Goal: Answer question/provide support: Share knowledge or assist other users

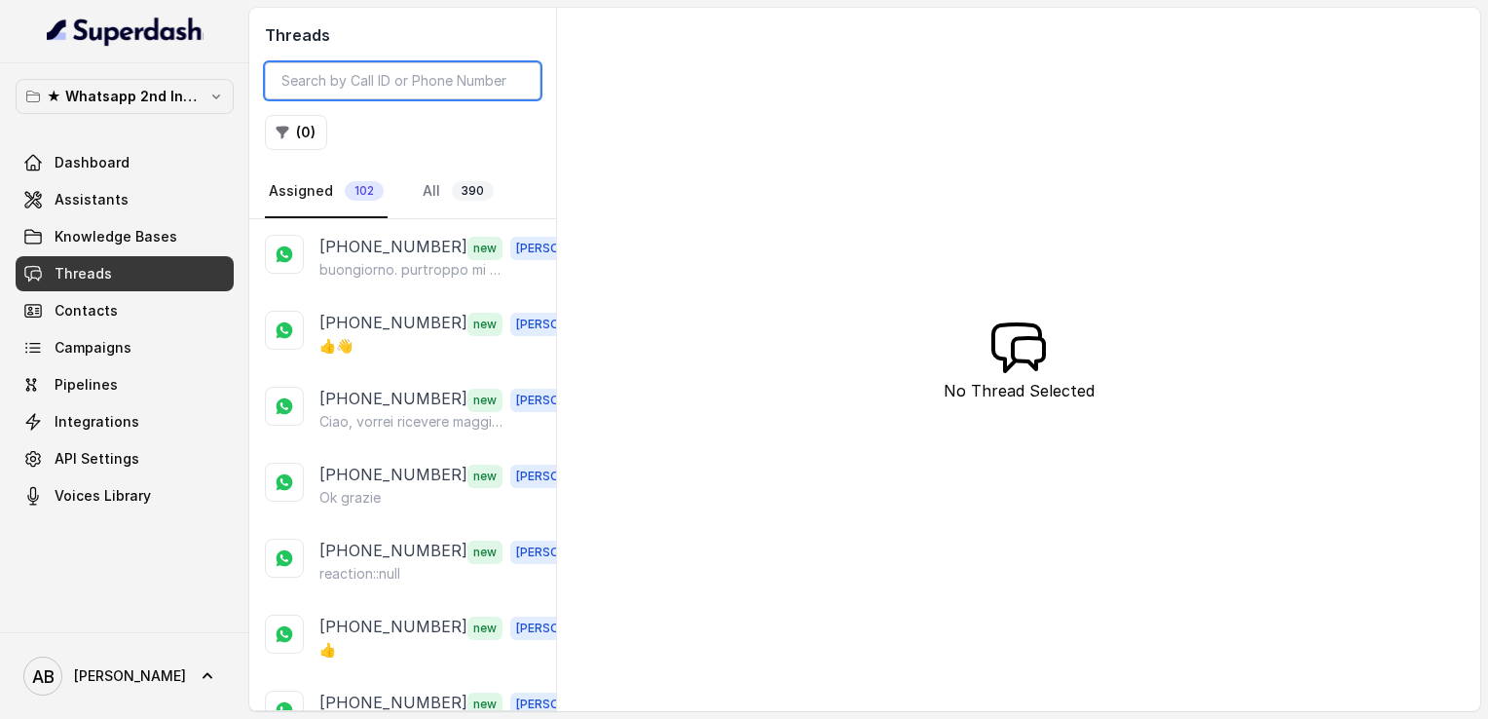
click at [410, 76] on input "search" at bounding box center [403, 80] width 276 height 37
paste input "393382021651"
click at [410, 84] on input "393382021651" at bounding box center [403, 80] width 276 height 37
type input "393382021651"
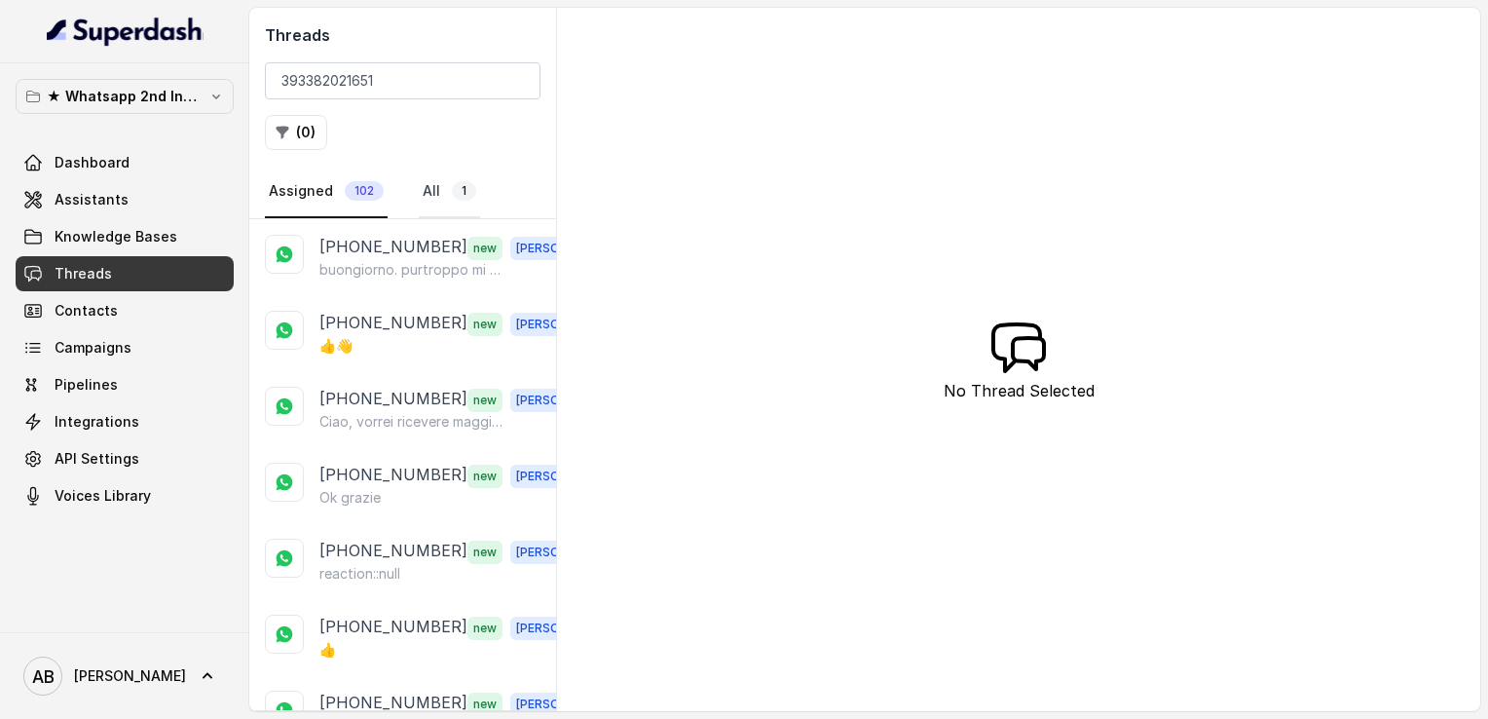
click at [428, 194] on link "All 1" at bounding box center [449, 192] width 61 height 53
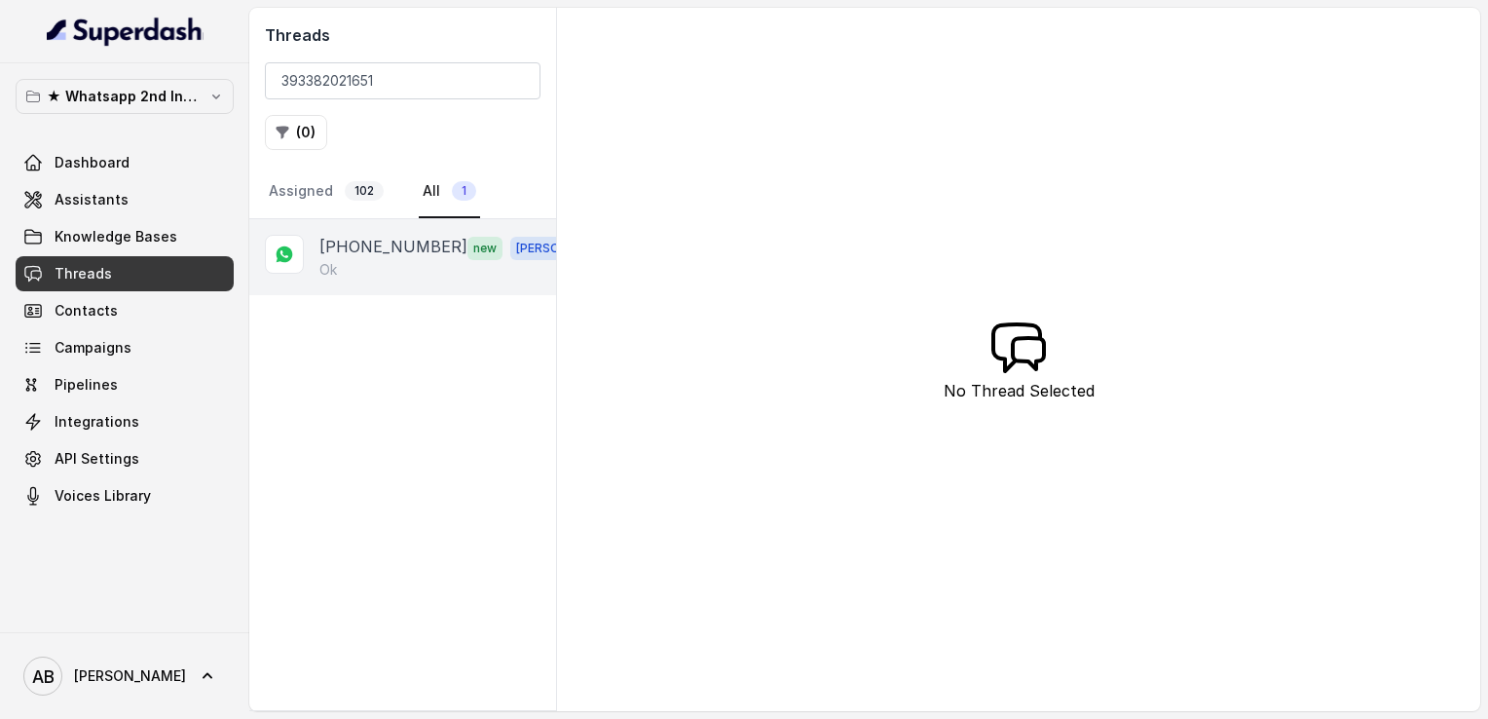
click at [397, 244] on p "[PHONE_NUMBER]" at bounding box center [393, 247] width 148 height 25
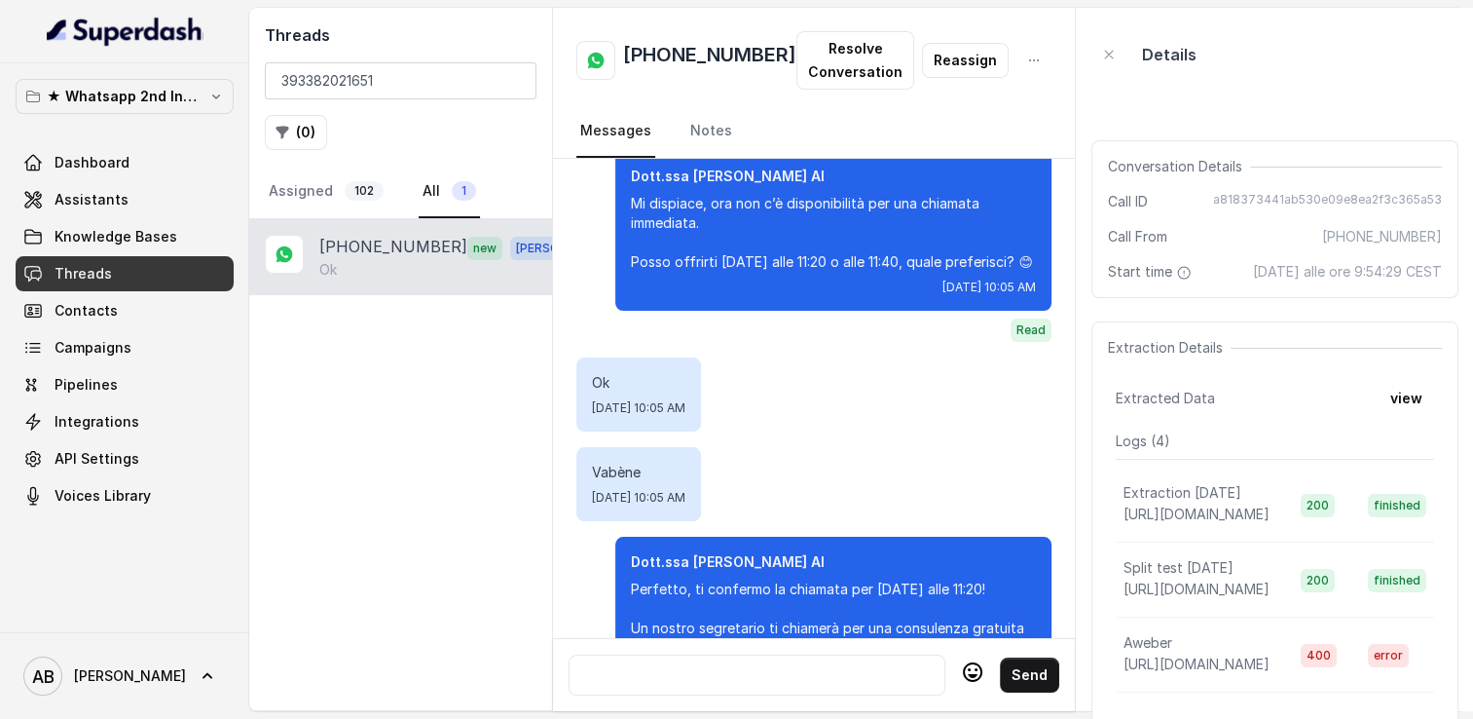
scroll to position [3517, 0]
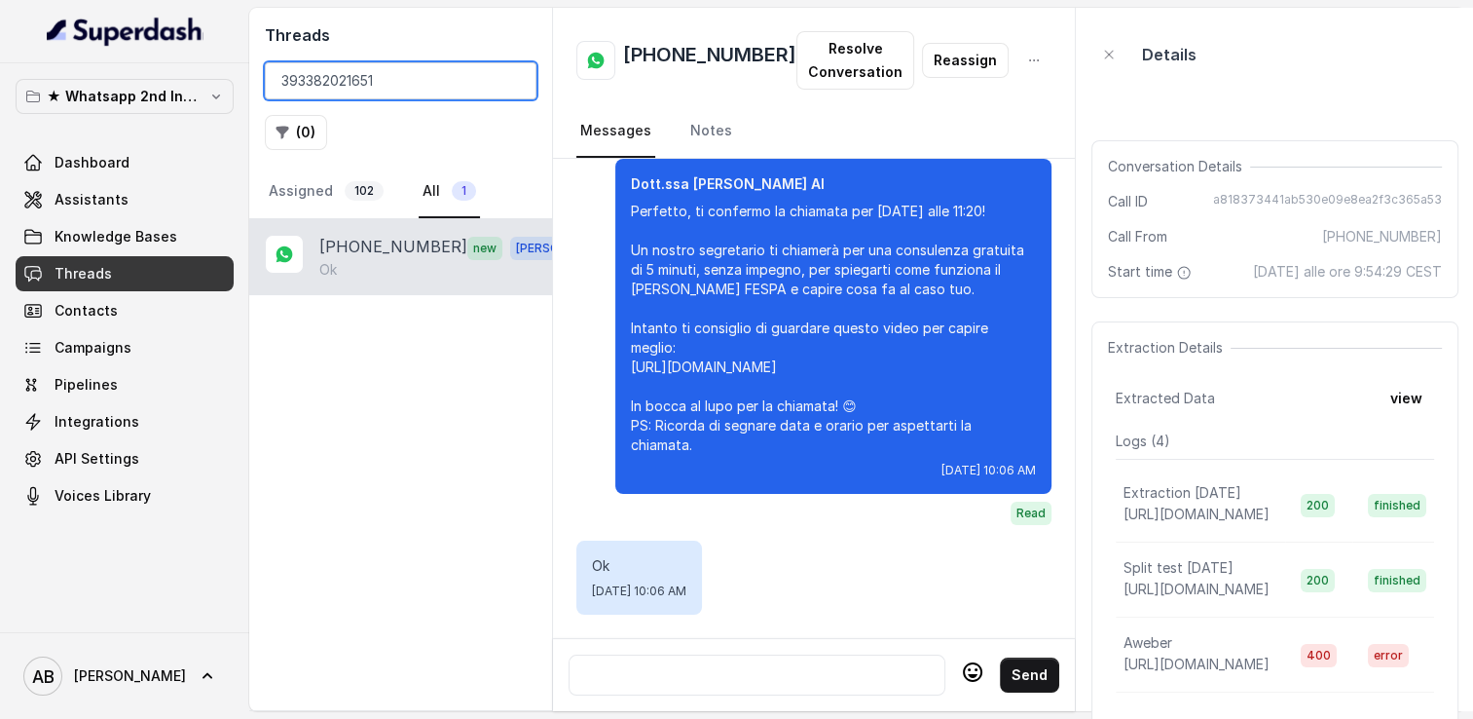
click at [512, 83] on input "393382021651" at bounding box center [401, 80] width 272 height 37
click at [393, 81] on input "search" at bounding box center [401, 80] width 272 height 37
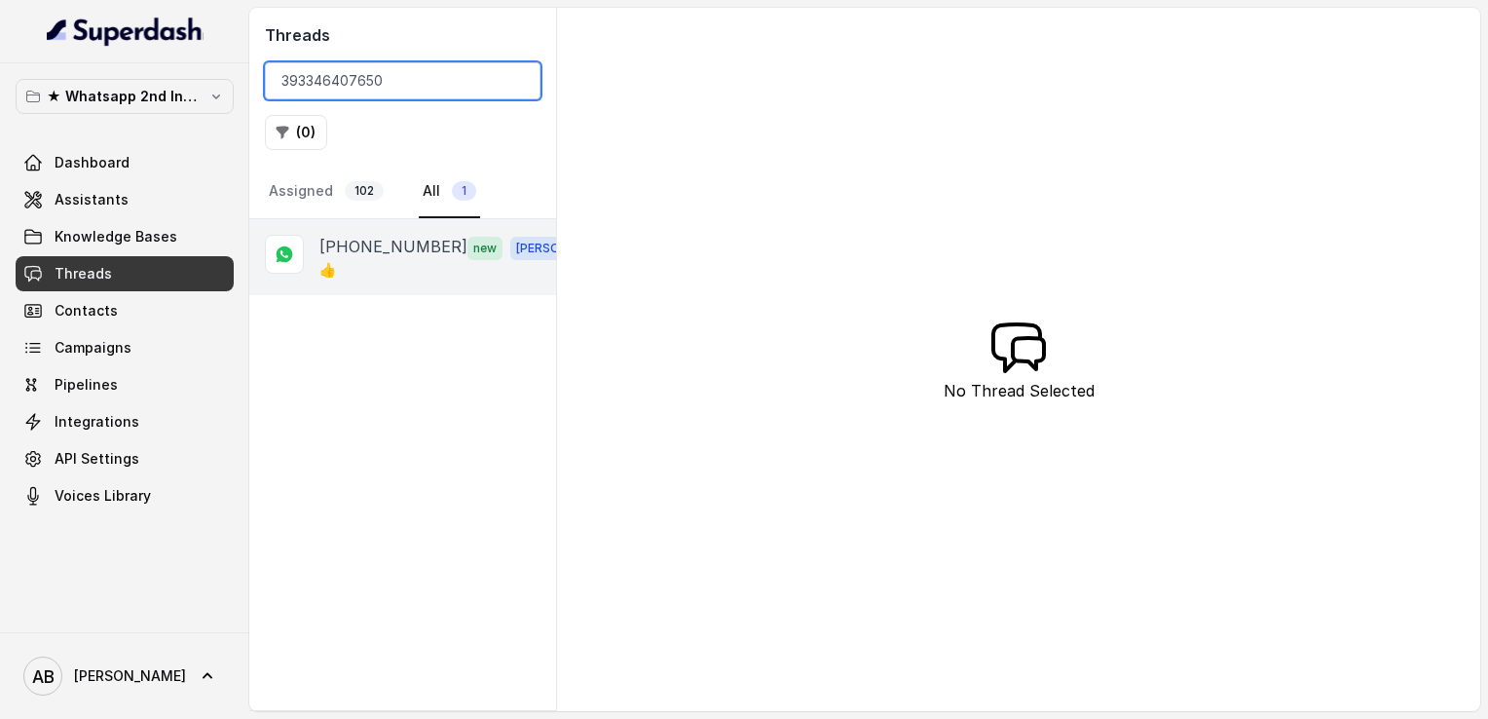
type input "393346407650"
click at [386, 260] on div "👍" at bounding box center [457, 269] width 276 height 19
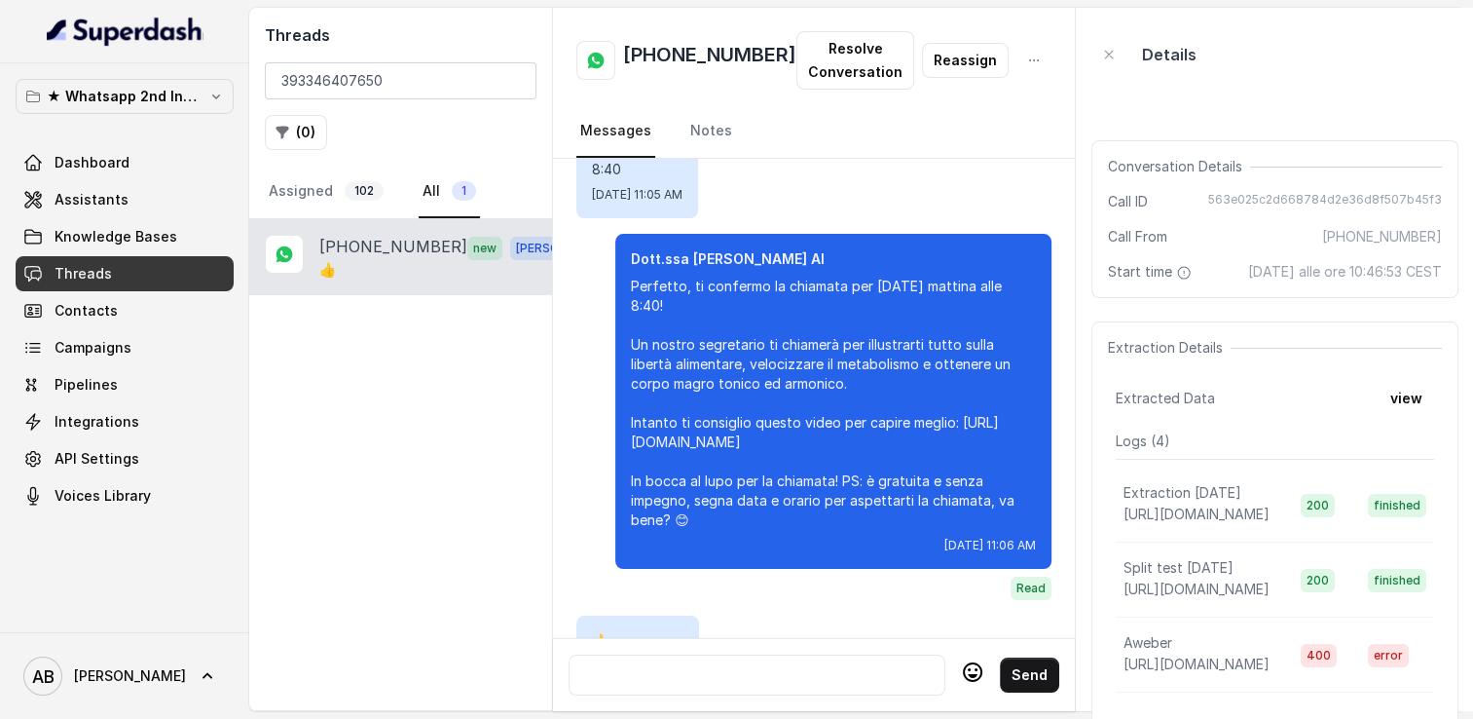
scroll to position [2684, 0]
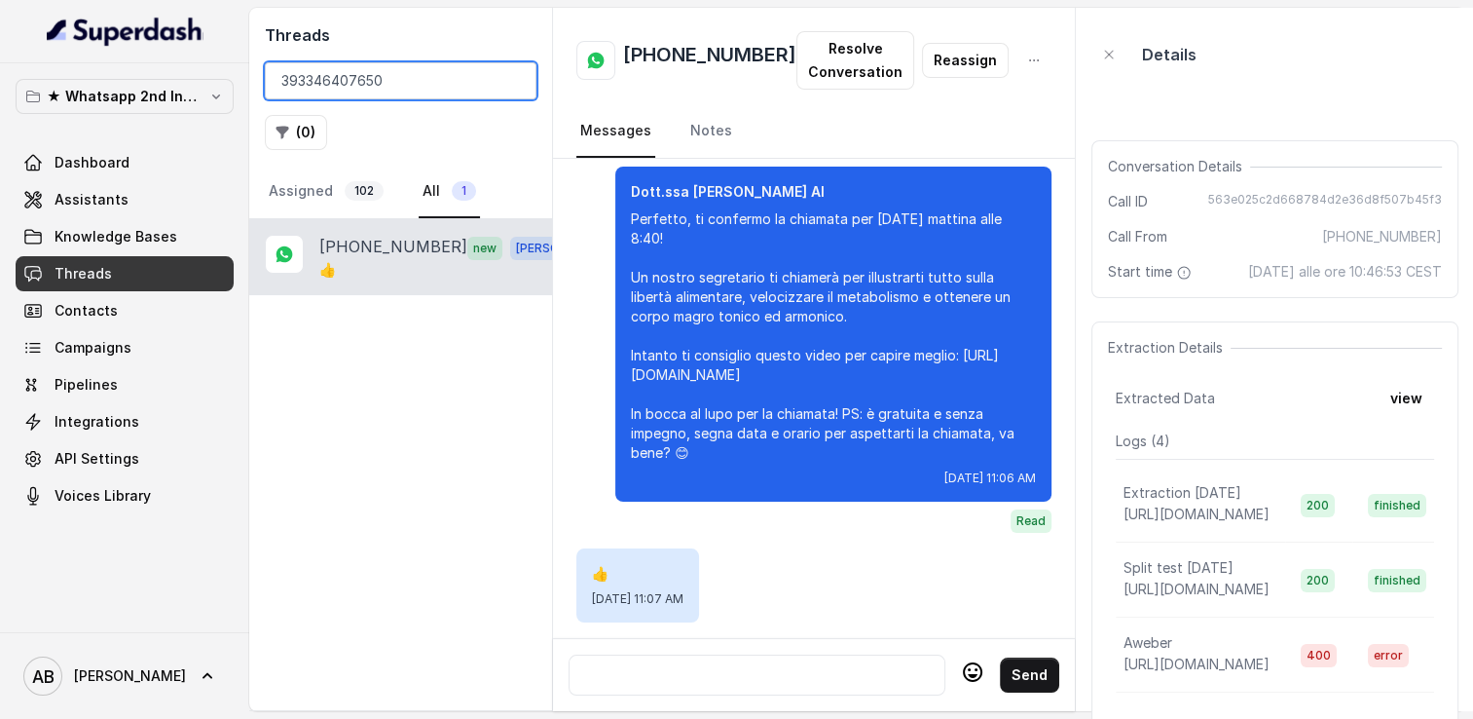
click at [512, 79] on input "393346407650" at bounding box center [401, 80] width 272 height 37
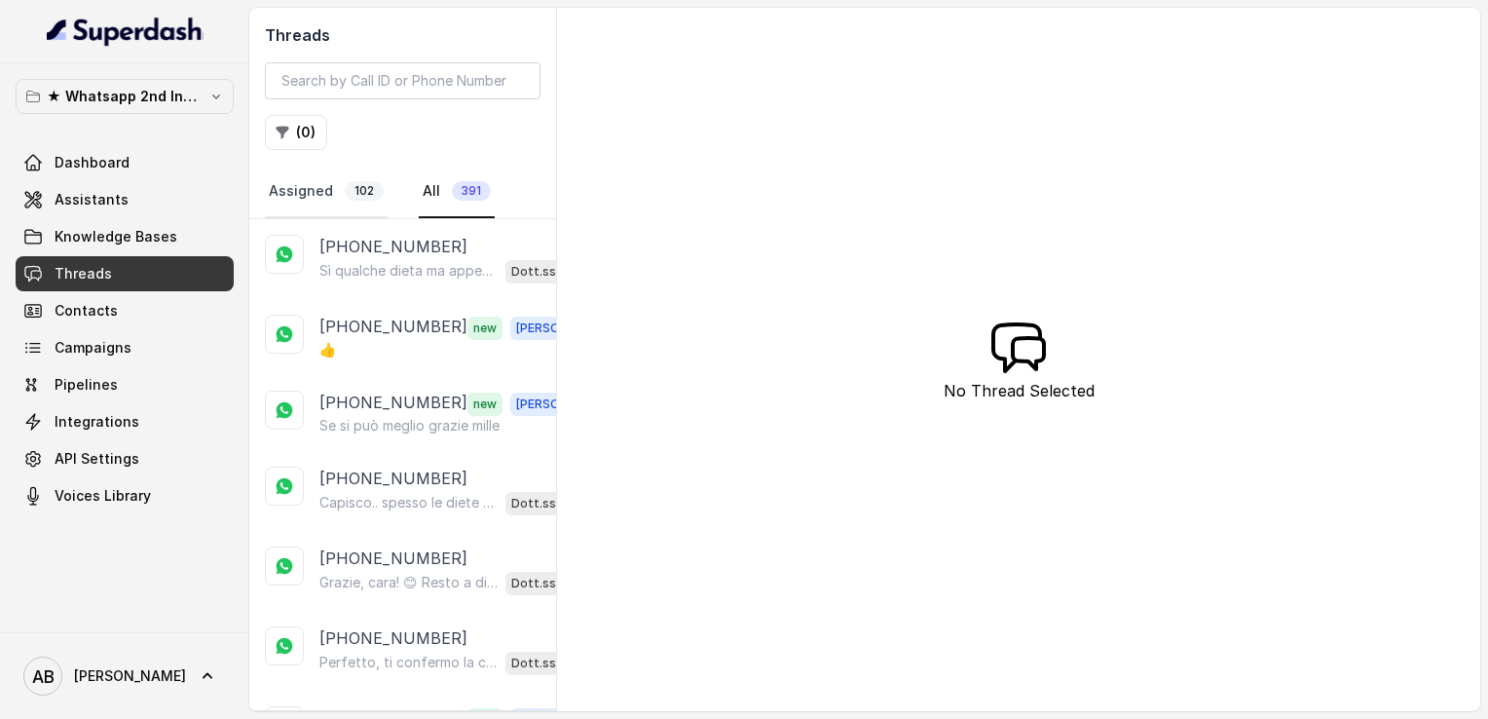
click at [301, 193] on link "Assigned 102" at bounding box center [326, 192] width 123 height 53
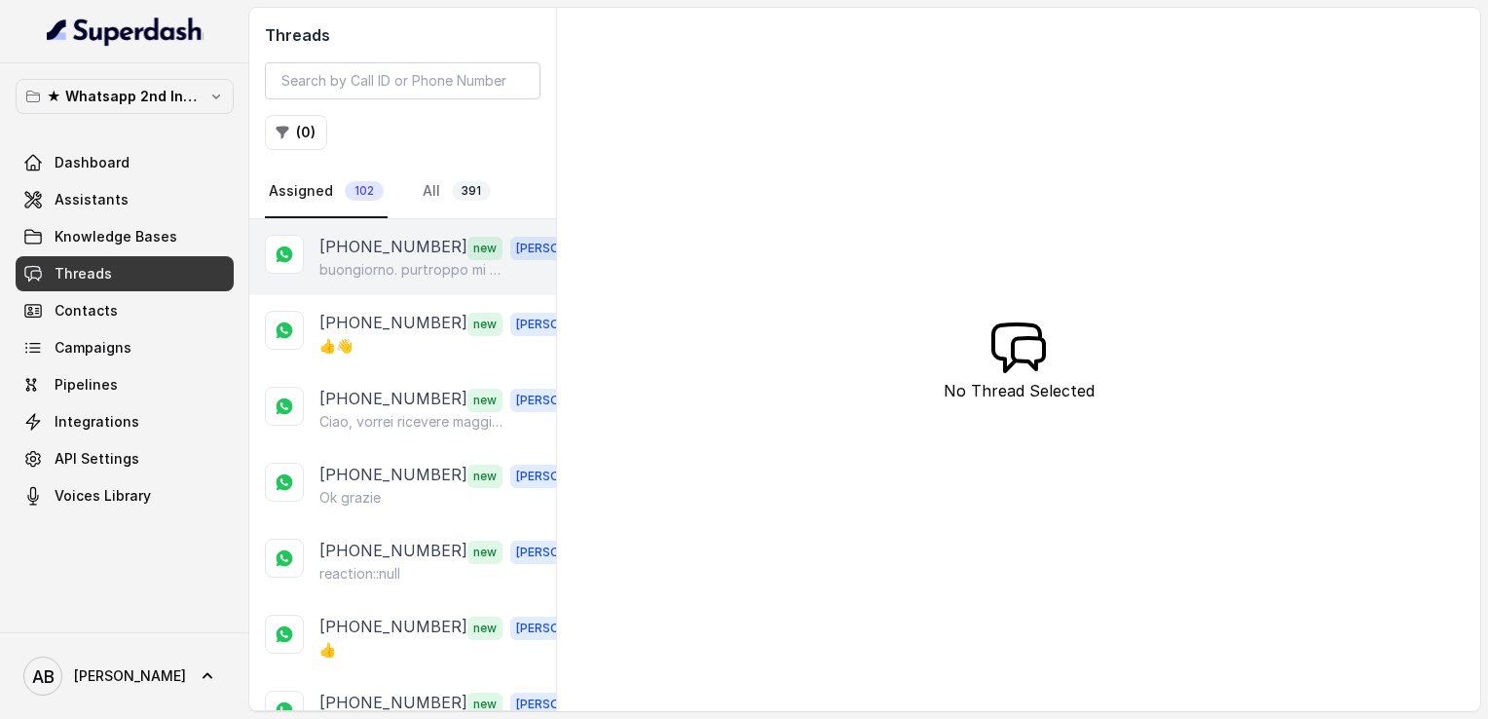
click at [391, 251] on p "[PHONE_NUMBER]" at bounding box center [393, 247] width 148 height 25
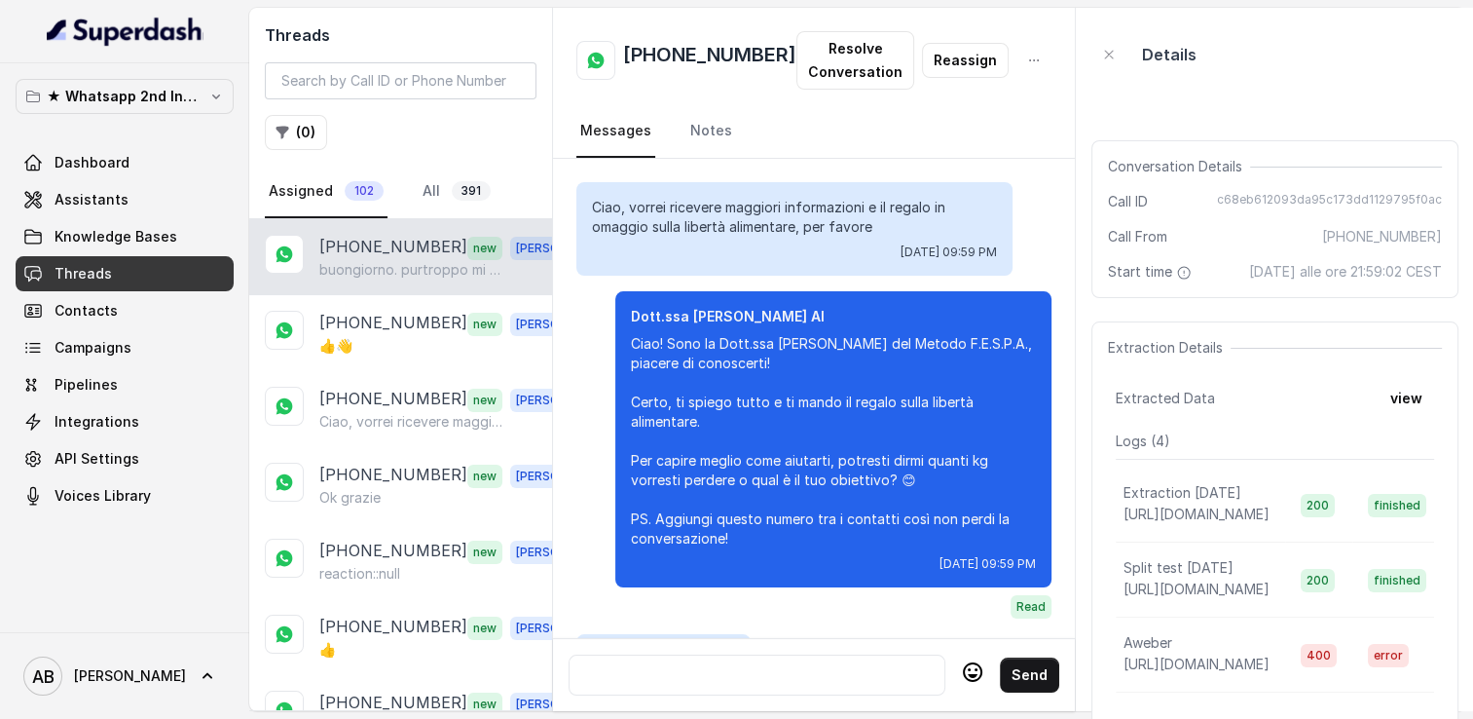
scroll to position [2469, 0]
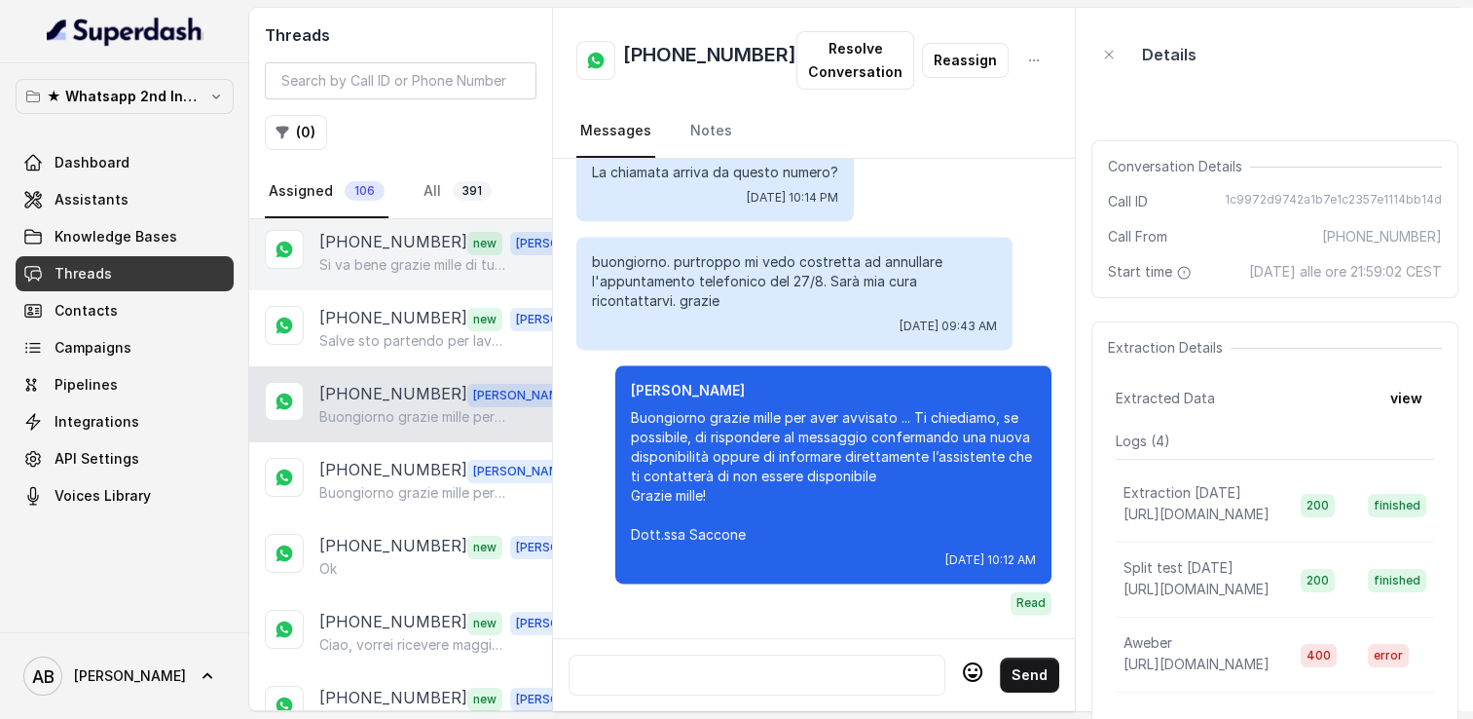
scroll to position [292, 0]
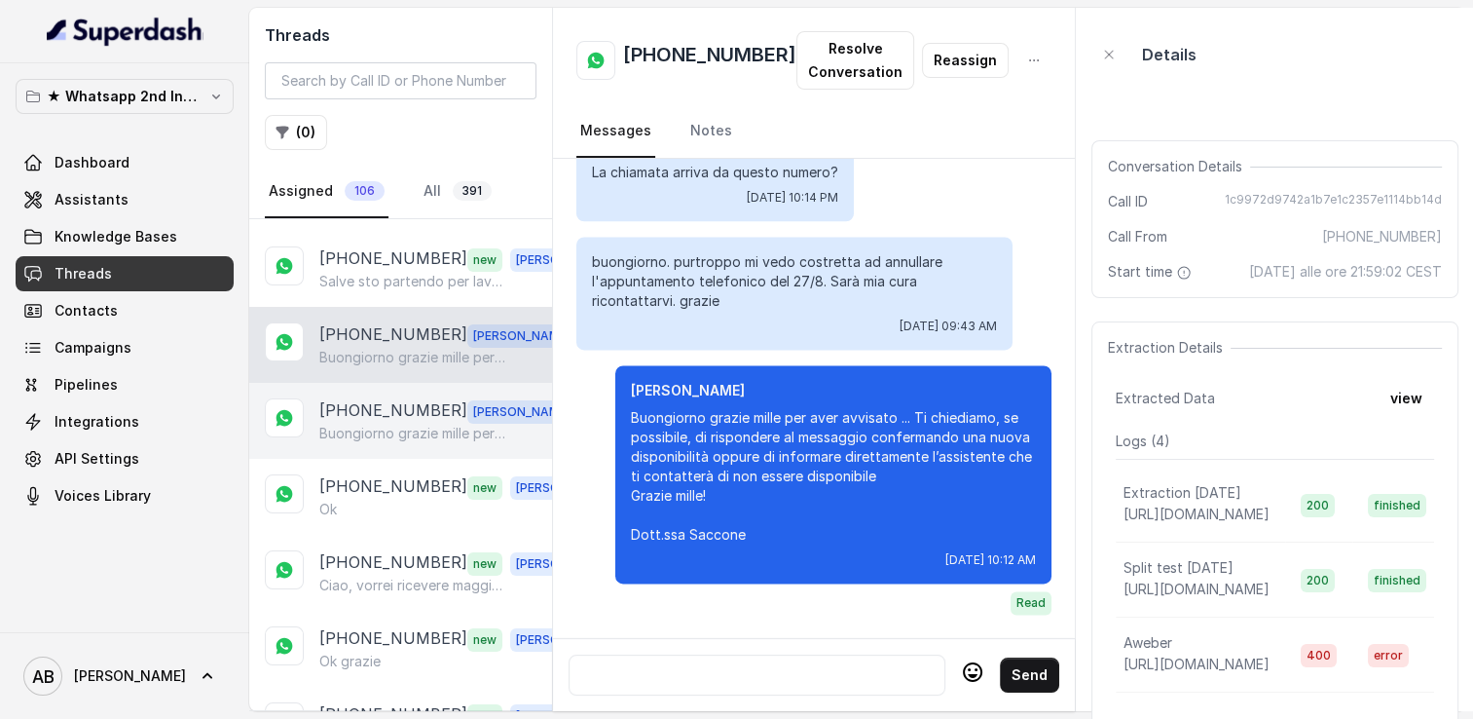
click at [375, 405] on p "[PHONE_NUMBER]" at bounding box center [393, 410] width 148 height 25
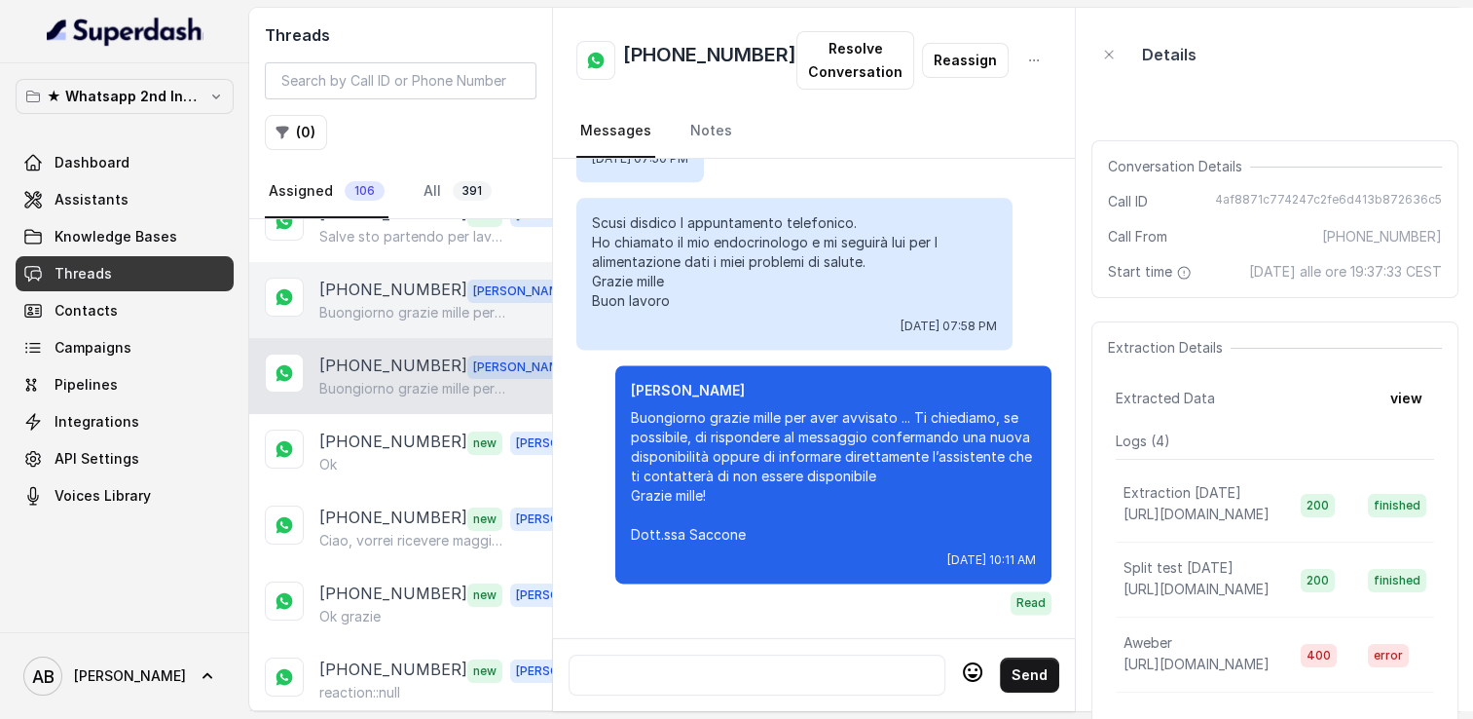
scroll to position [487, 0]
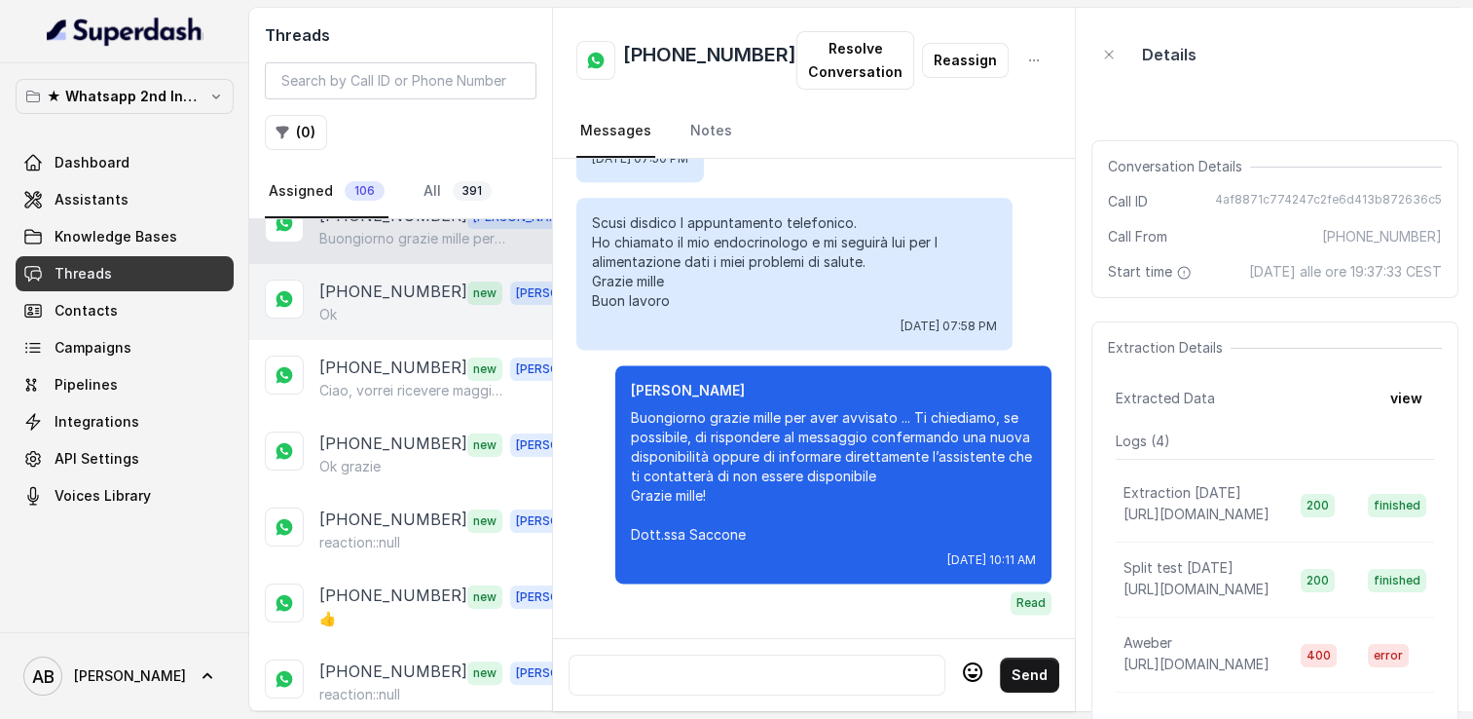
click at [359, 305] on div "Ok" at bounding box center [455, 314] width 272 height 19
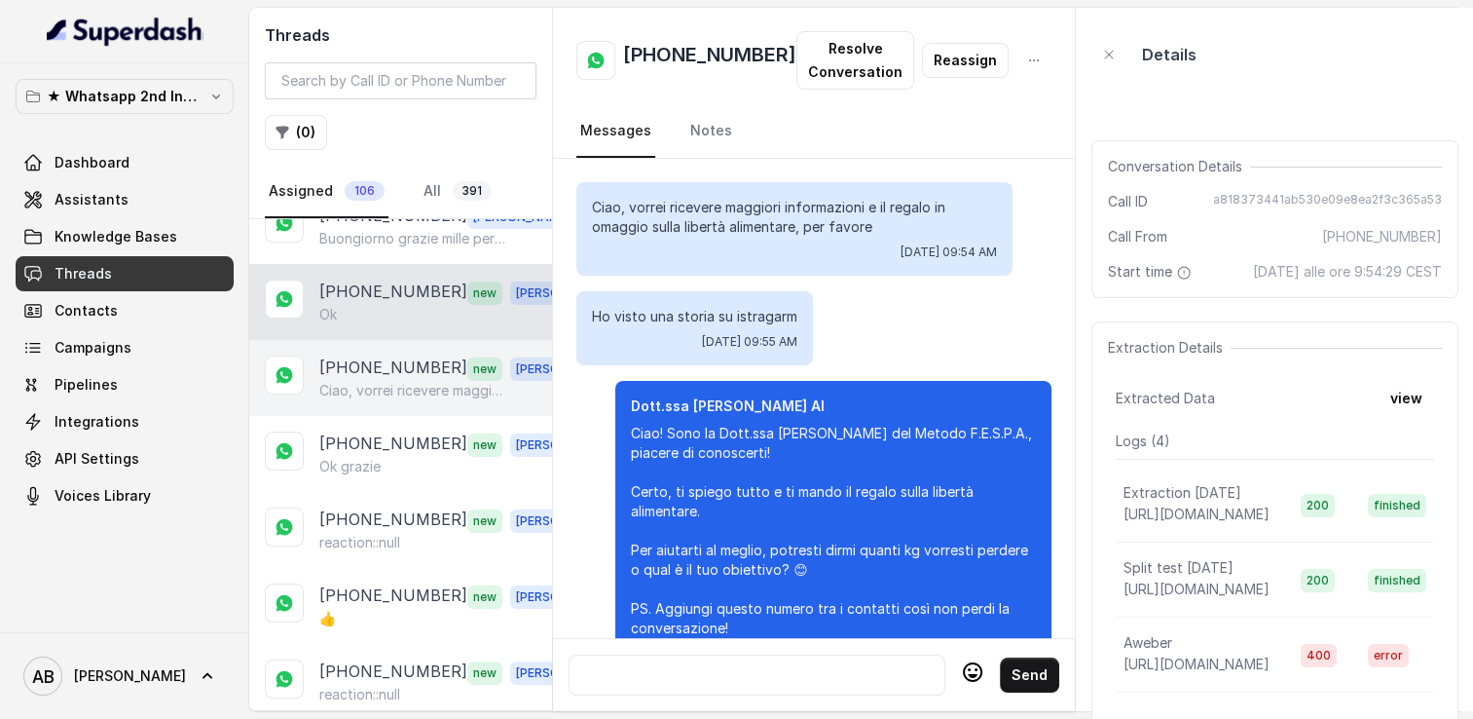
scroll to position [3517, 0]
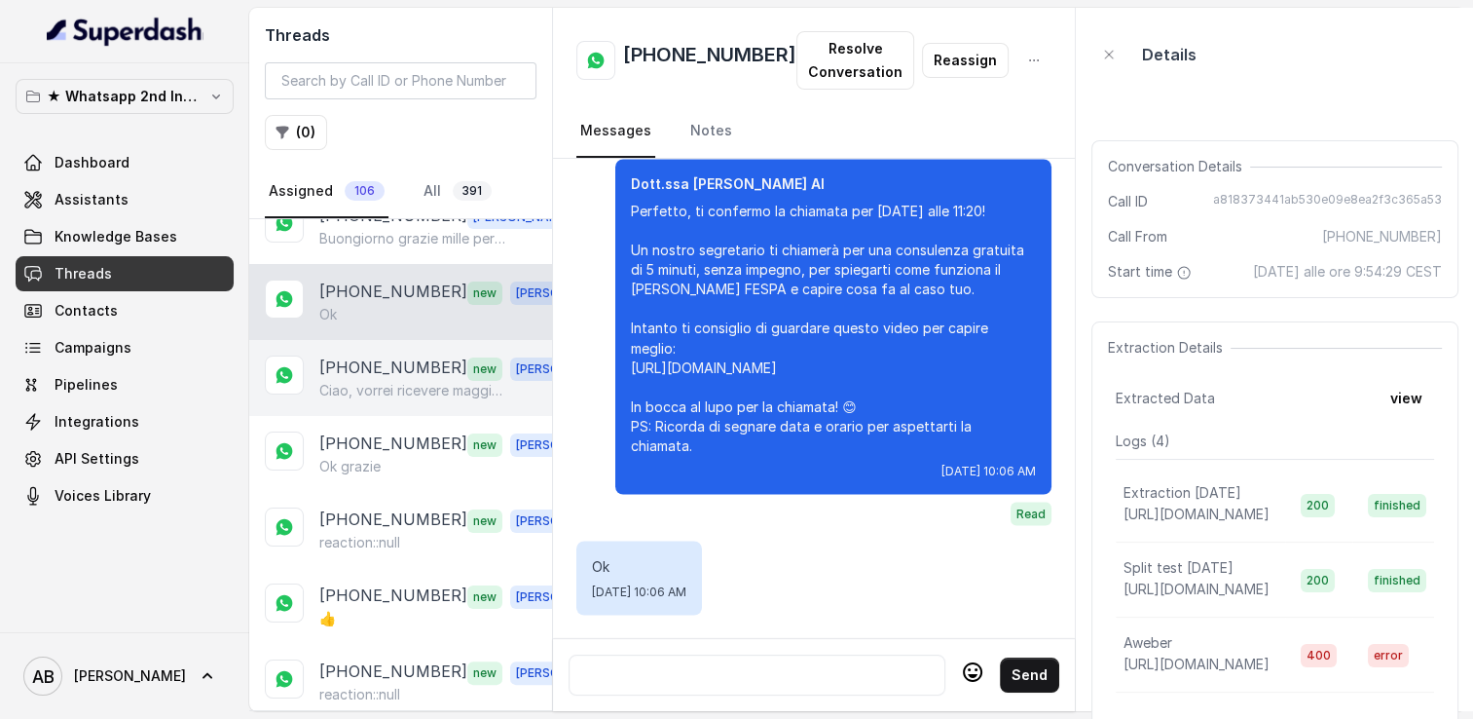
click at [370, 360] on p "[PHONE_NUMBER]" at bounding box center [393, 367] width 148 height 25
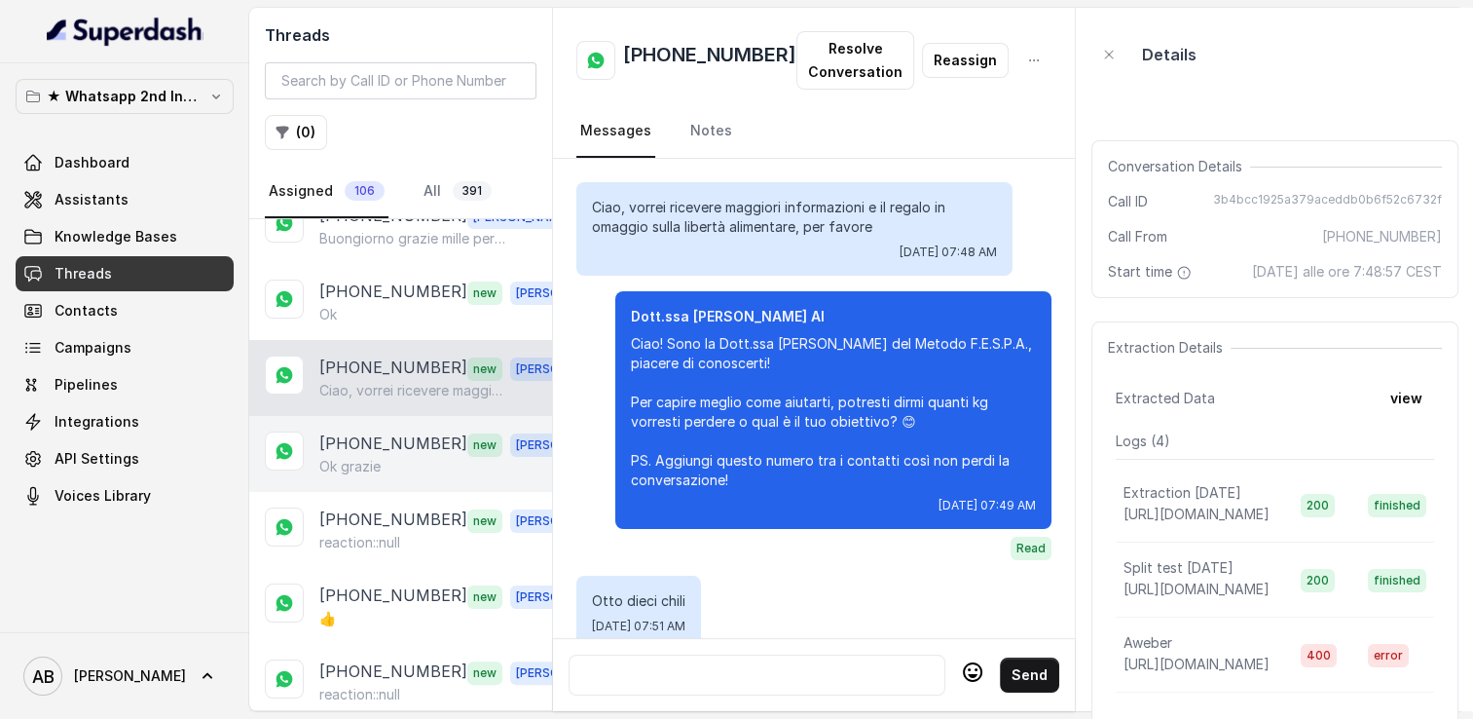
scroll to position [2025, 0]
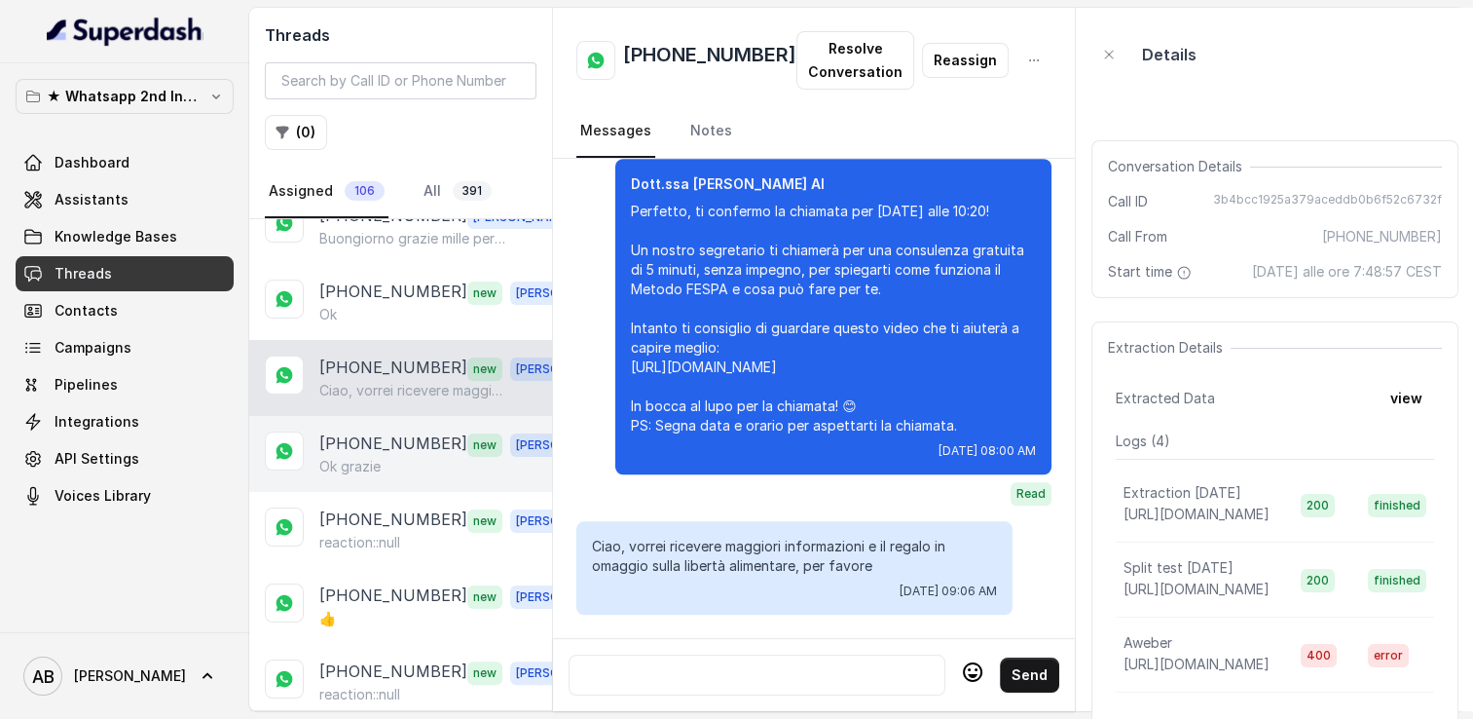
click at [369, 457] on p "Ok grazie" at bounding box center [349, 466] width 61 height 19
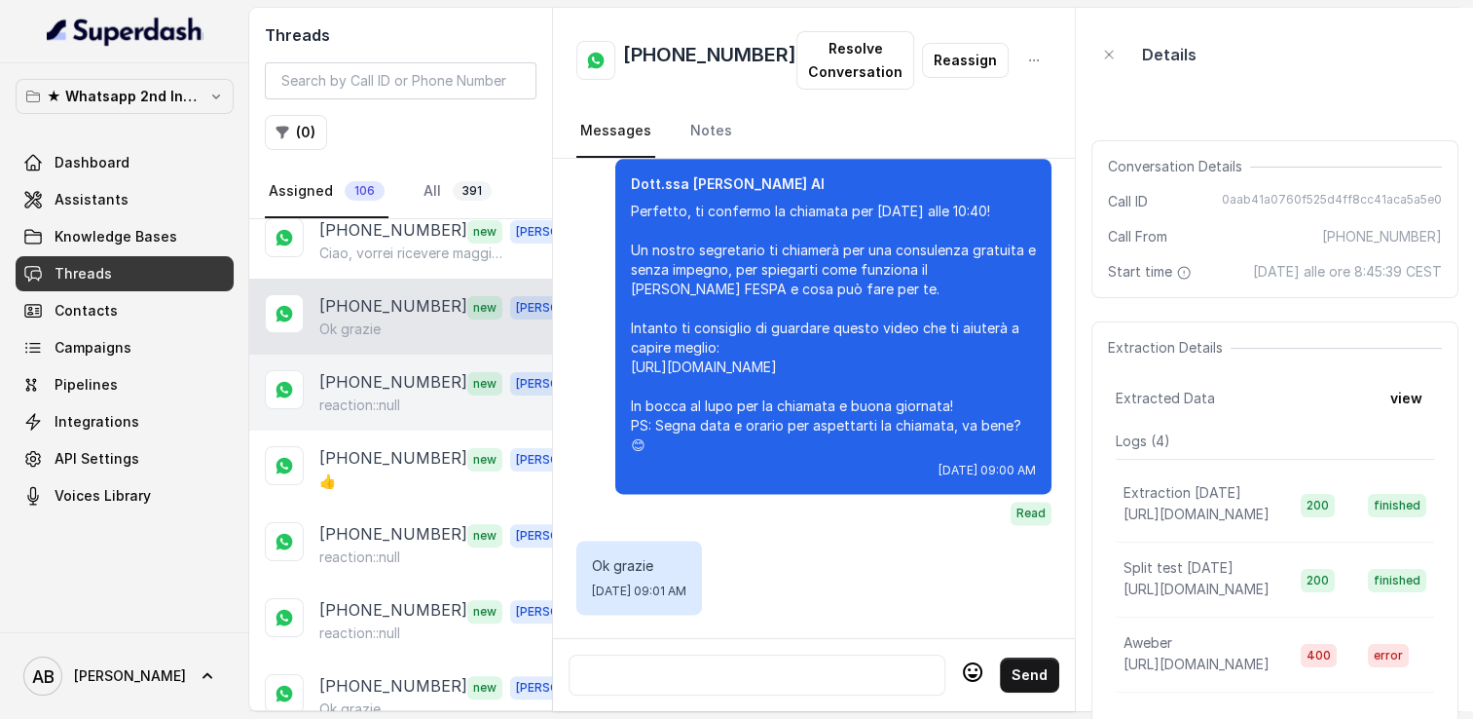
scroll to position [682, 0]
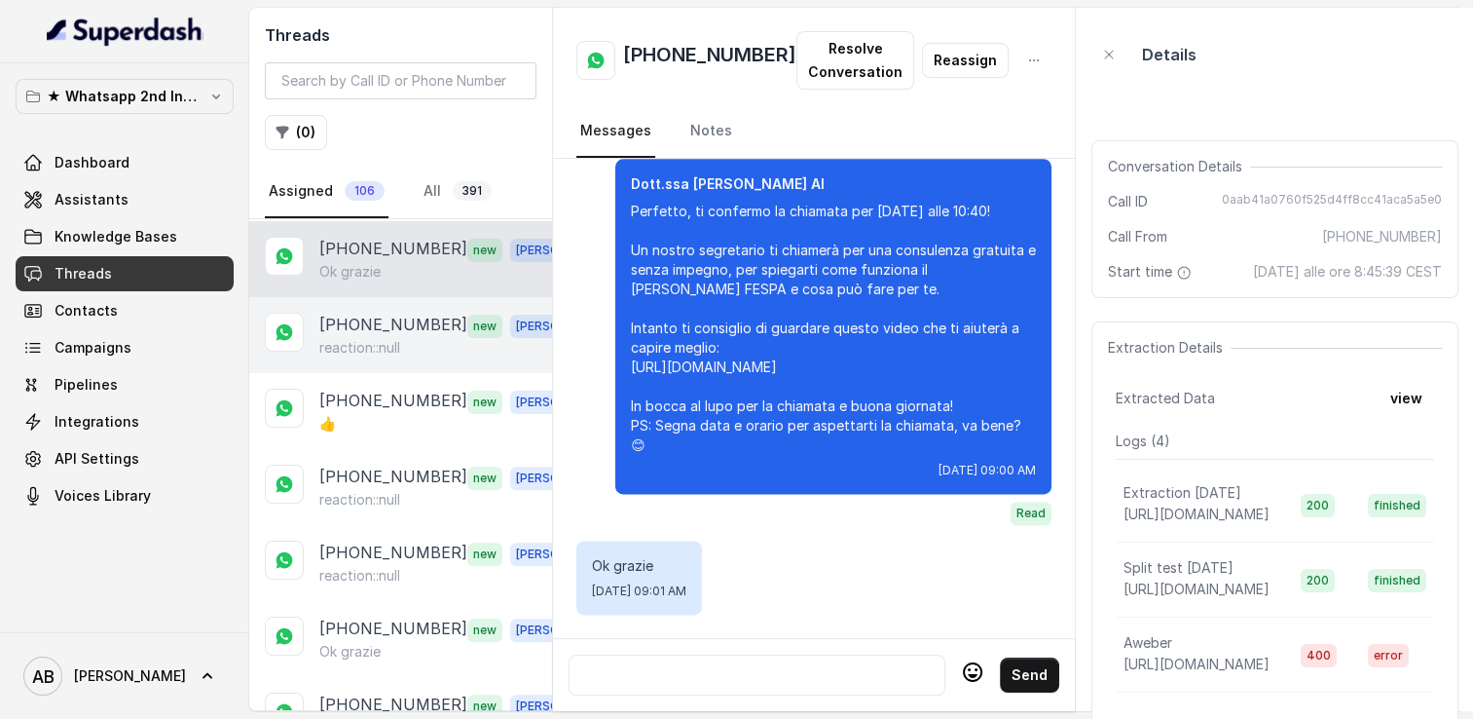
click at [367, 338] on p "reaction::null" at bounding box center [359, 347] width 81 height 19
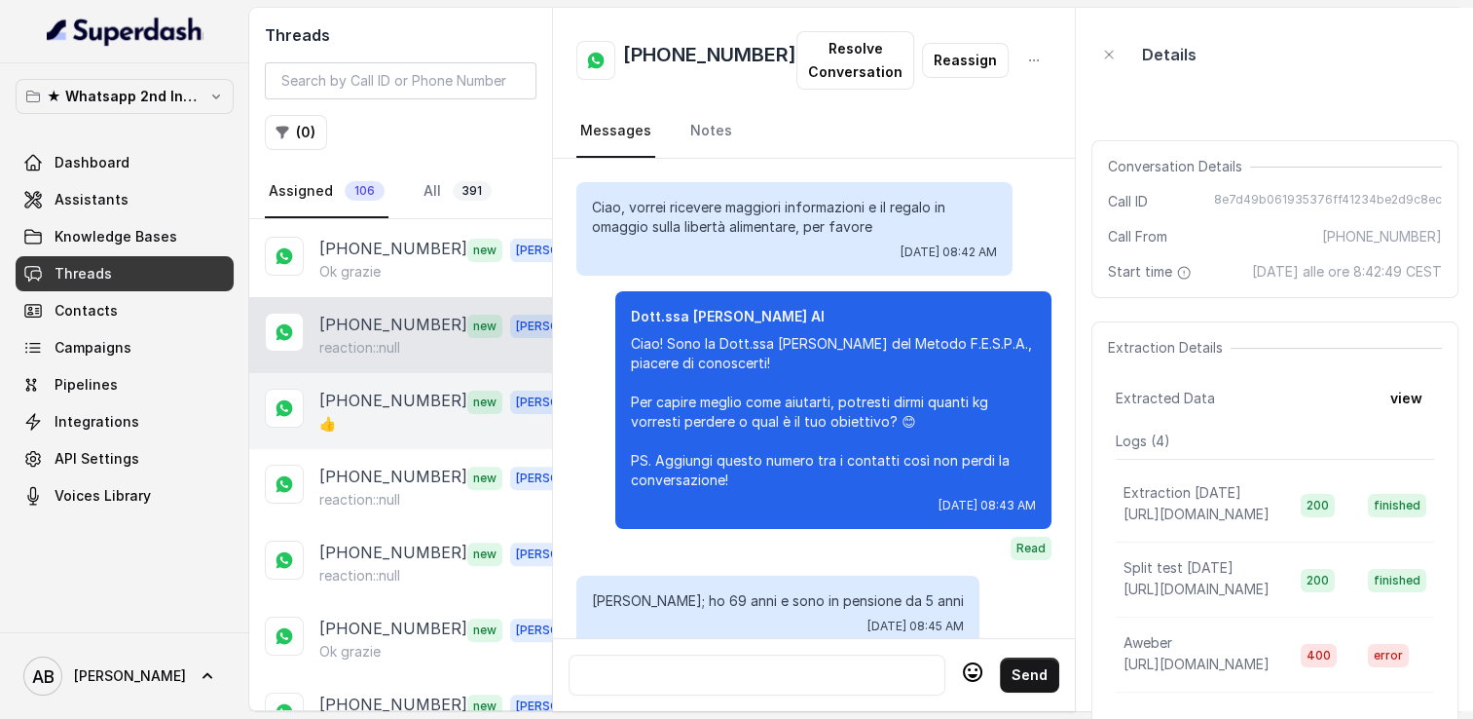
scroll to position [3459, 0]
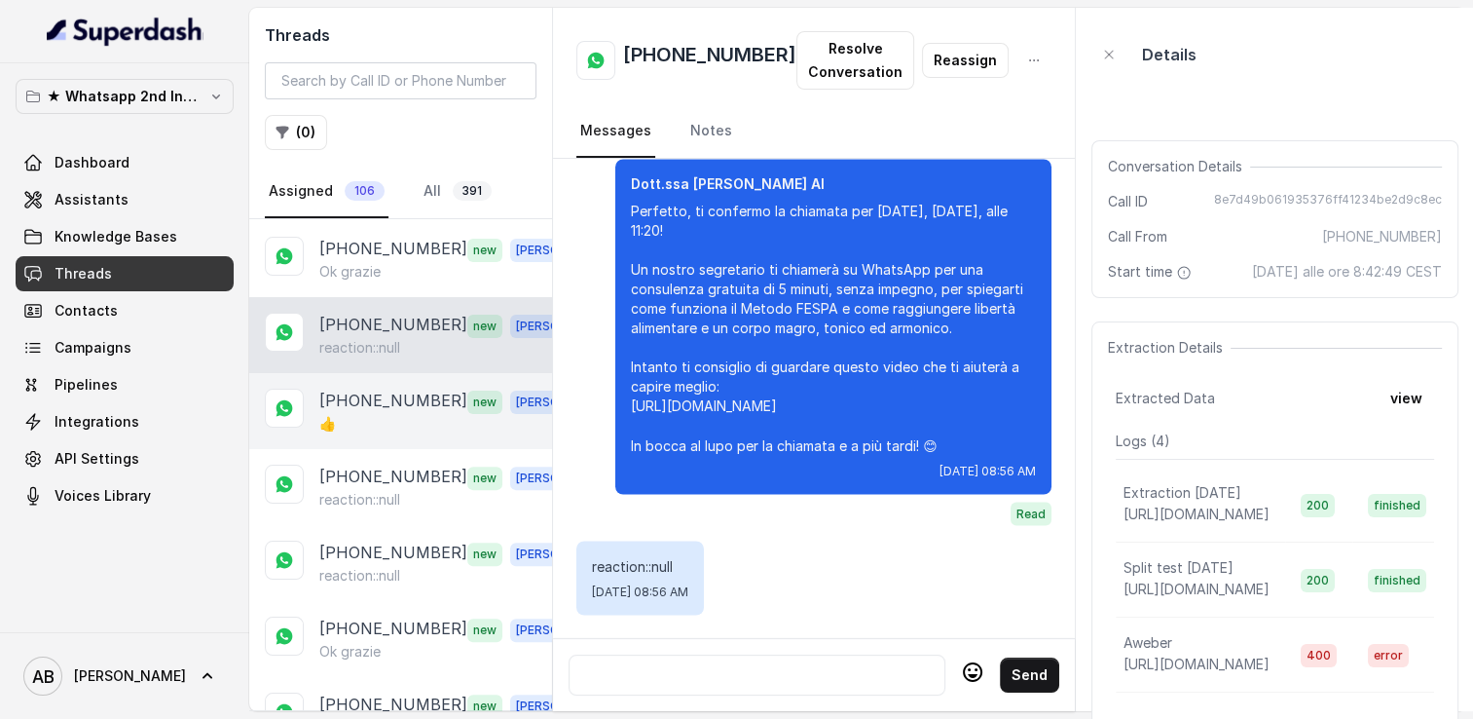
click at [362, 392] on p "[PHONE_NUMBER]" at bounding box center [393, 401] width 148 height 25
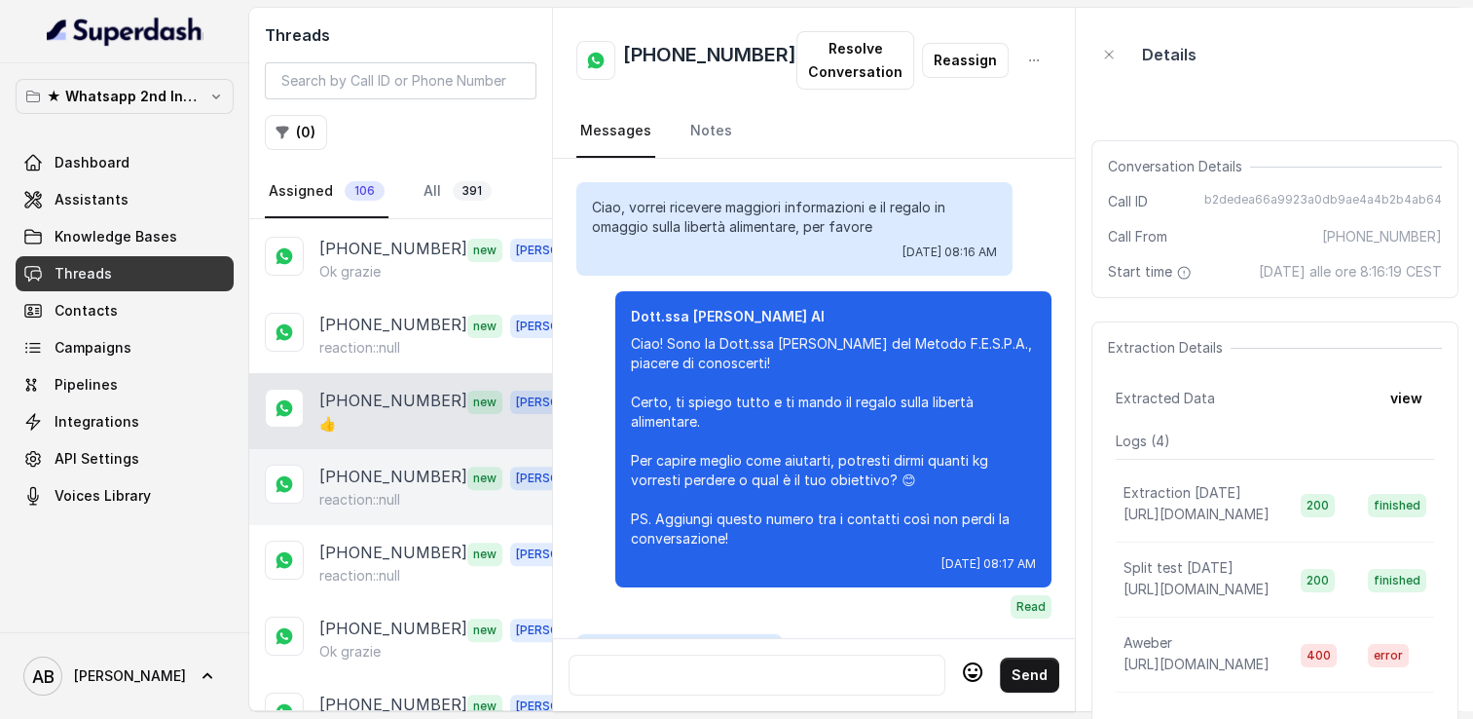
scroll to position [2033, 0]
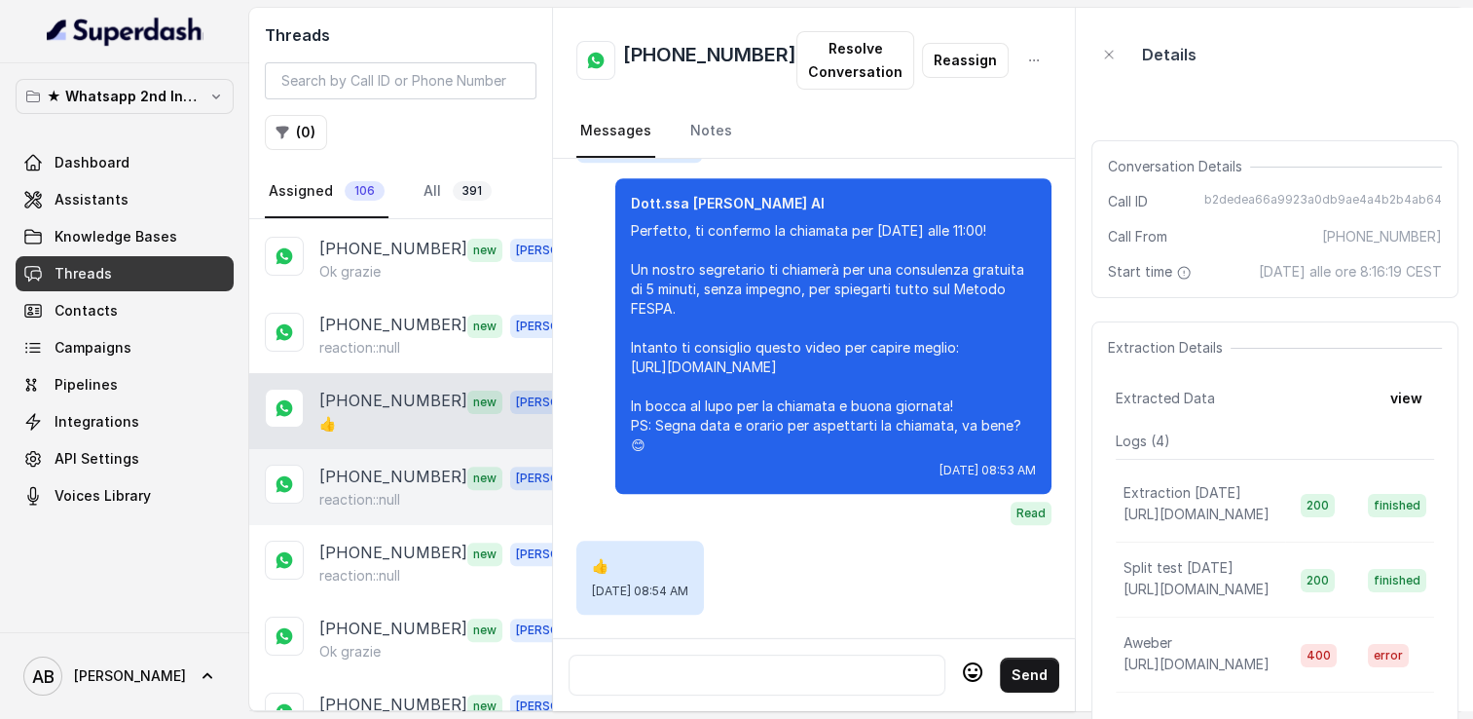
click at [366, 490] on p "reaction::null" at bounding box center [359, 499] width 81 height 19
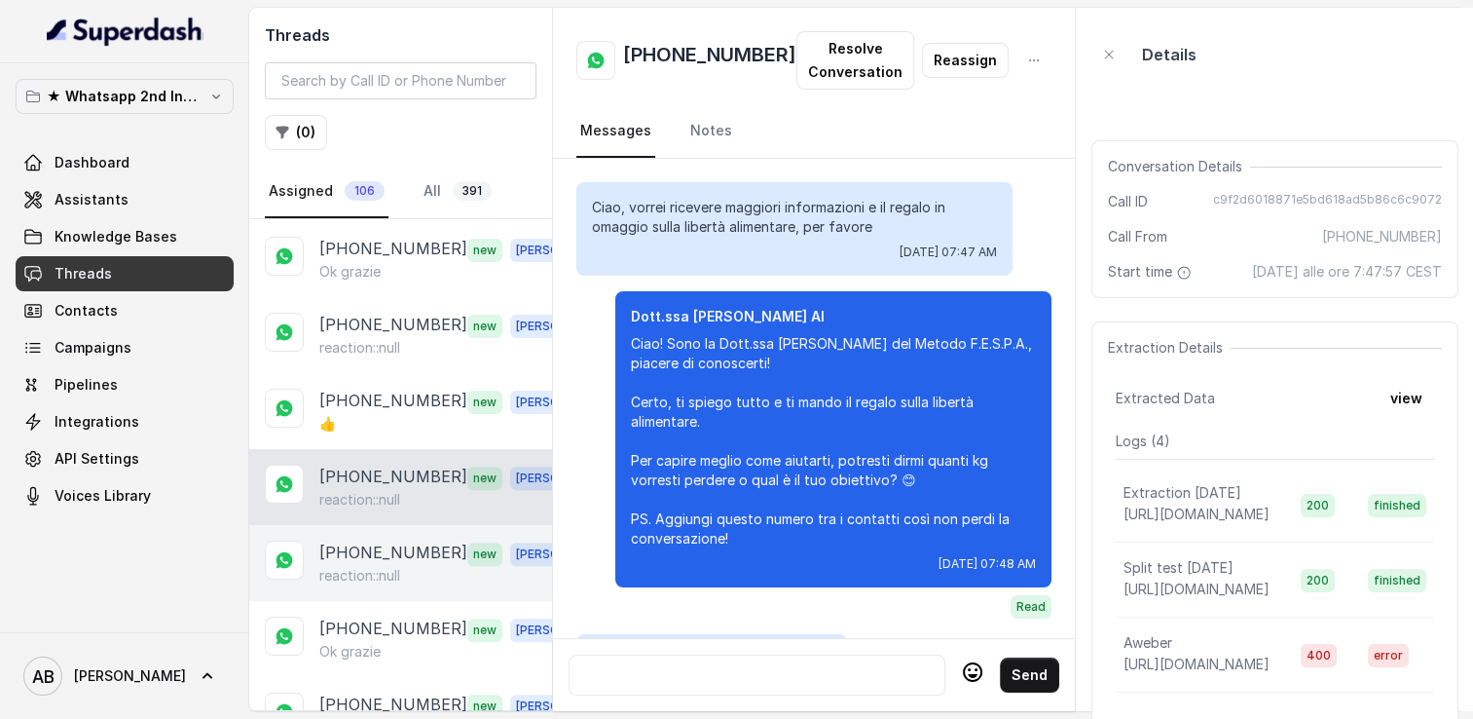
scroll to position [826, 0]
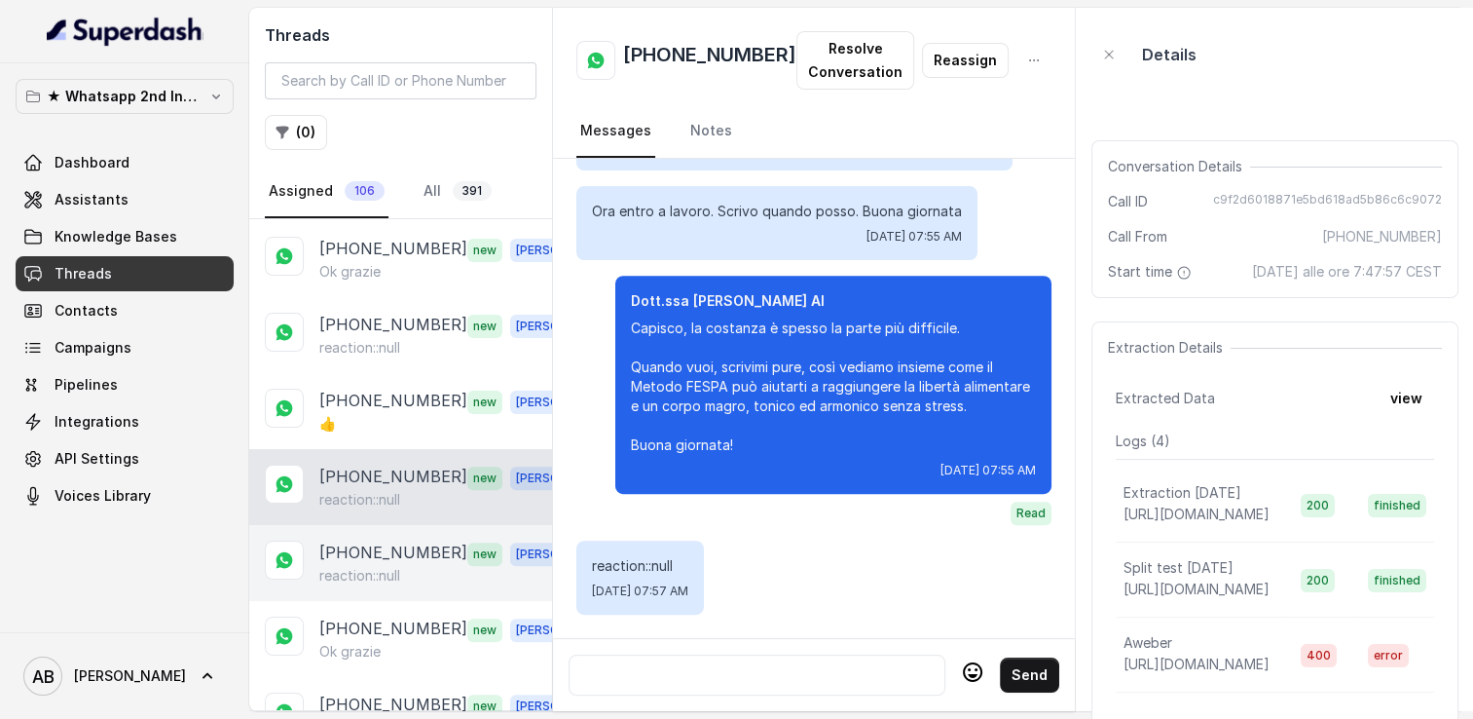
click at [372, 543] on p "[PHONE_NUMBER]" at bounding box center [393, 552] width 148 height 25
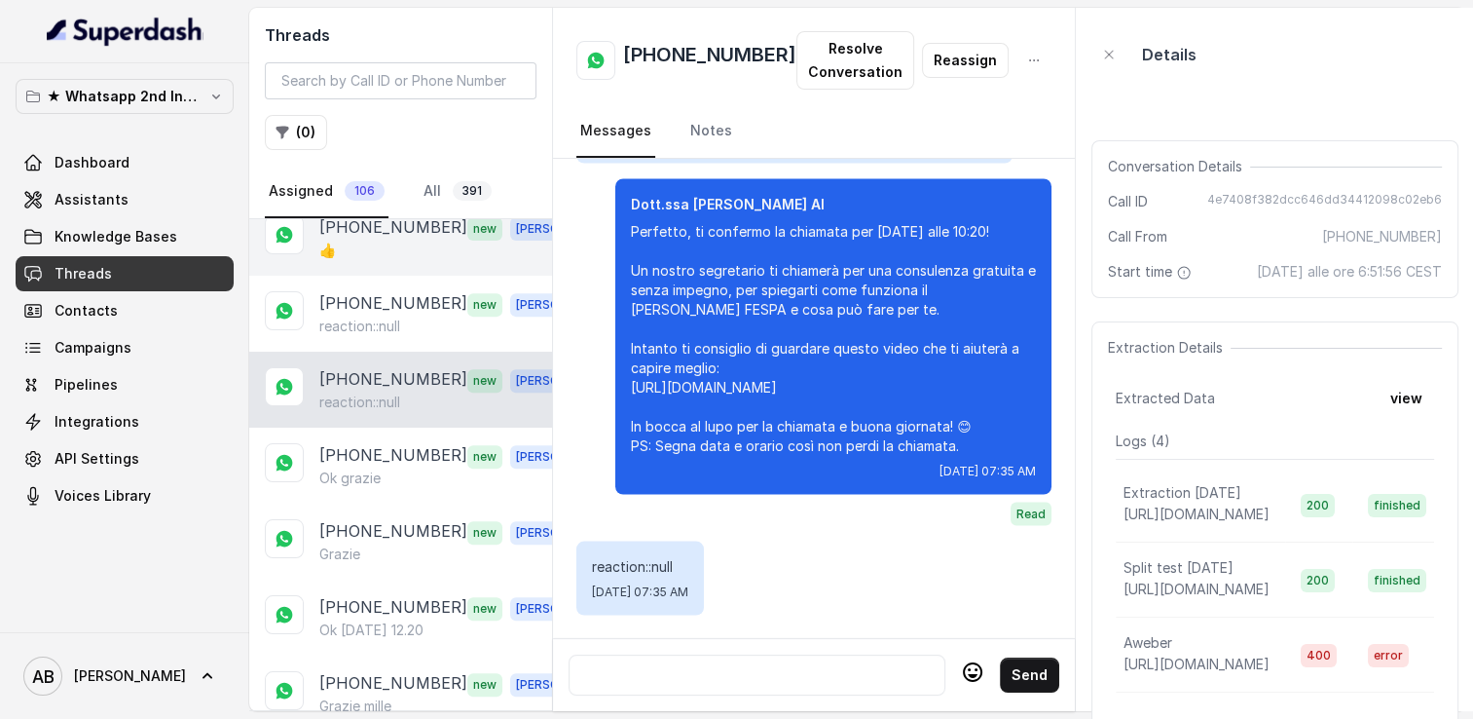
scroll to position [876, 0]
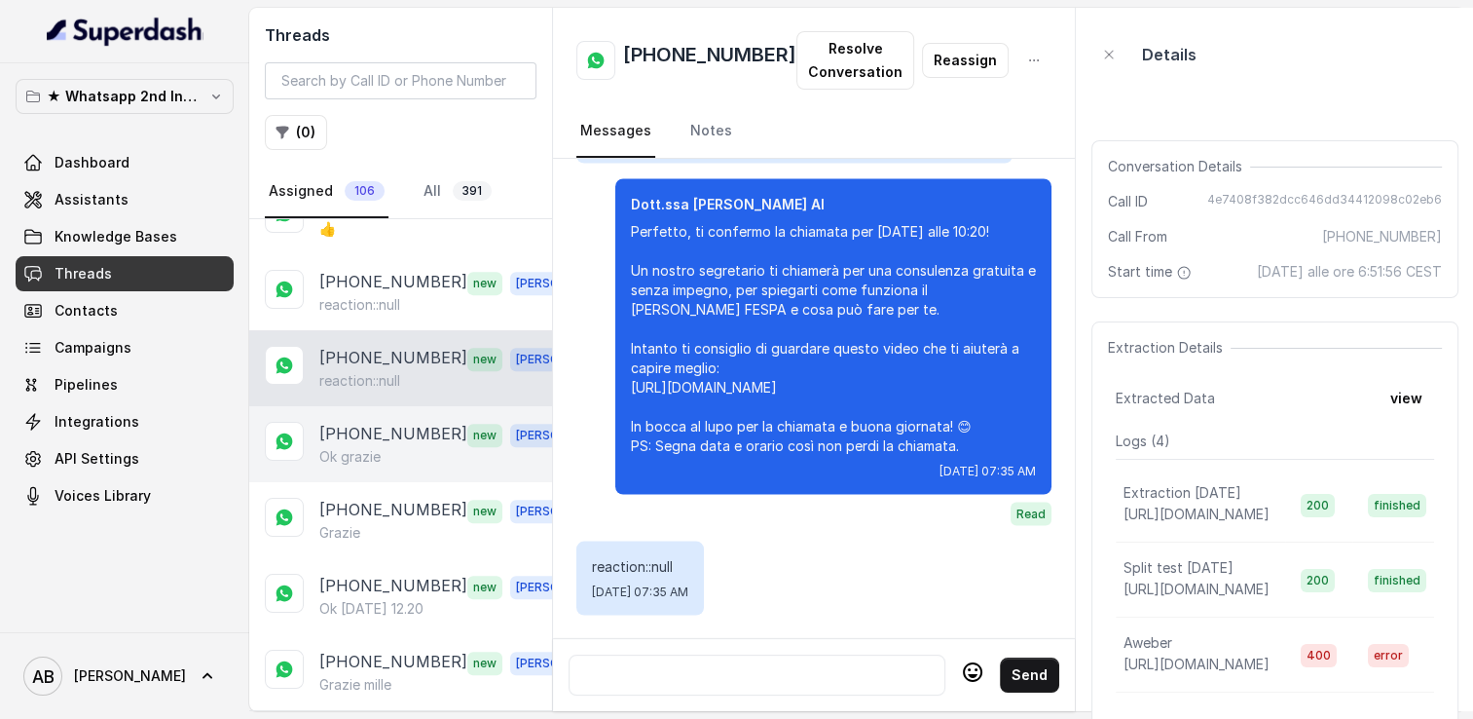
click at [356, 447] on p "Ok grazie" at bounding box center [349, 456] width 61 height 19
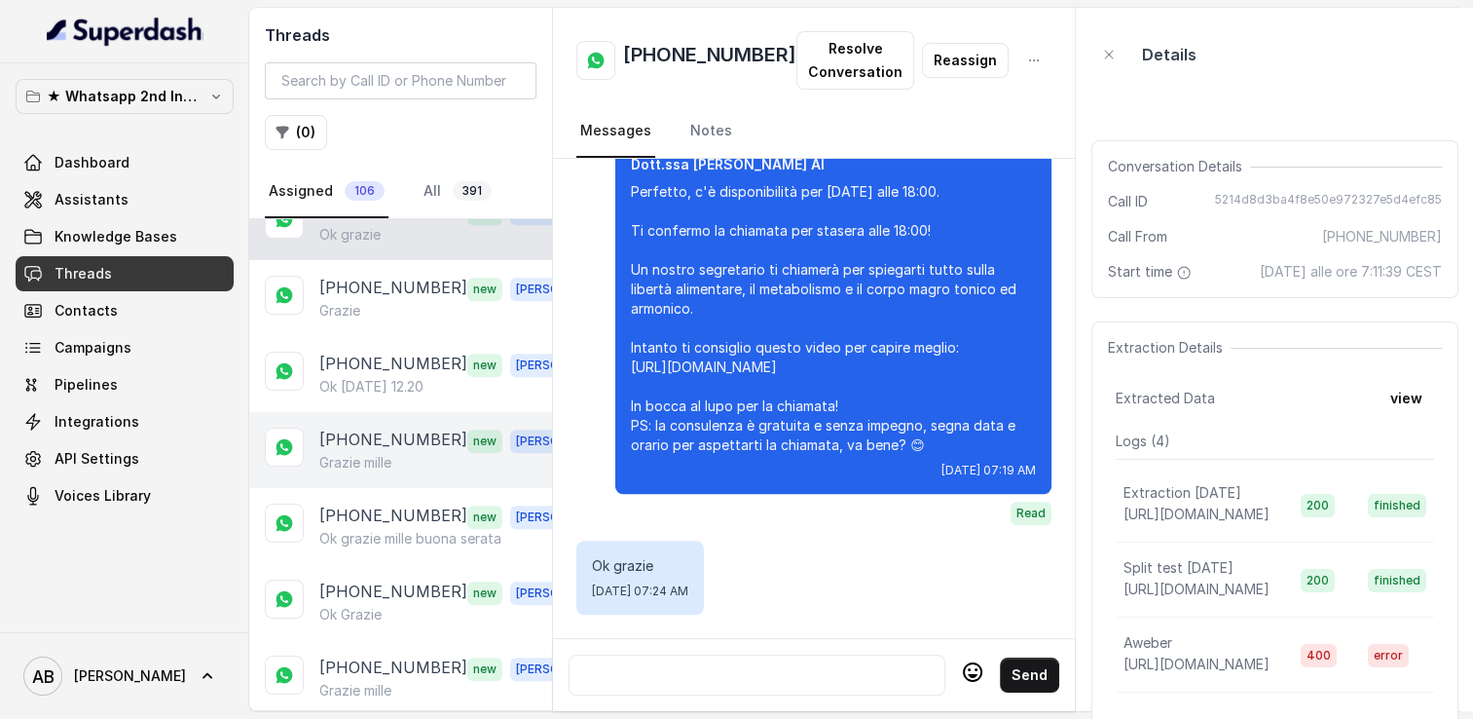
scroll to position [1169, 0]
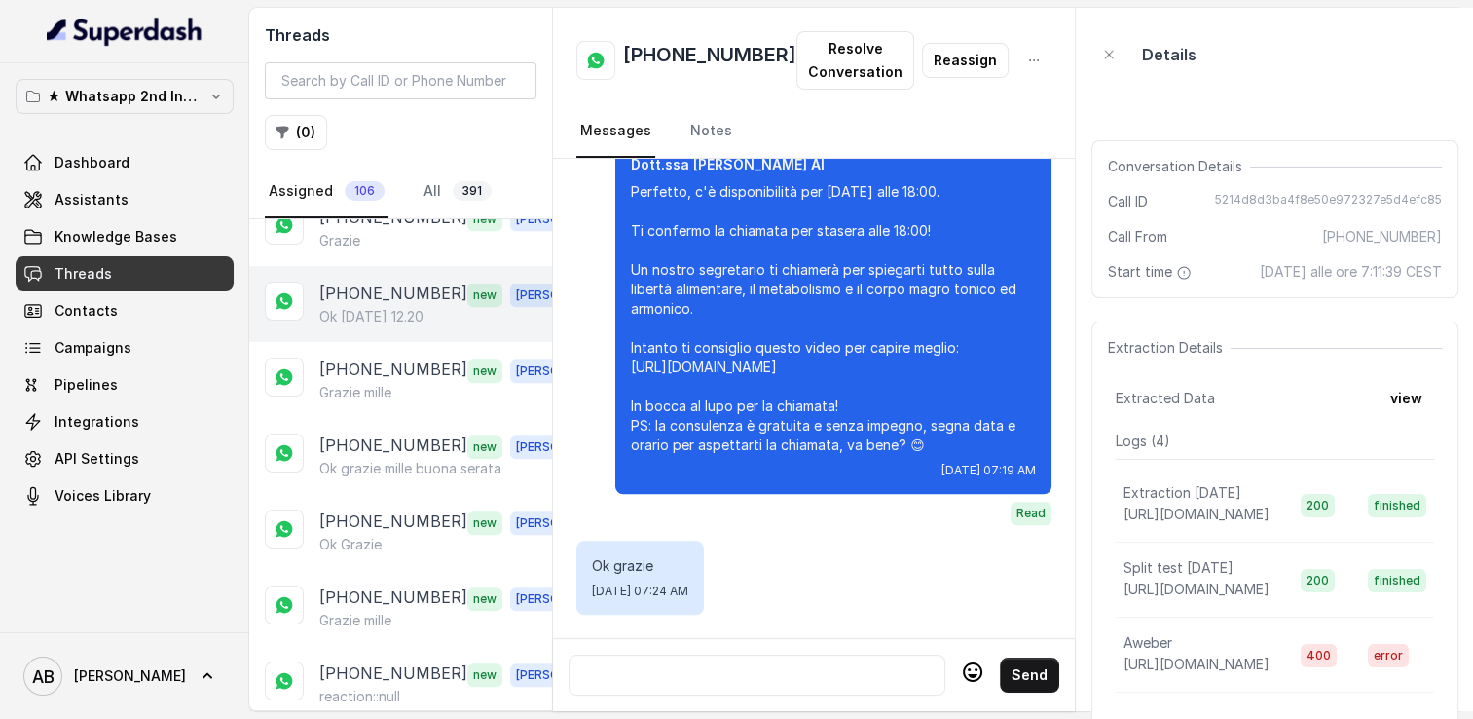
click at [360, 281] on p "[PHONE_NUMBER]" at bounding box center [393, 293] width 148 height 25
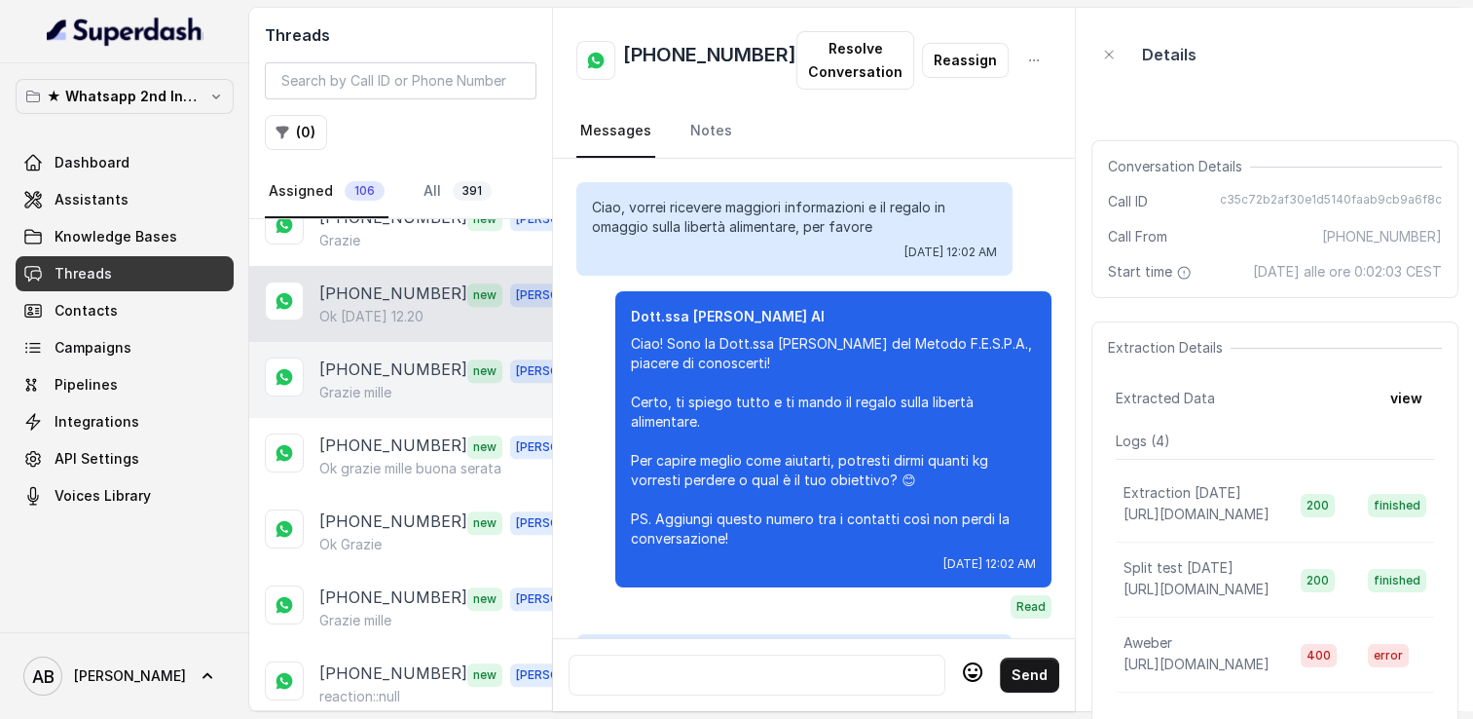
scroll to position [2540, 0]
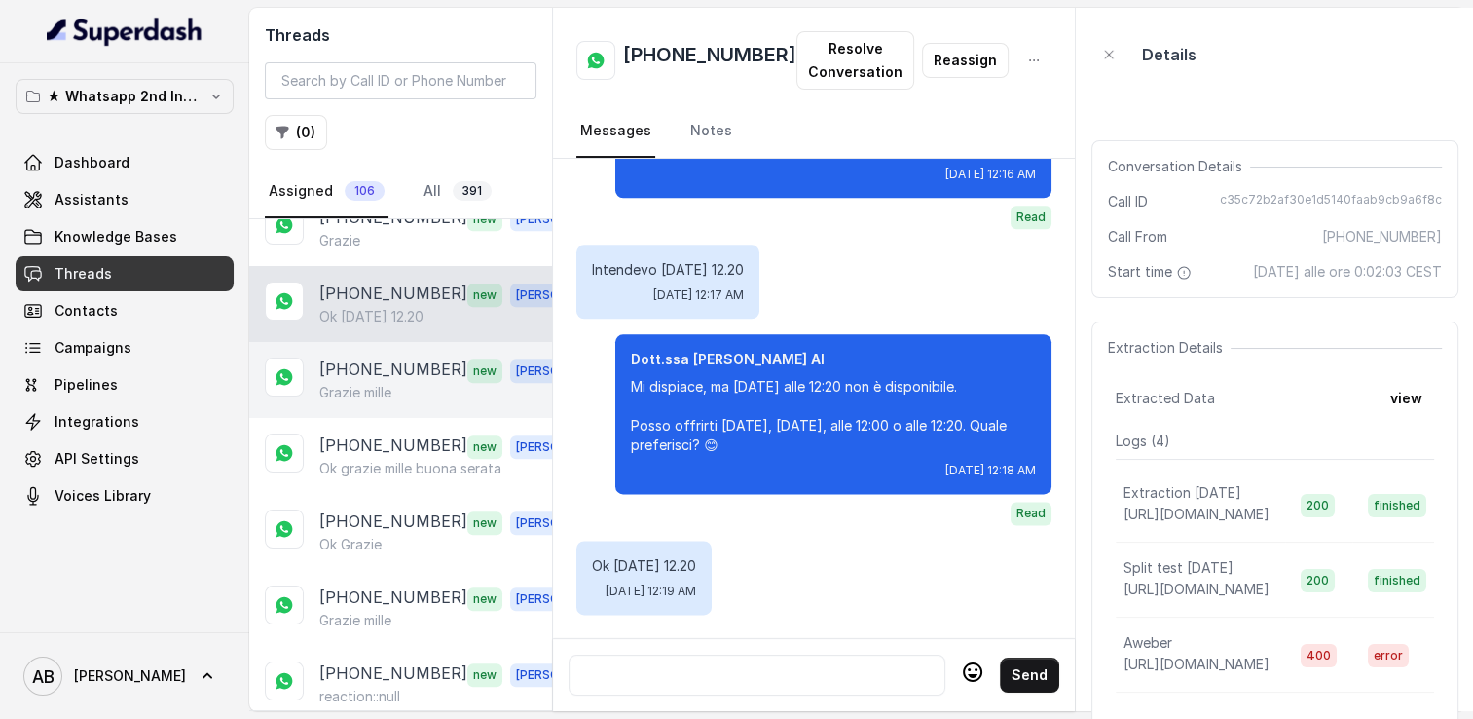
click at [362, 383] on p "Grazie mille" at bounding box center [355, 392] width 72 height 19
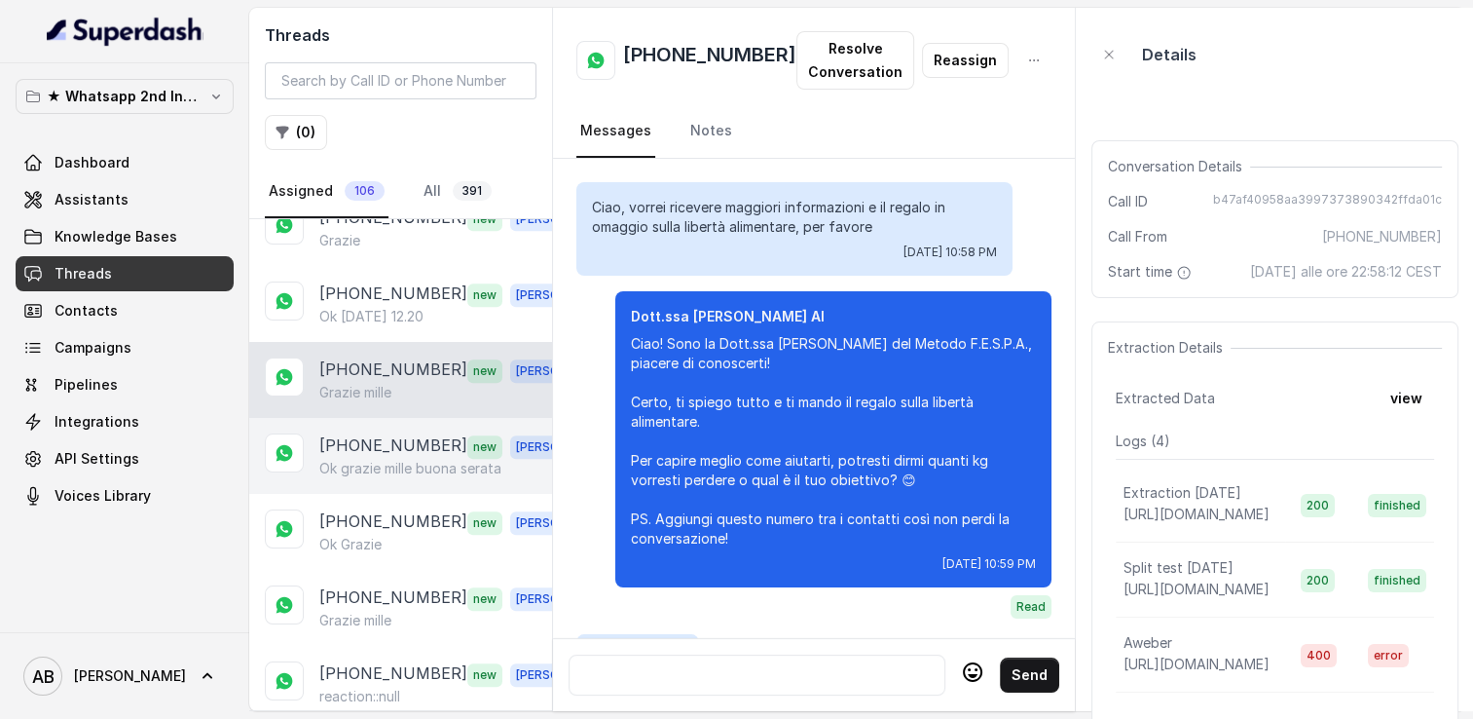
scroll to position [2045, 0]
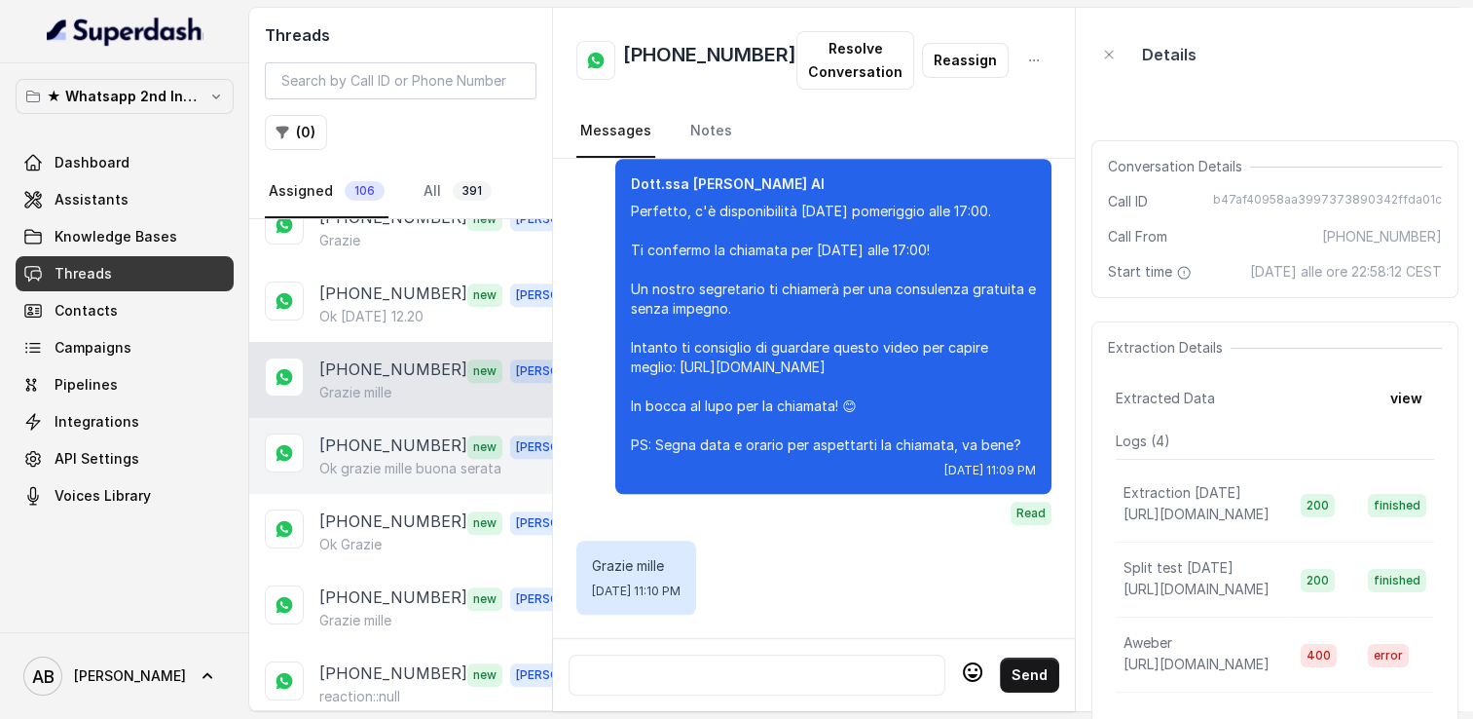
click at [372, 459] on p "Ok grazie mille buona serata" at bounding box center [410, 468] width 182 height 19
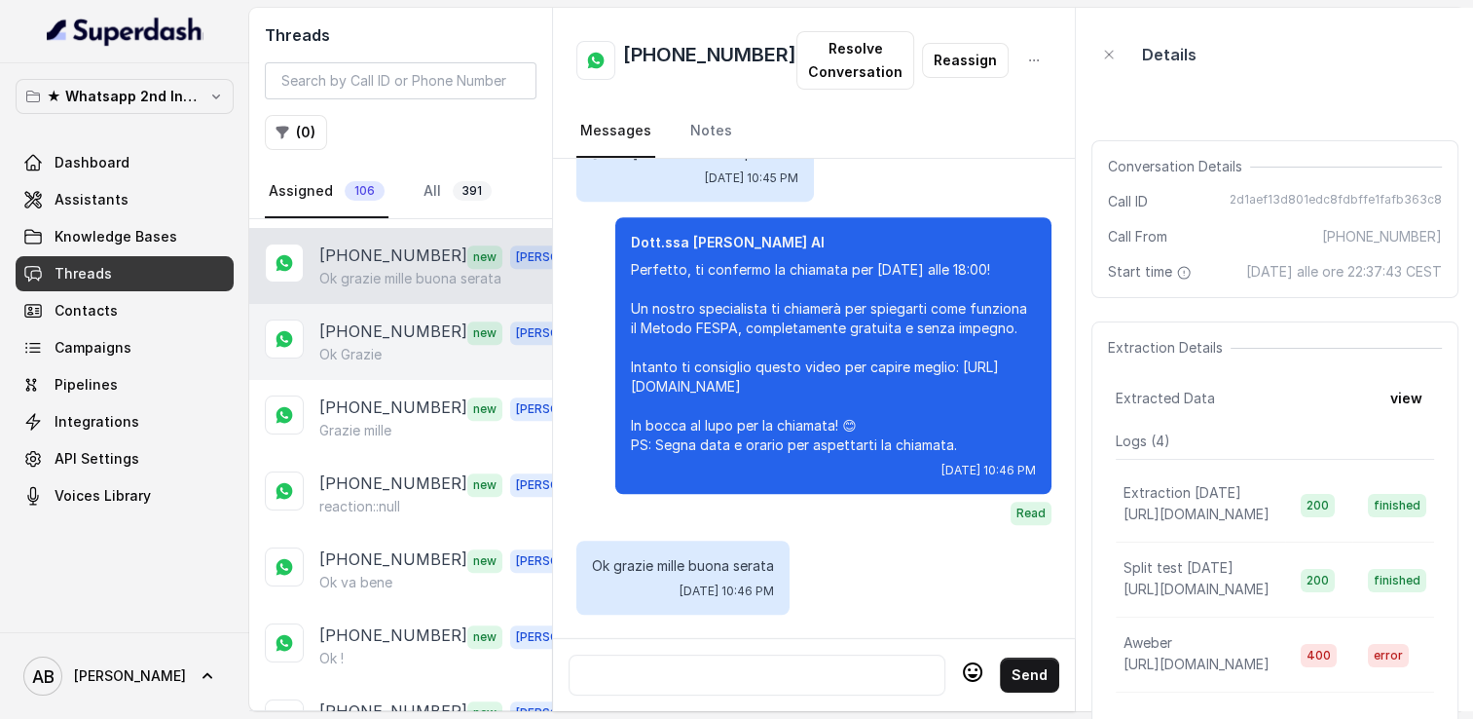
scroll to position [1363, 0]
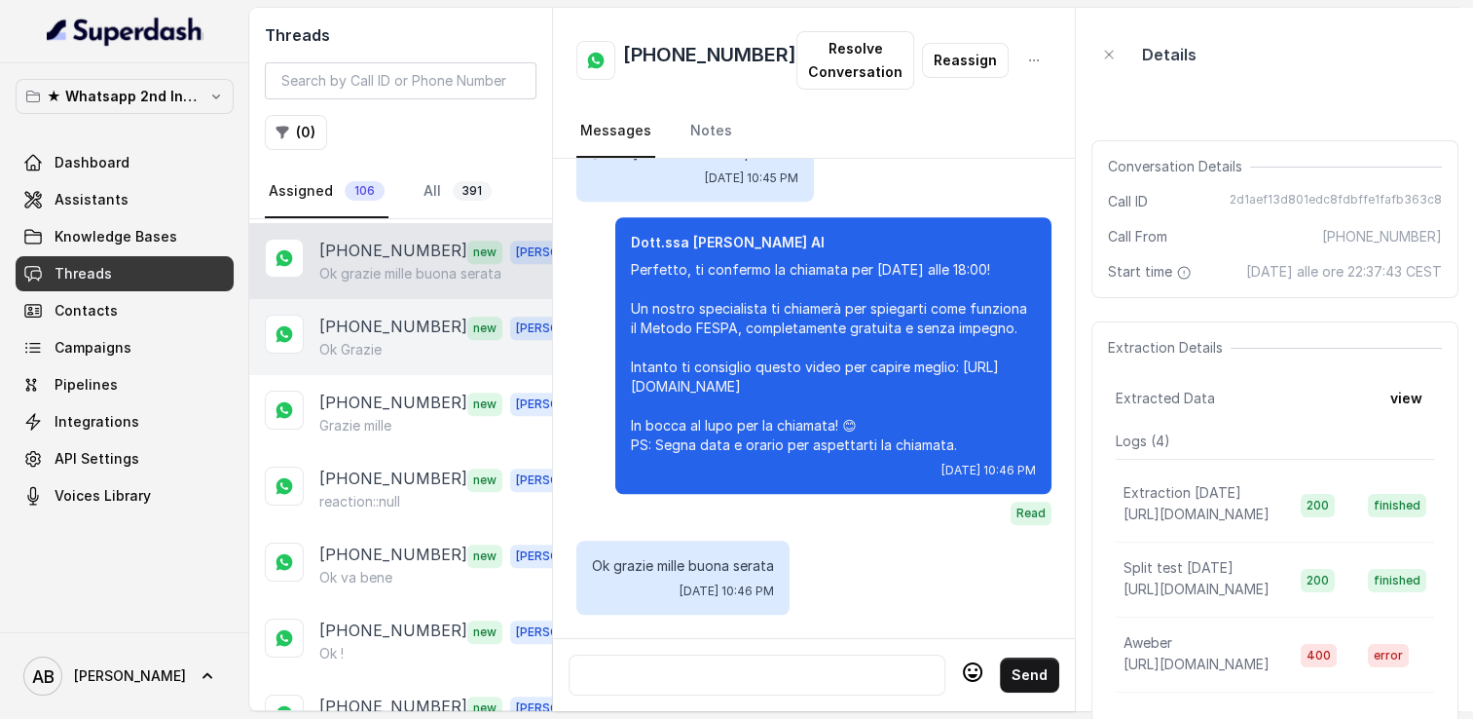
click at [363, 315] on p "[PHONE_NUMBER]" at bounding box center [393, 327] width 148 height 25
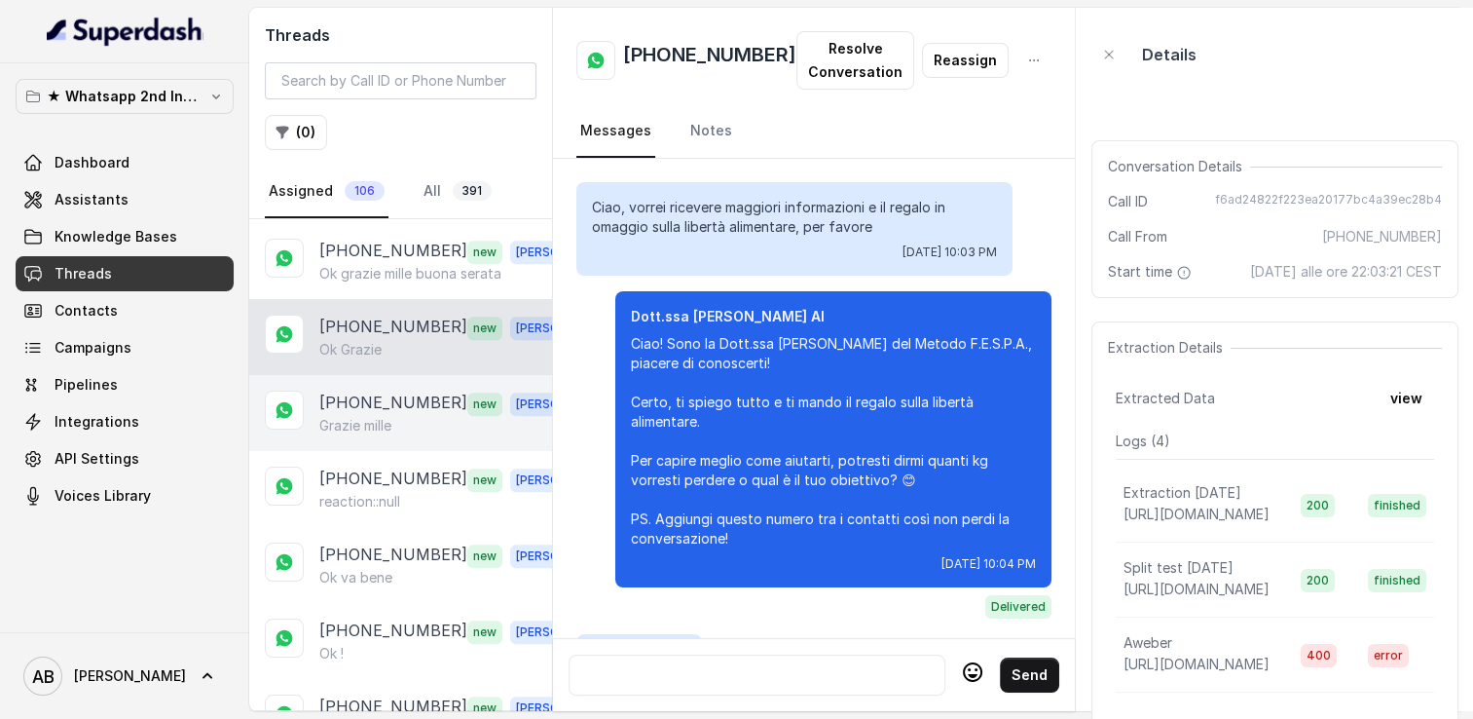
scroll to position [2302, 0]
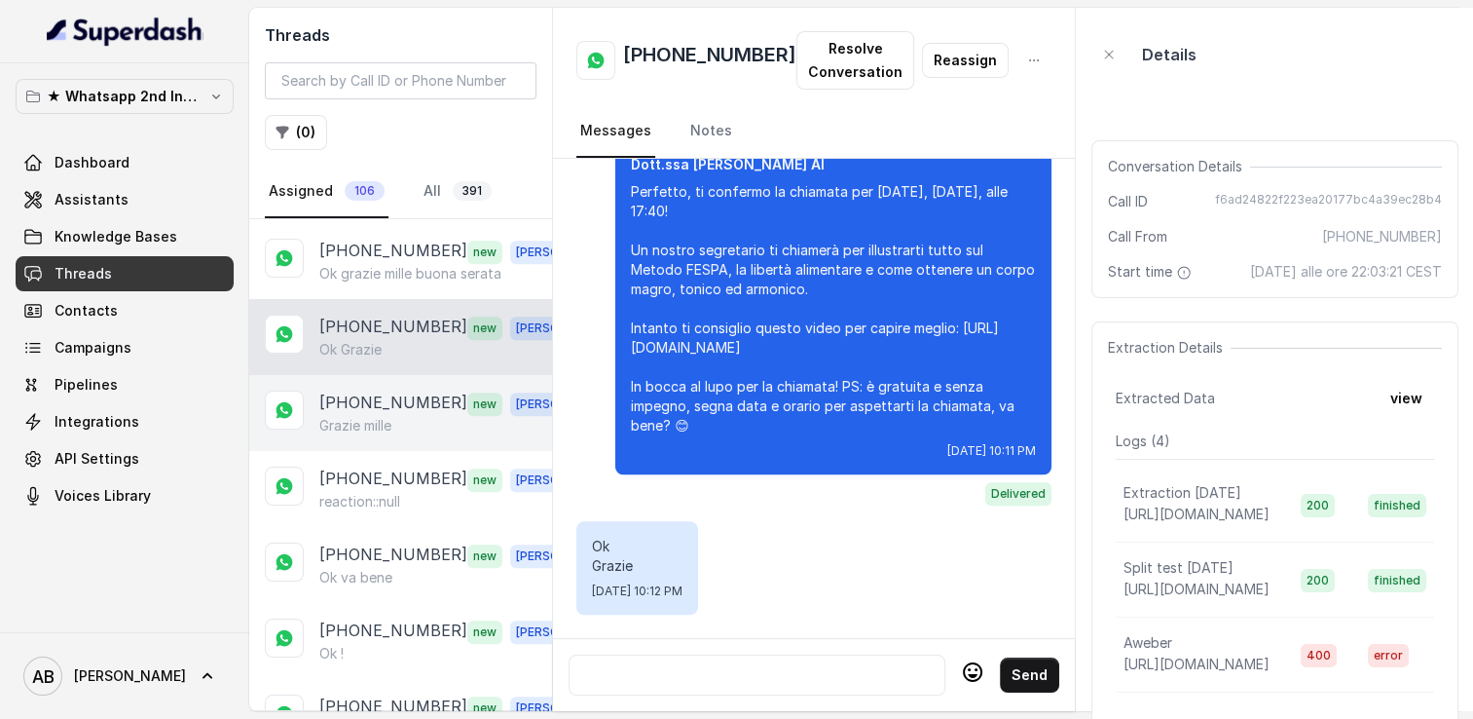
click at [361, 427] on div "[PHONE_NUMBER] new [PERSON_NAME]" at bounding box center [400, 413] width 303 height 76
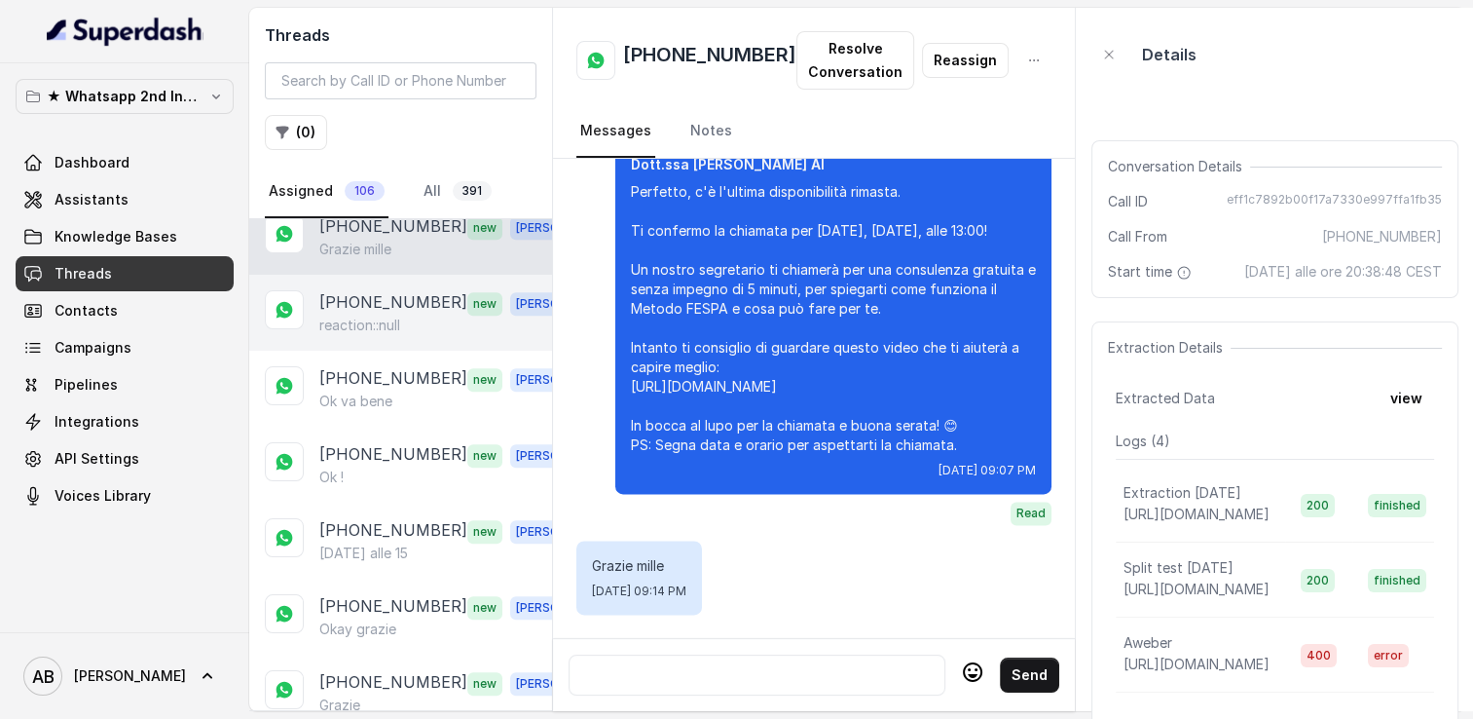
scroll to position [1558, 0]
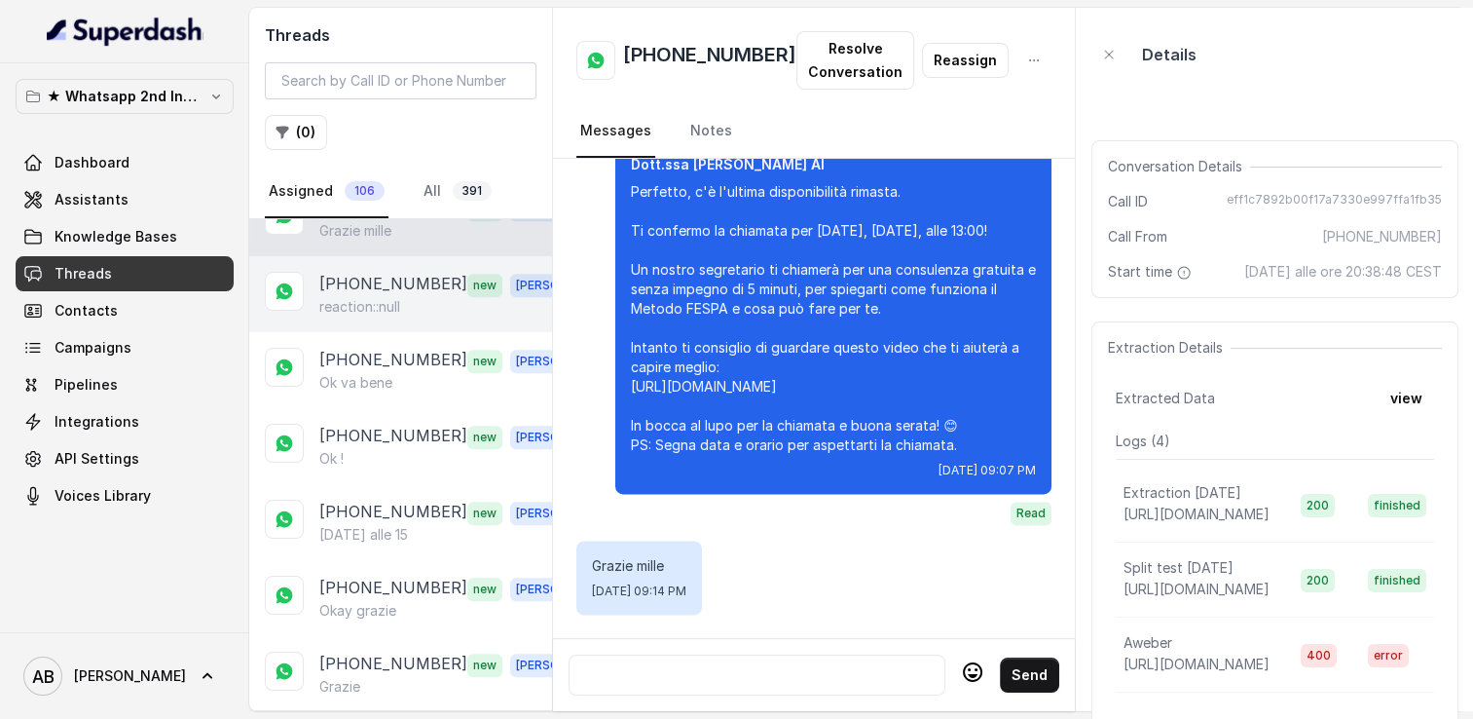
click at [379, 278] on p "[PHONE_NUMBER]" at bounding box center [393, 284] width 148 height 25
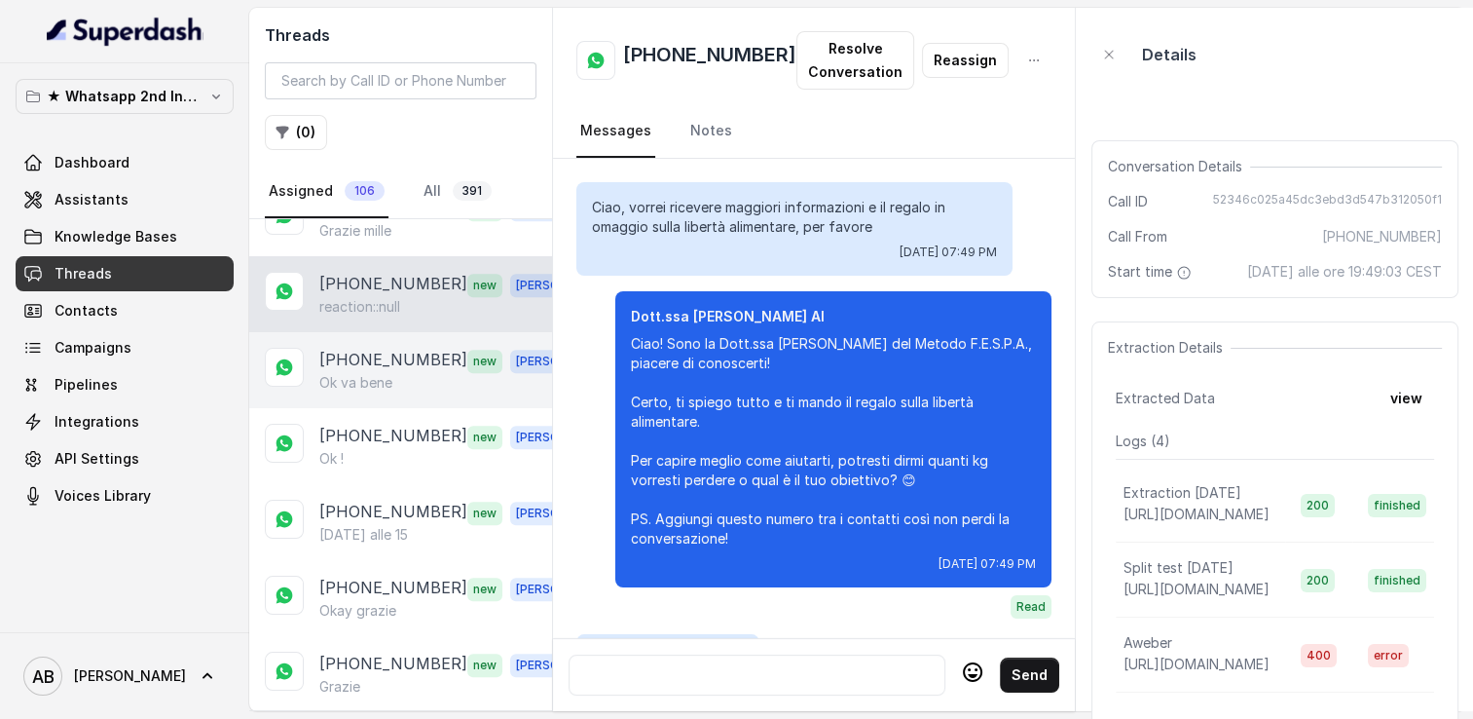
scroll to position [2656, 0]
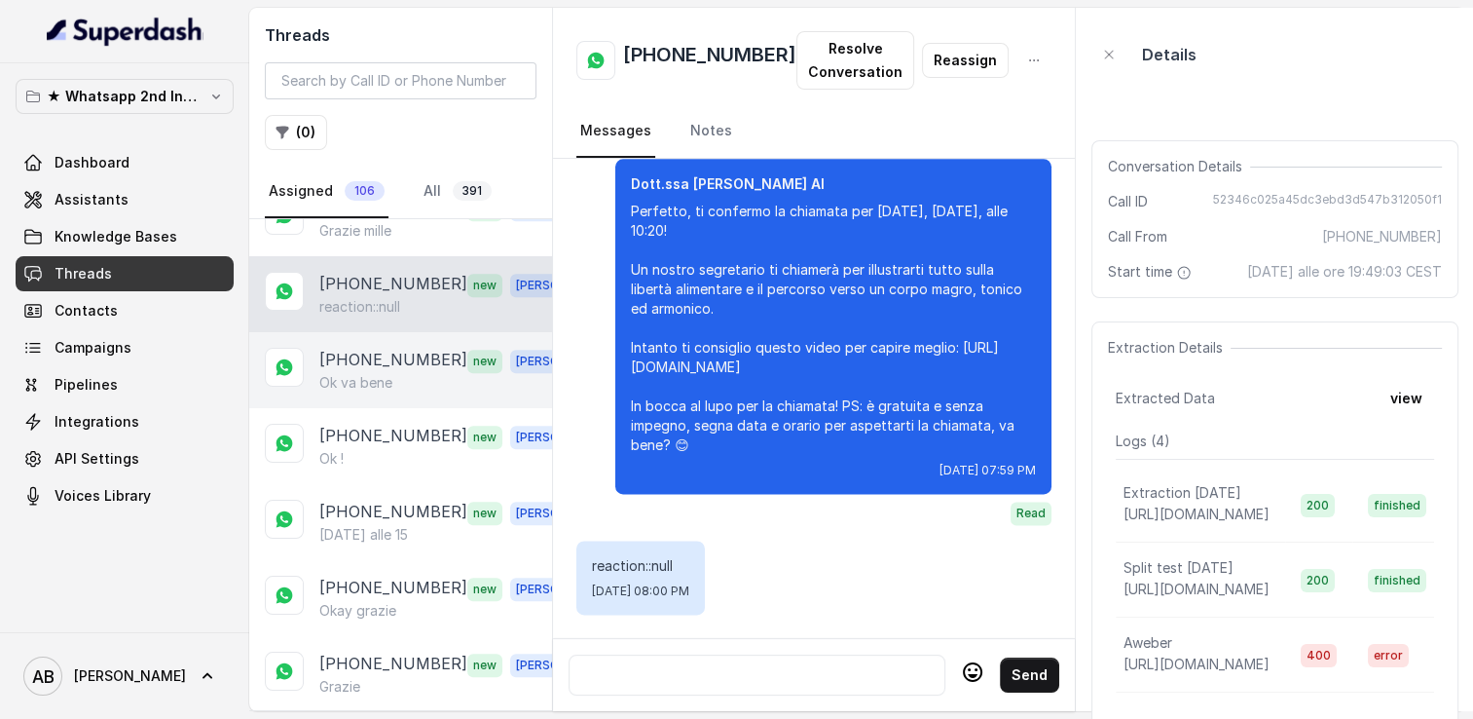
click at [386, 373] on p "Ok va bene" at bounding box center [355, 382] width 73 height 19
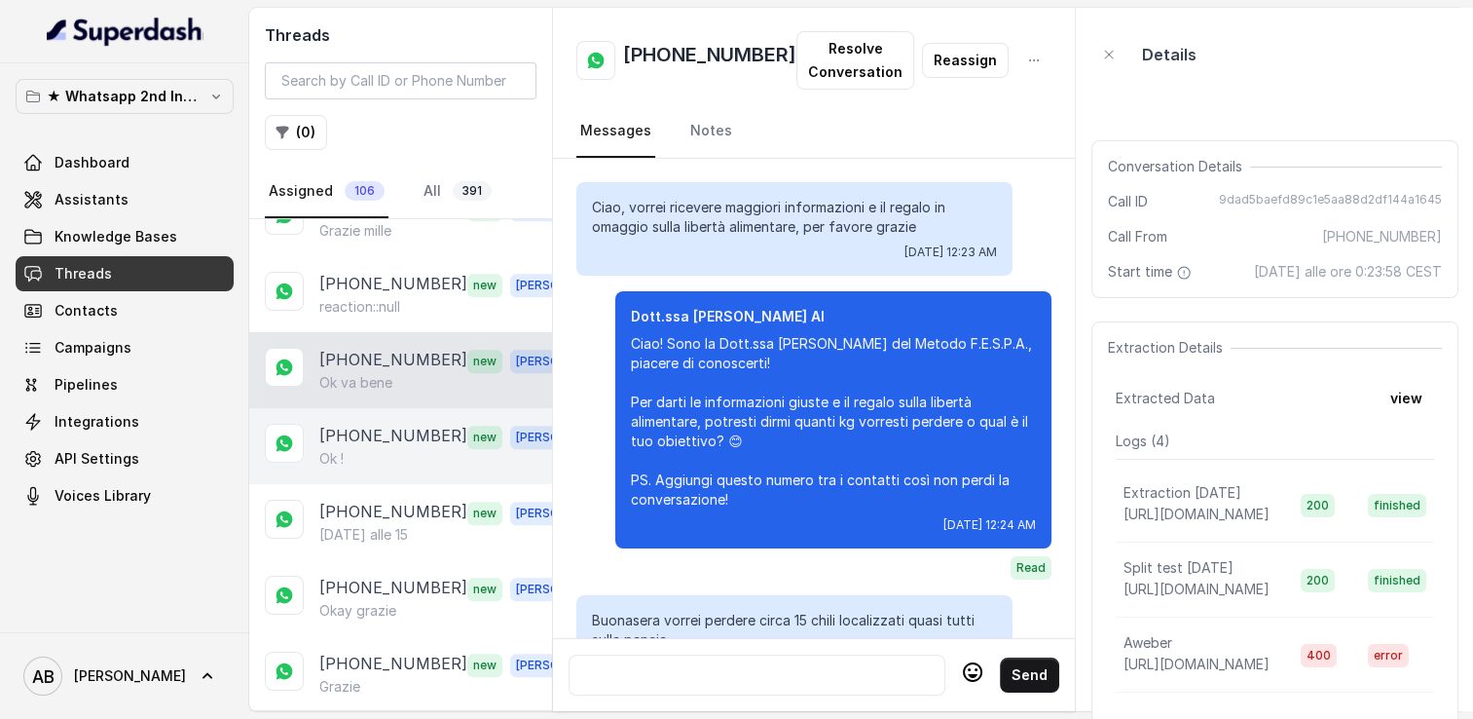
scroll to position [2411, 0]
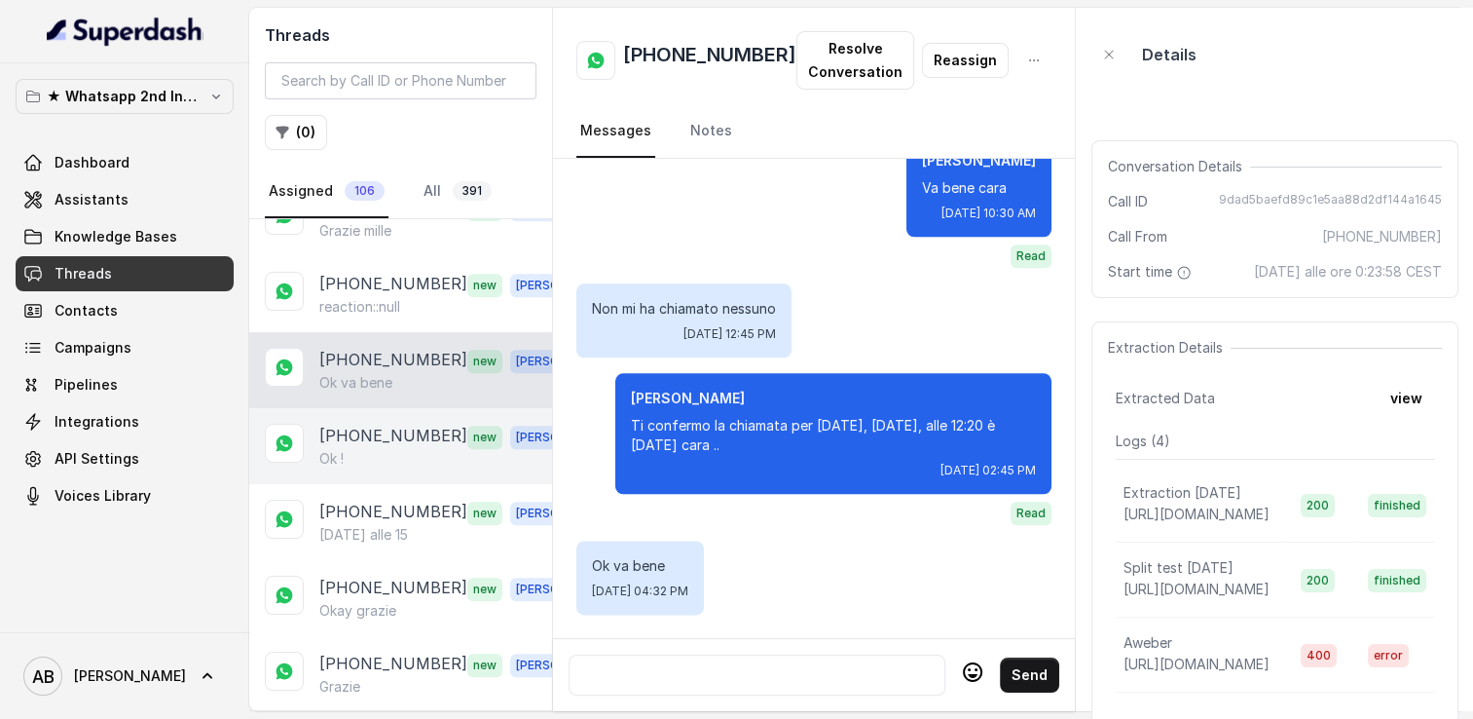
click at [390, 449] on div "Ok !" at bounding box center [455, 458] width 272 height 19
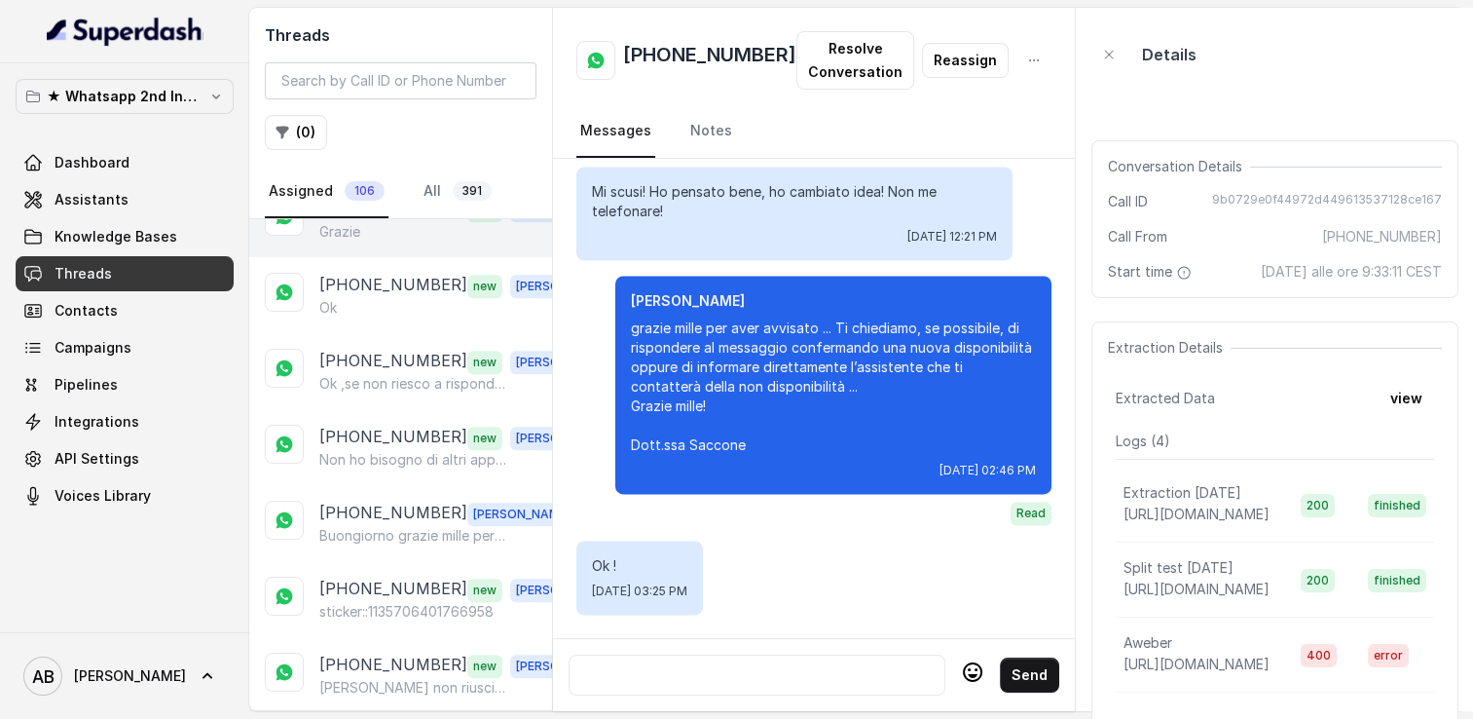
scroll to position [2045, 0]
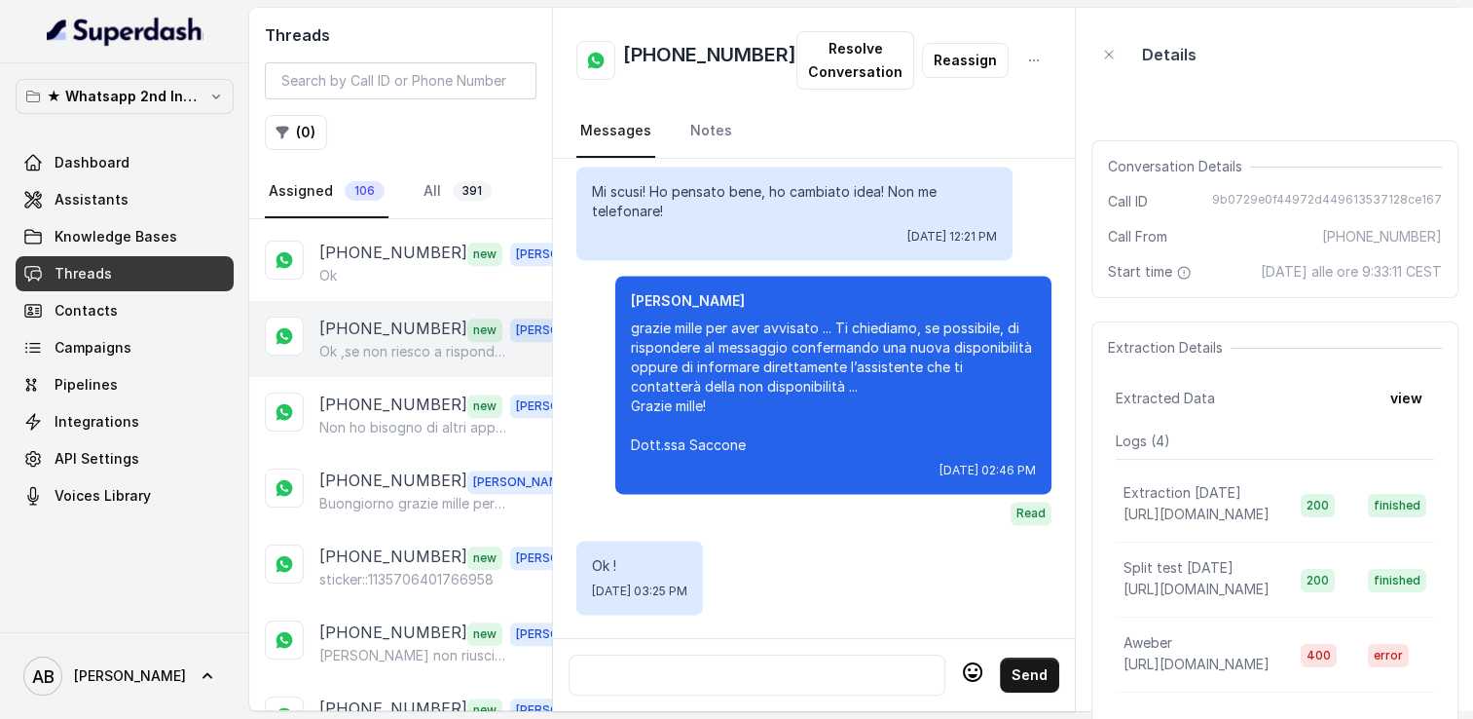
click at [362, 316] on p "[PHONE_NUMBER]" at bounding box center [393, 328] width 148 height 25
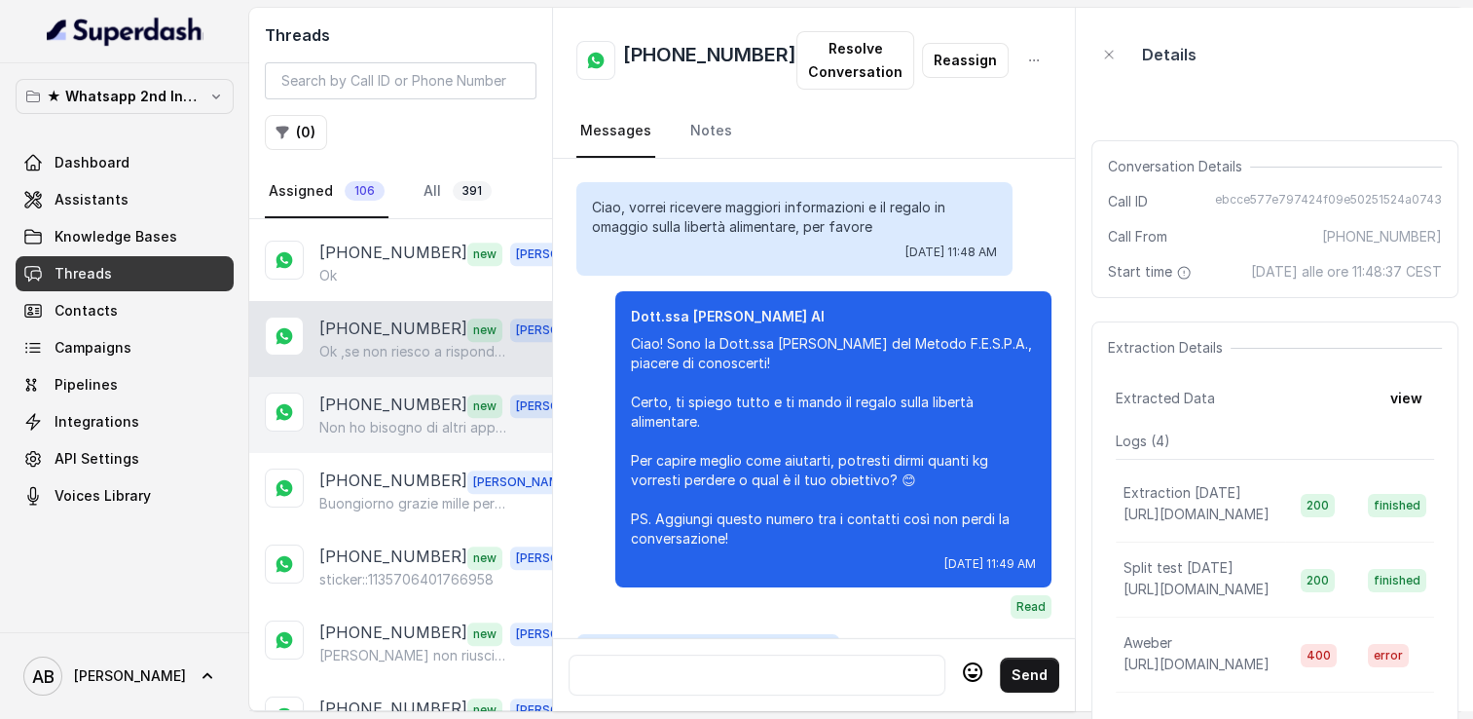
scroll to position [1877, 0]
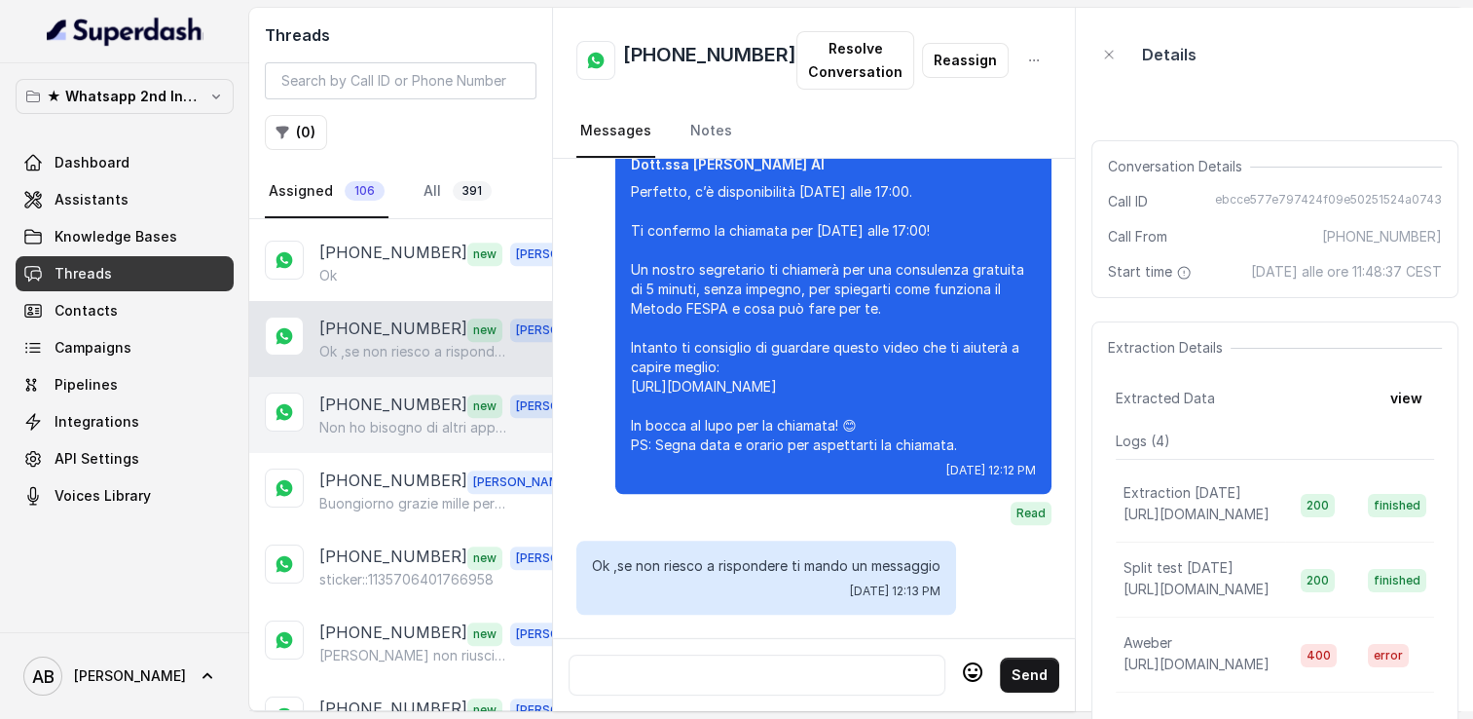
click at [379, 392] on p "[PHONE_NUMBER]" at bounding box center [393, 404] width 148 height 25
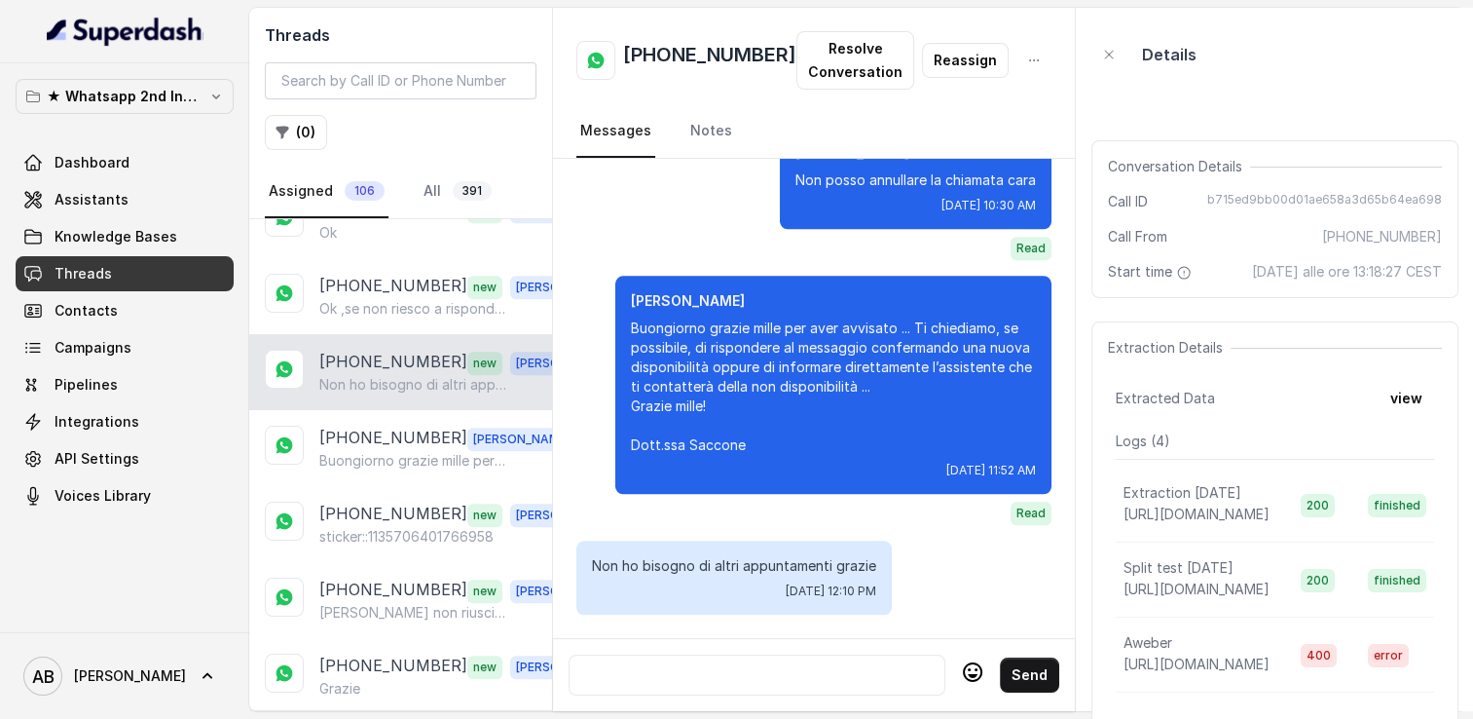
scroll to position [2142, 0]
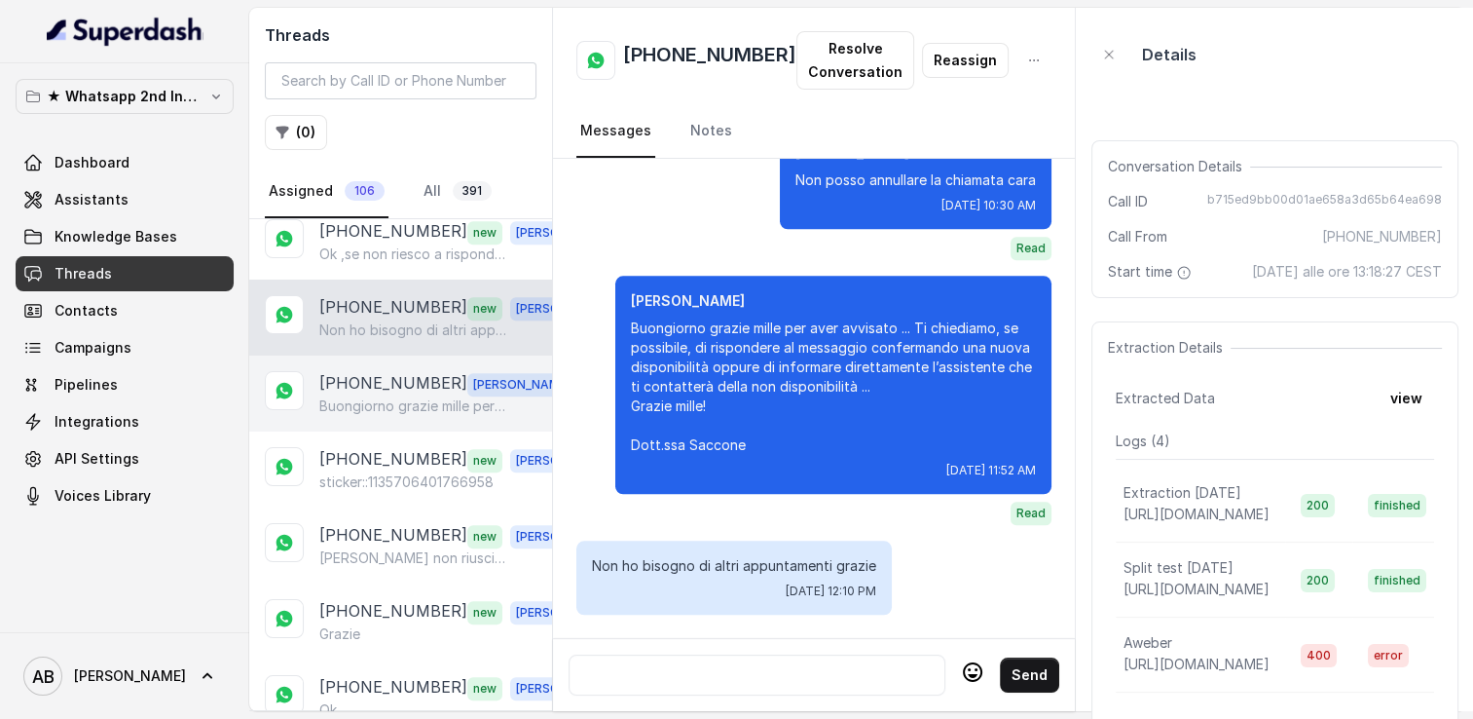
click at [384, 371] on p "[PHONE_NUMBER]" at bounding box center [393, 383] width 148 height 25
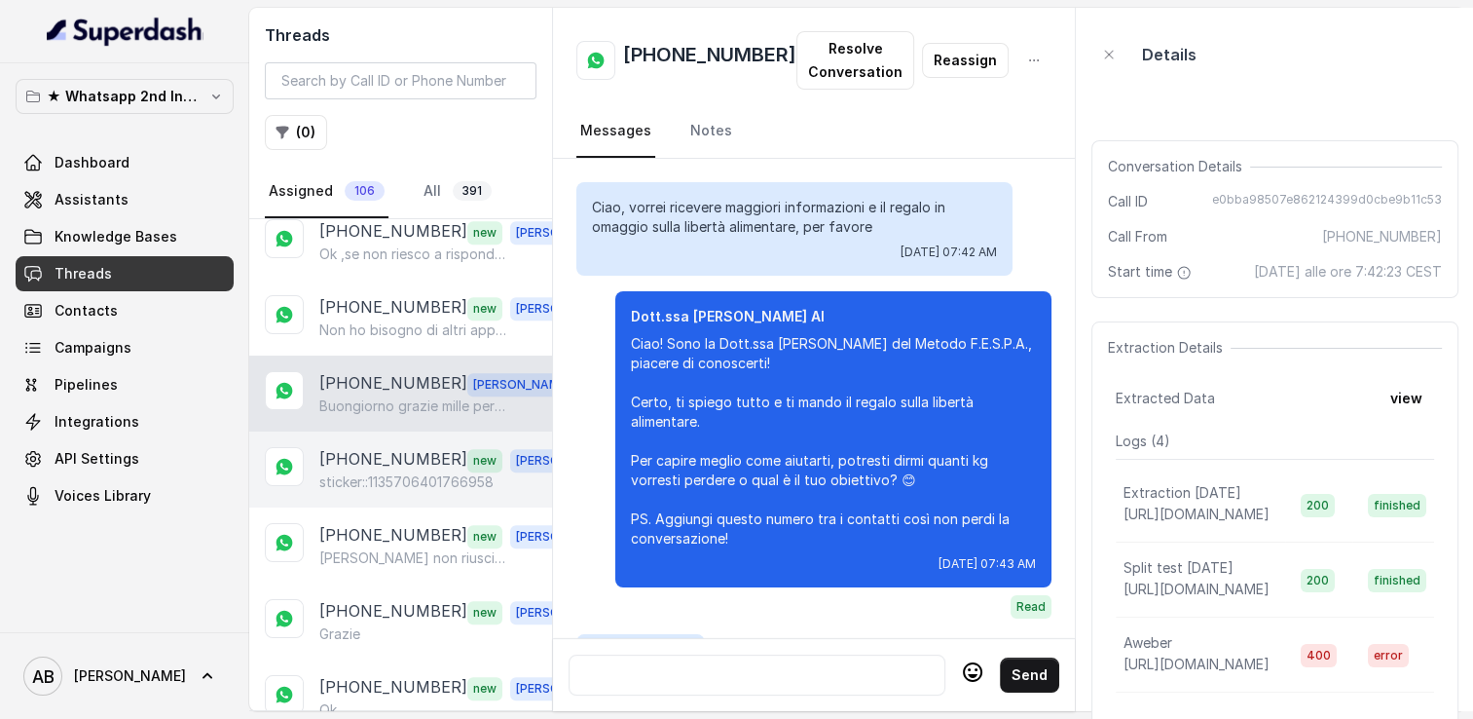
scroll to position [2972, 0]
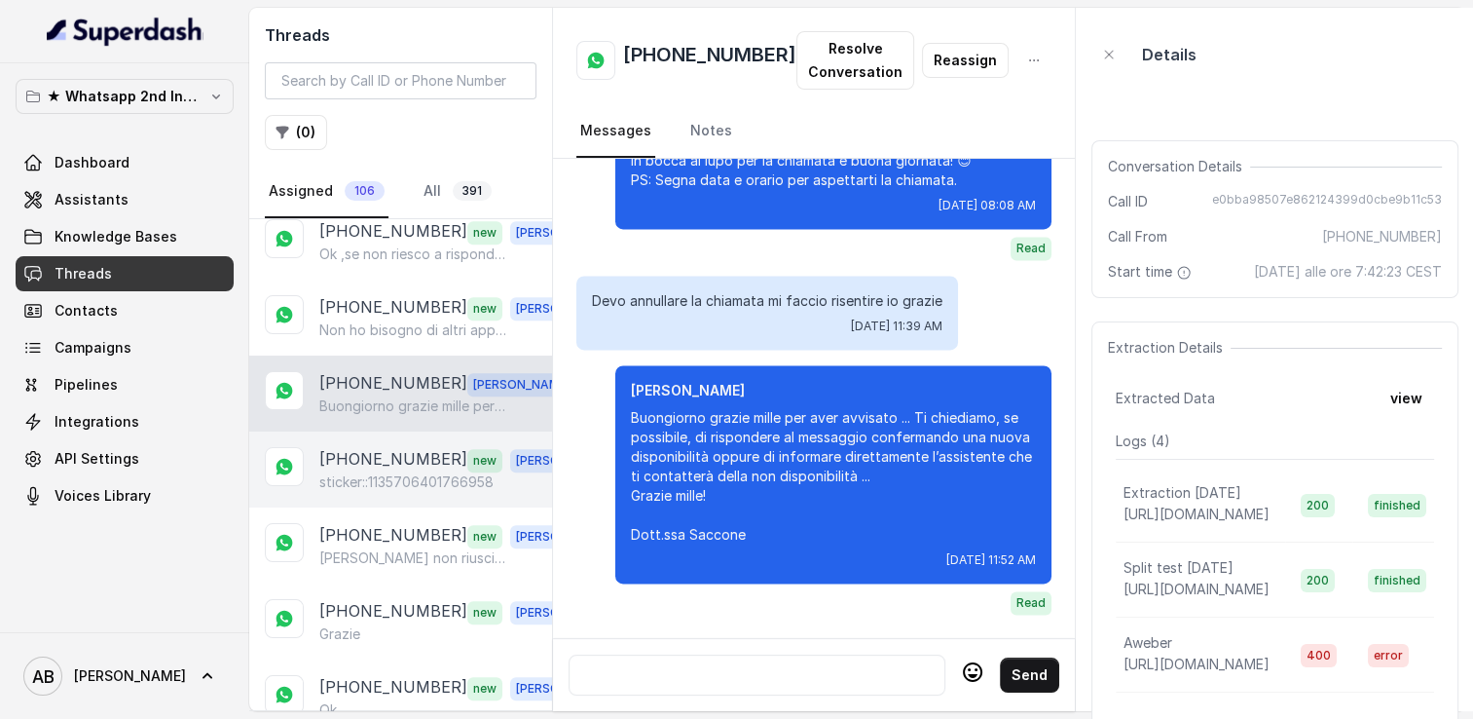
click at [397, 447] on p "[PHONE_NUMBER]" at bounding box center [393, 459] width 148 height 25
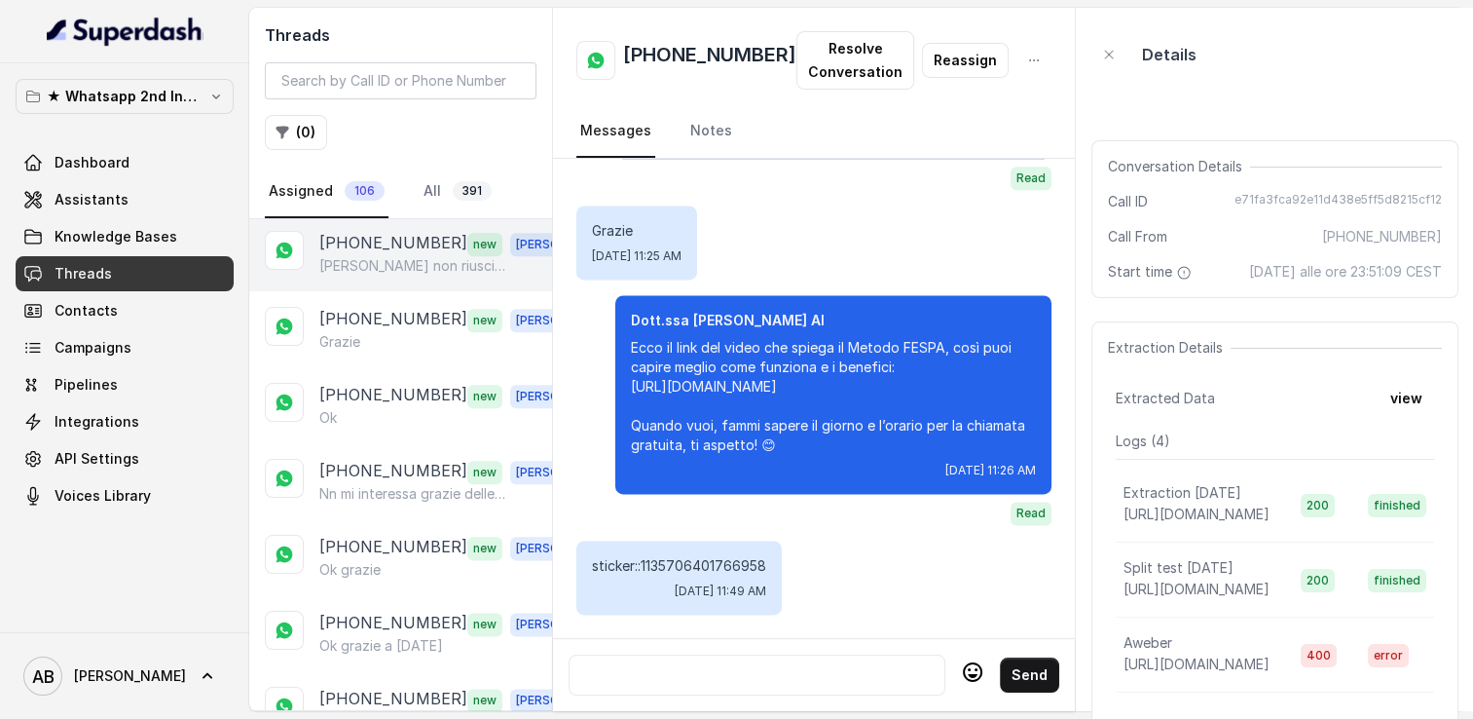
click at [381, 256] on p "[PERSON_NAME] non riuscirò a rispondere alla chiamata dell'appuntamento di ques…" at bounding box center [412, 265] width 187 height 19
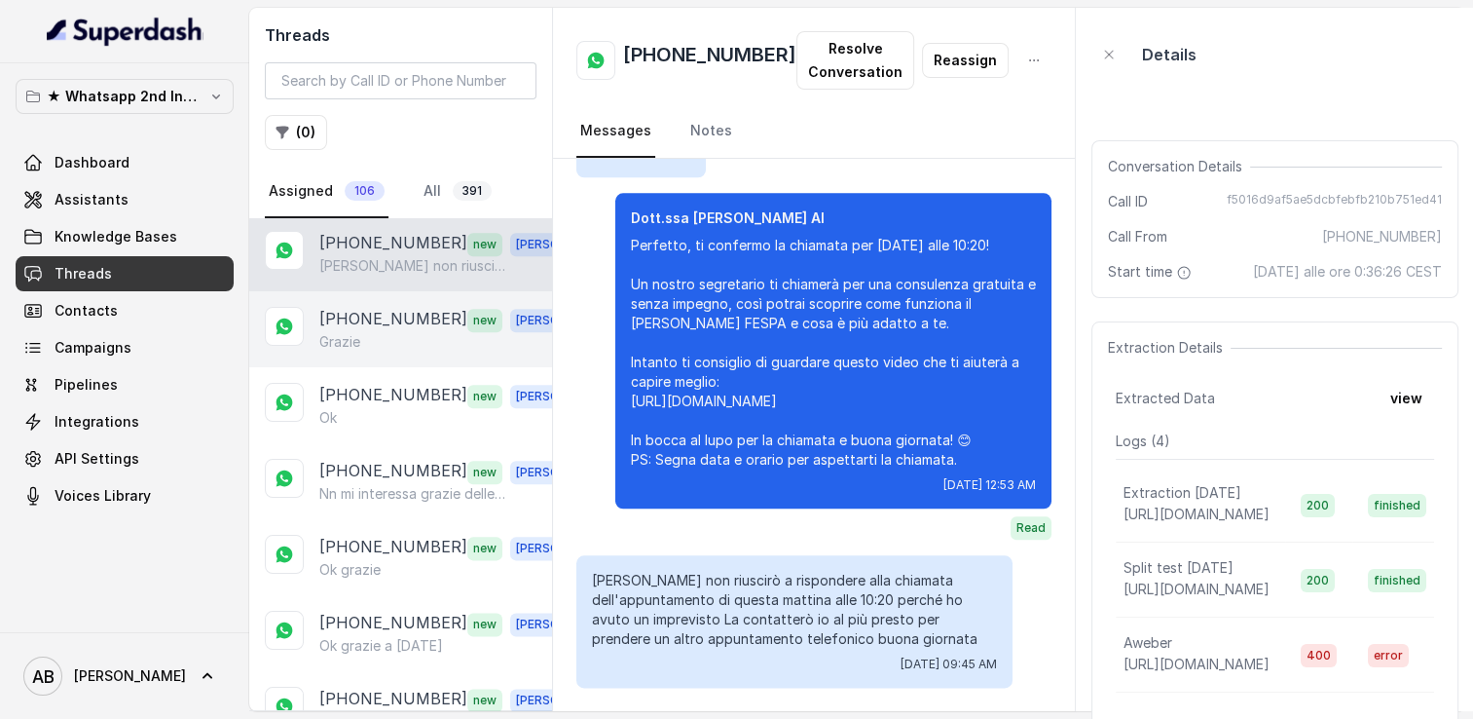
click at [386, 307] on p "[PHONE_NUMBER]" at bounding box center [393, 319] width 148 height 25
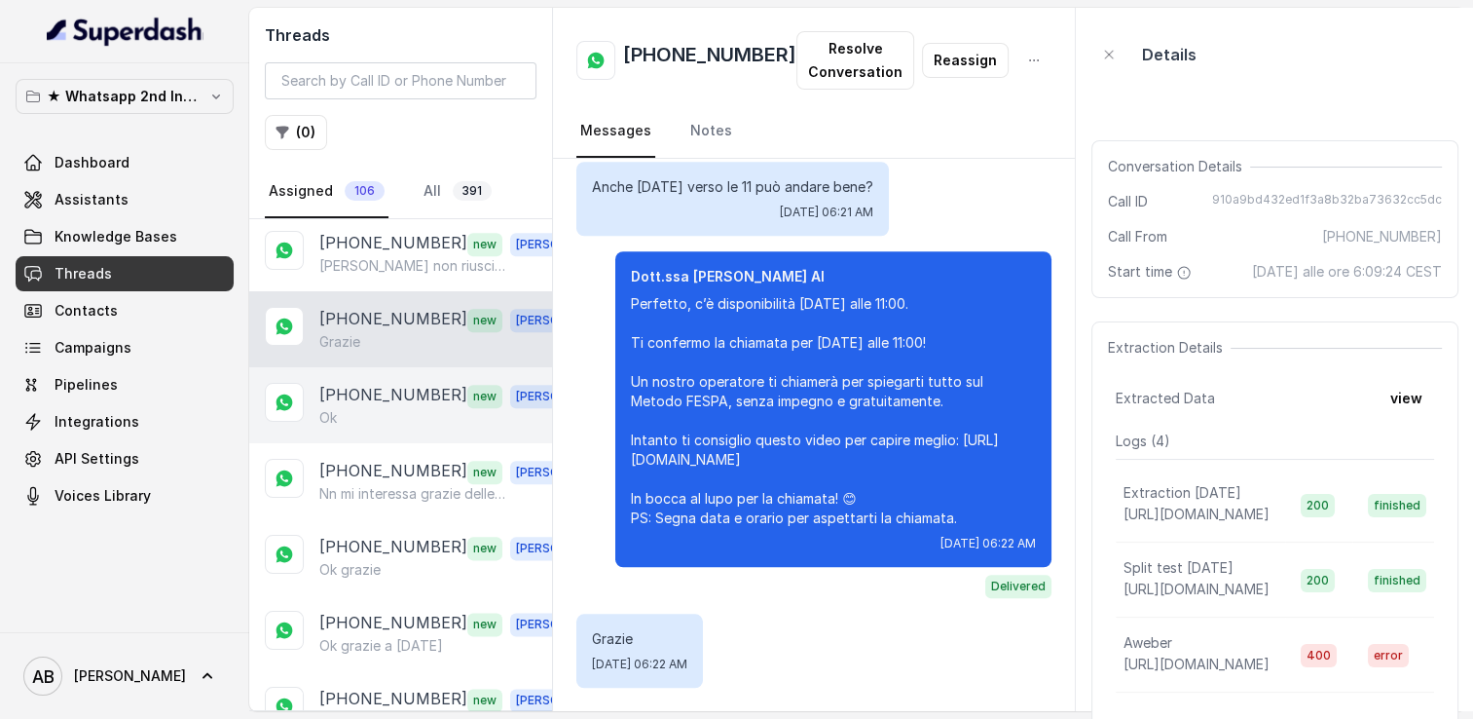
click at [383, 408] on div "Ok" at bounding box center [455, 417] width 272 height 19
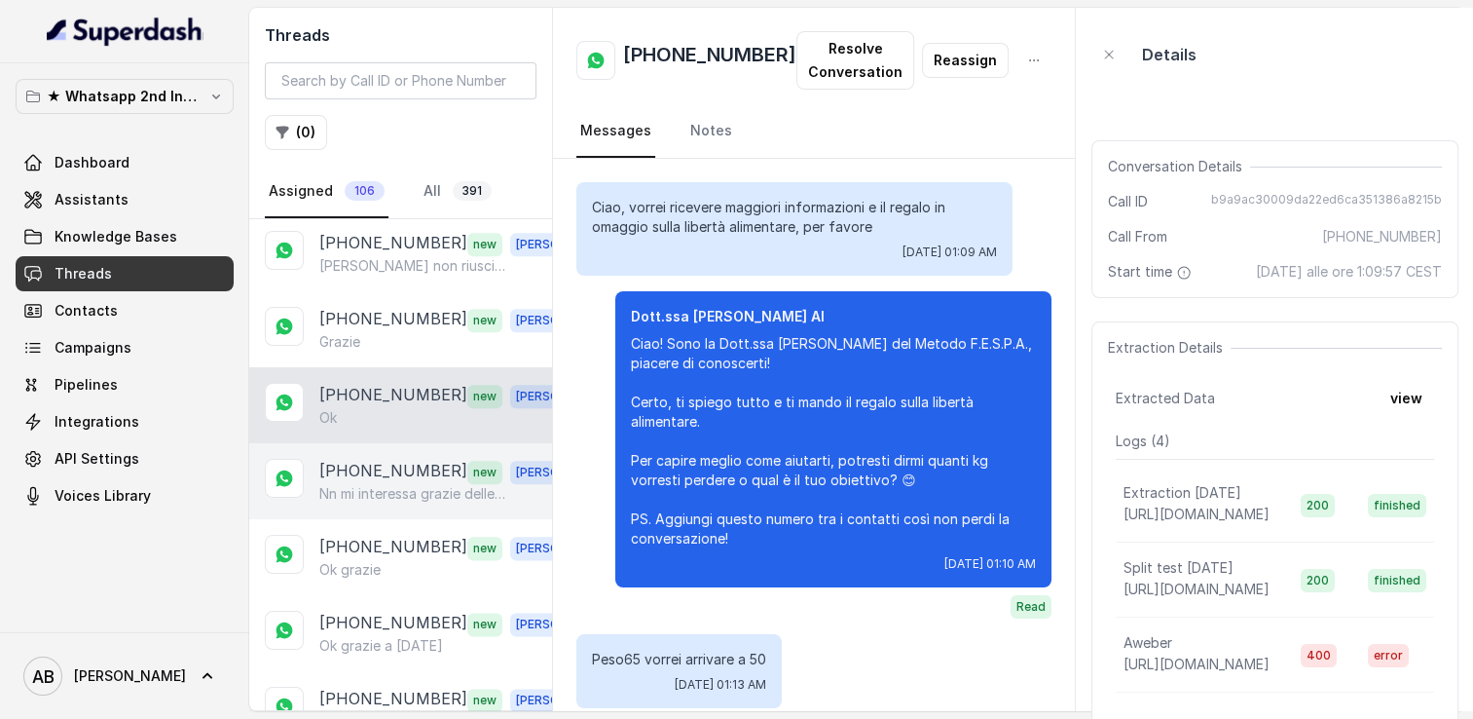
click at [374, 484] on p "Nn mi interessa grazie delle informazioni" at bounding box center [412, 493] width 187 height 19
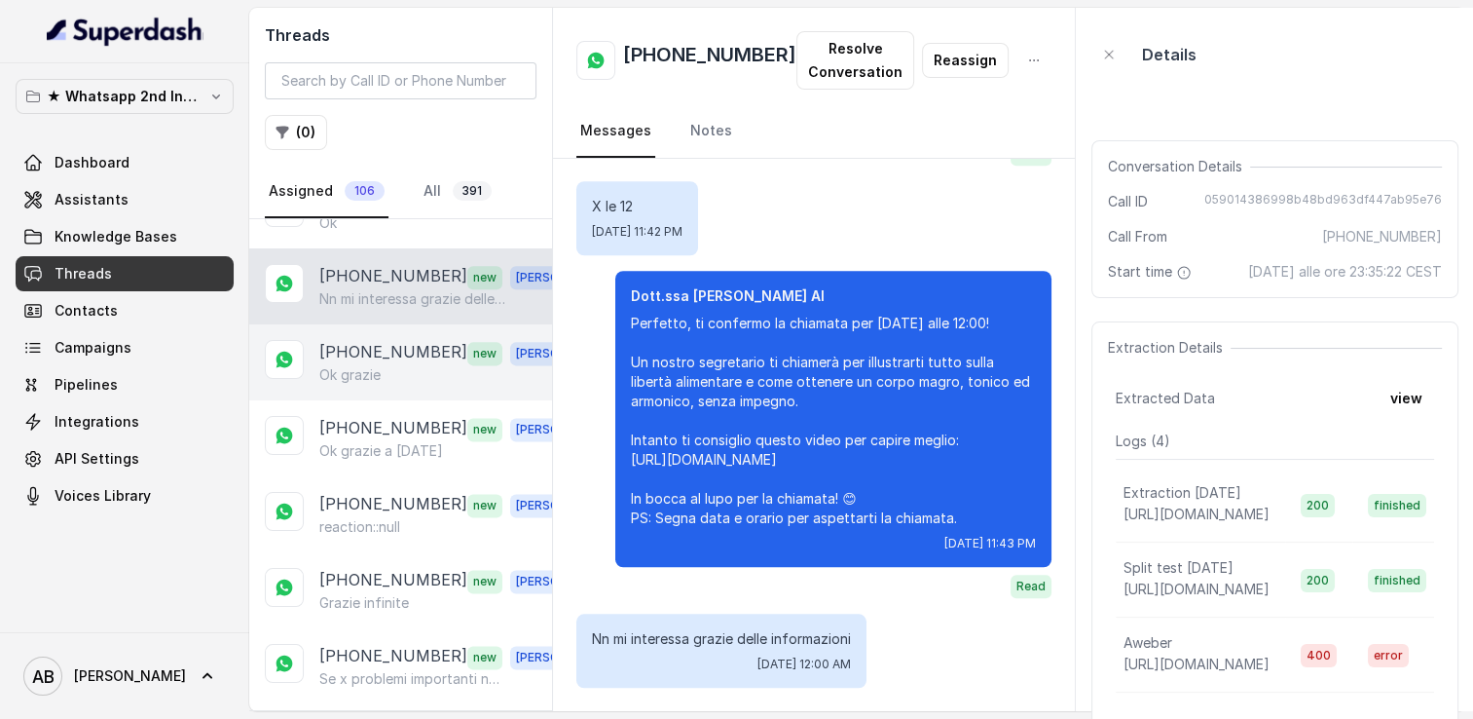
click at [408, 340] on p "[PHONE_NUMBER]" at bounding box center [393, 352] width 148 height 25
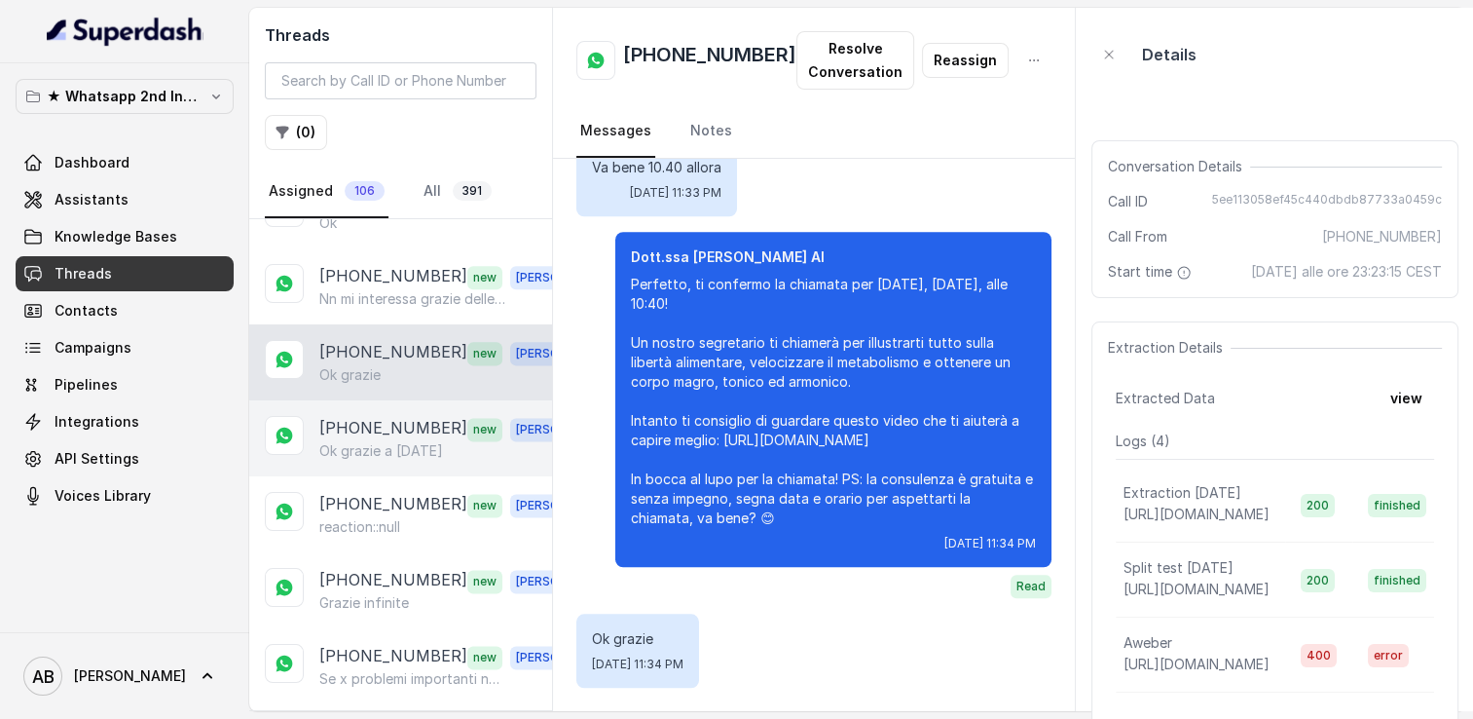
click at [376, 416] on p "[PHONE_NUMBER]" at bounding box center [393, 428] width 148 height 25
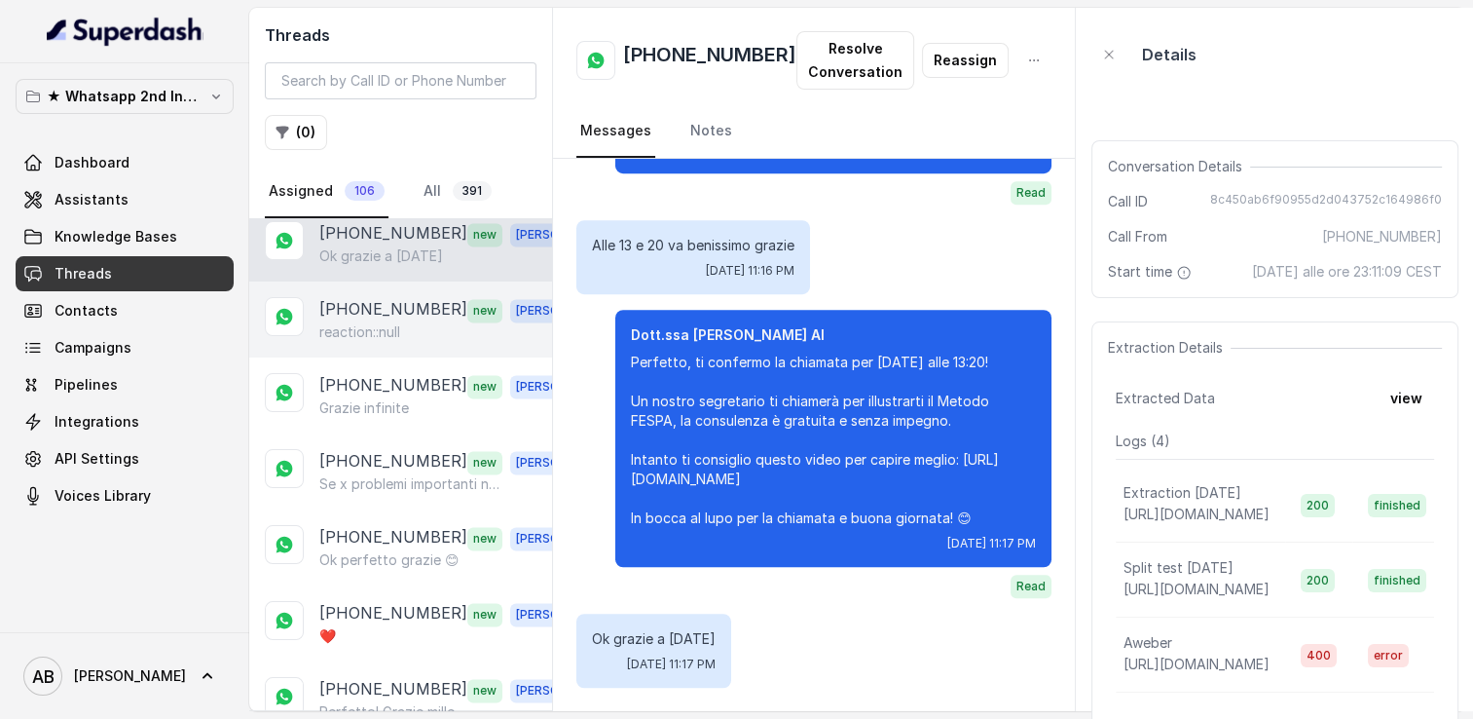
click at [378, 313] on div "[PHONE_NUMBER] new [PERSON_NAME] reaction::null" at bounding box center [400, 319] width 303 height 76
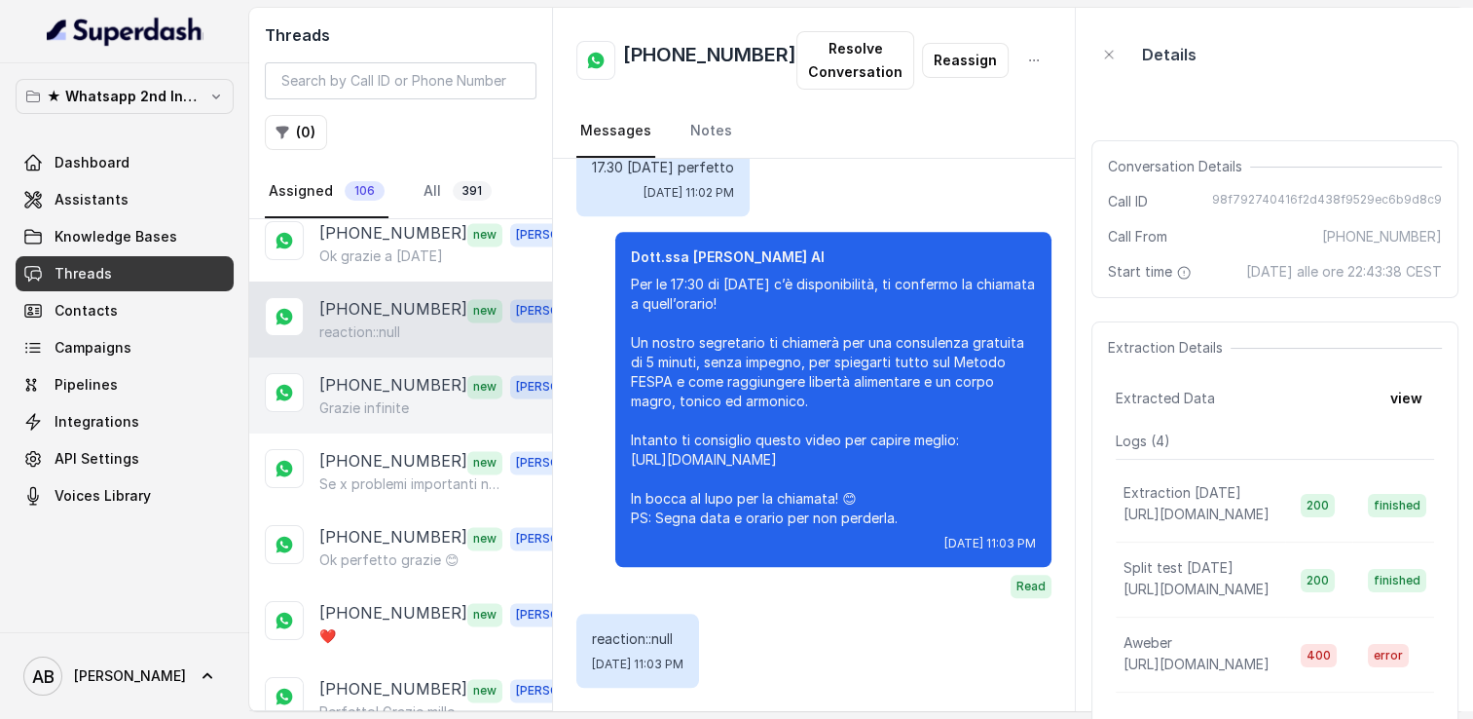
click at [393, 395] on div "[PHONE_NUMBER] new [PERSON_NAME] infinite" at bounding box center [400, 395] width 303 height 76
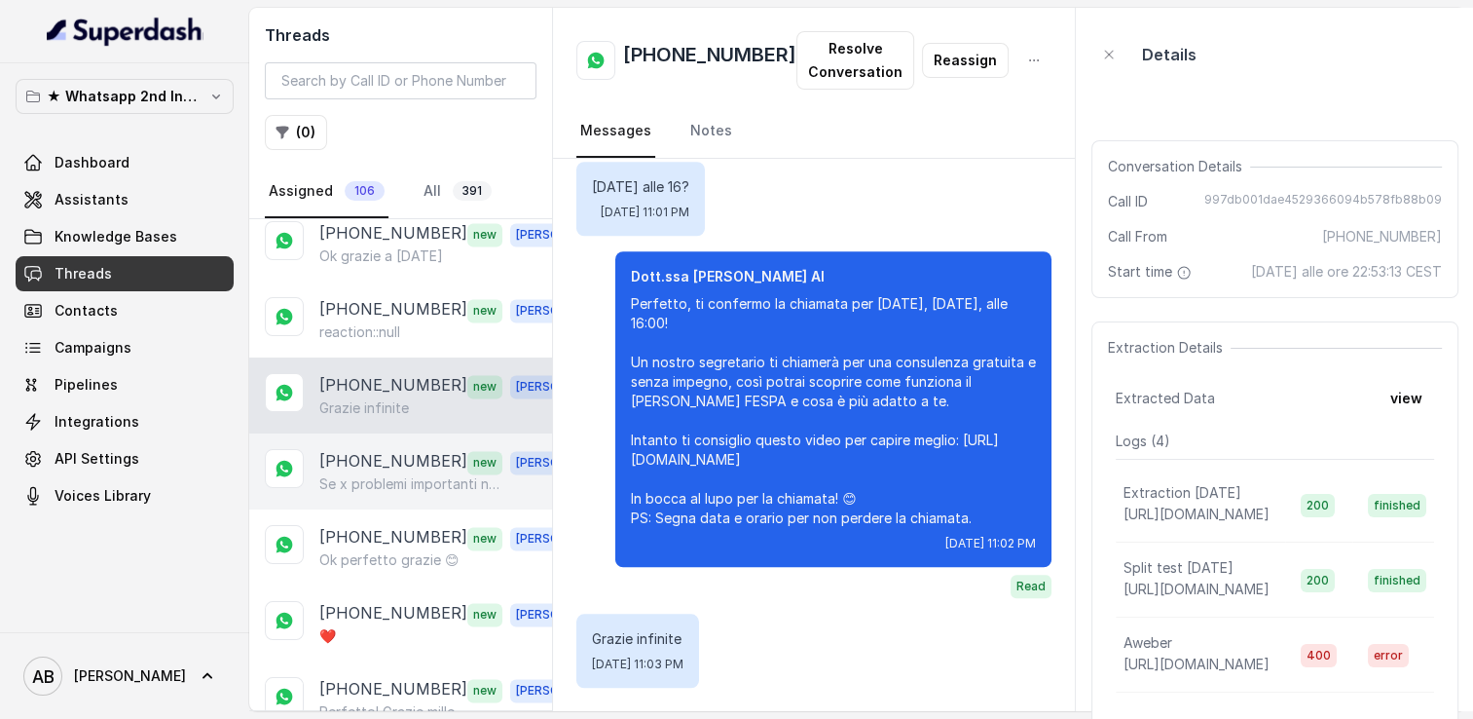
click at [396, 474] on p "Se x problemi importanti non dovessi essere libera l avviserò in tempo" at bounding box center [412, 483] width 187 height 19
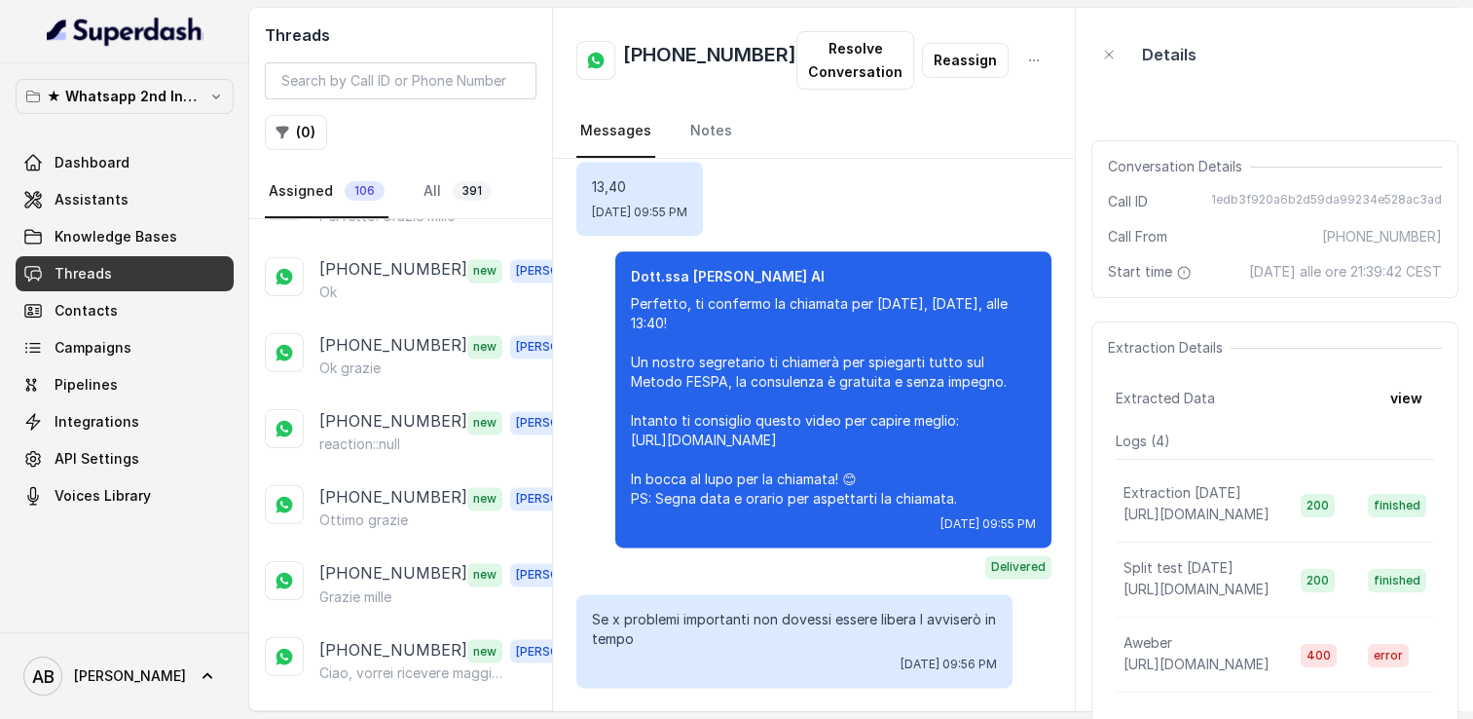
click at [399, 713] on p "Load more conversations" at bounding box center [401, 724] width 191 height 23
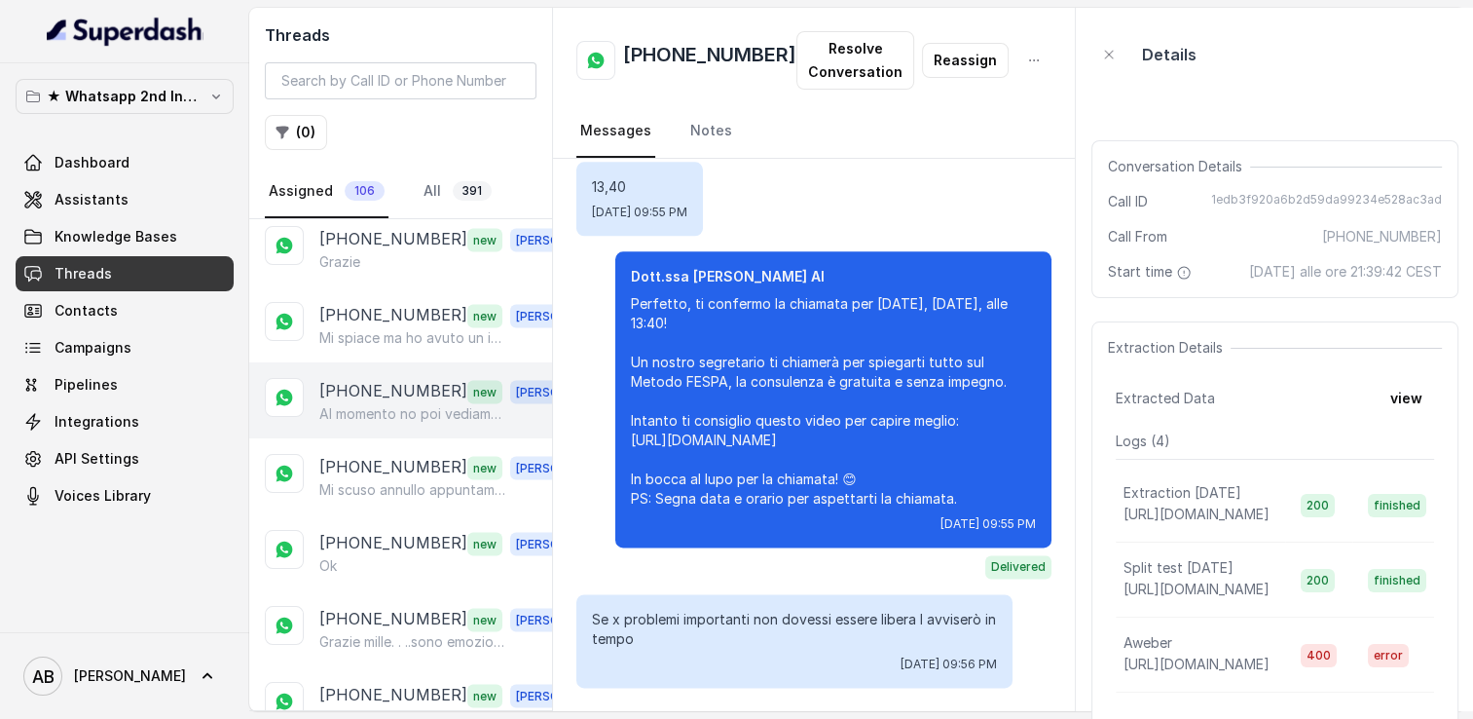
click at [403, 403] on p "Al momento no poi vediamo dopo la chiamata" at bounding box center [412, 412] width 187 height 19
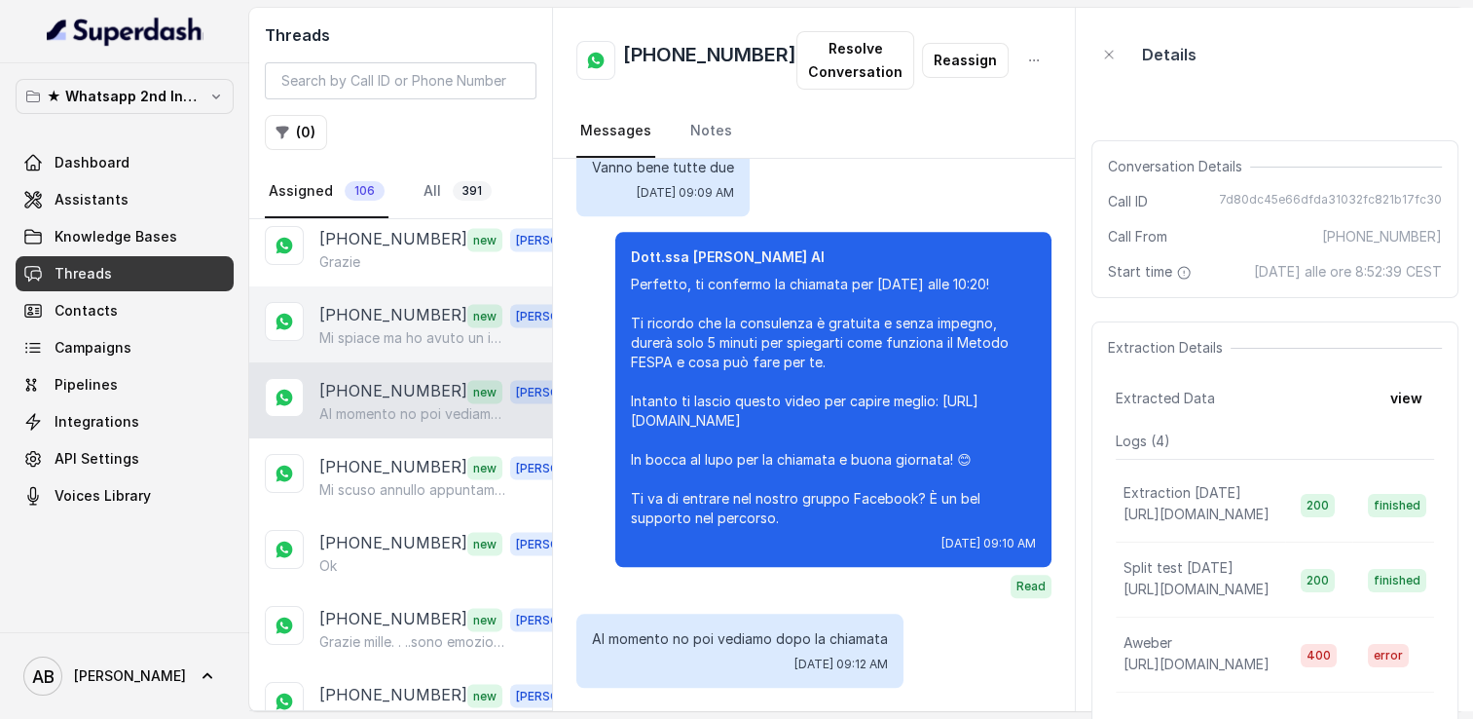
click at [405, 302] on p "[PHONE_NUMBER]" at bounding box center [393, 314] width 148 height 25
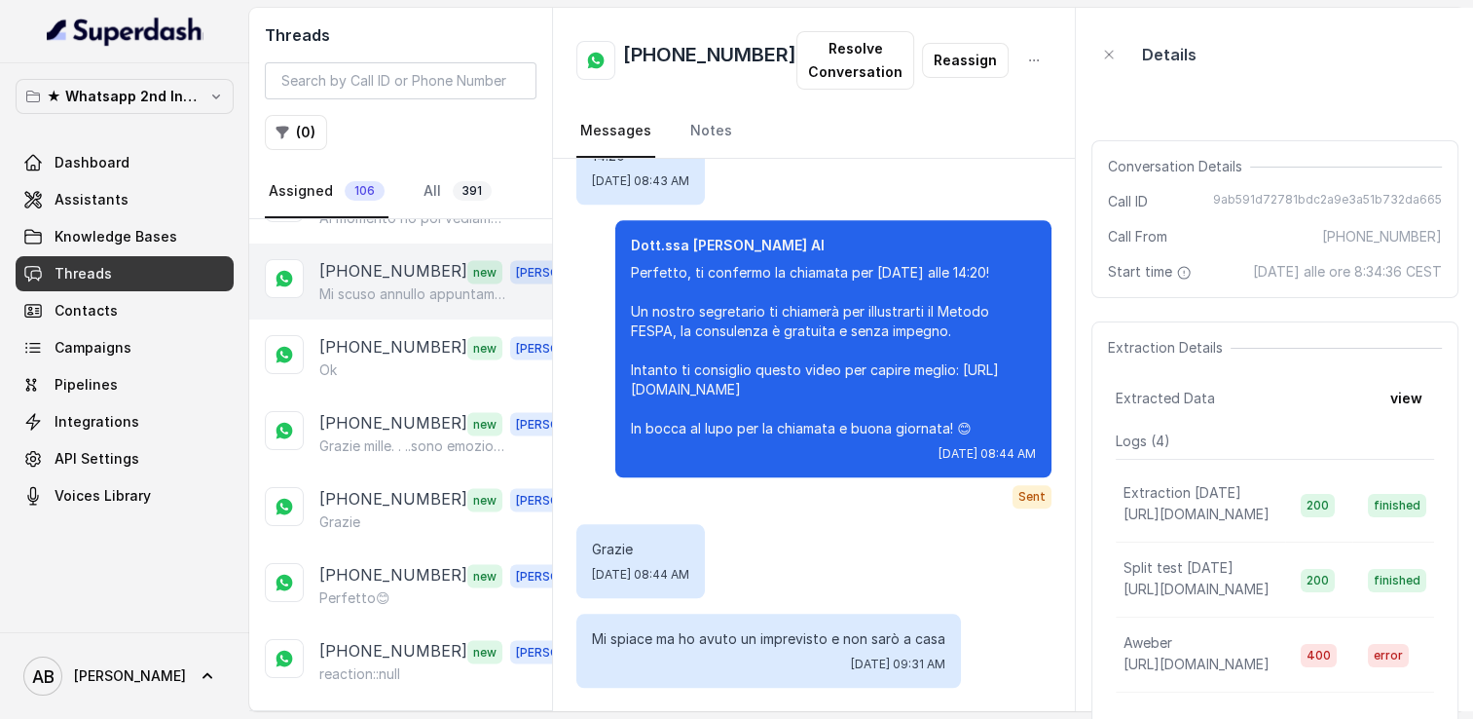
click at [390, 284] on p "Mi scuso annullo appuntamento" at bounding box center [412, 293] width 187 height 19
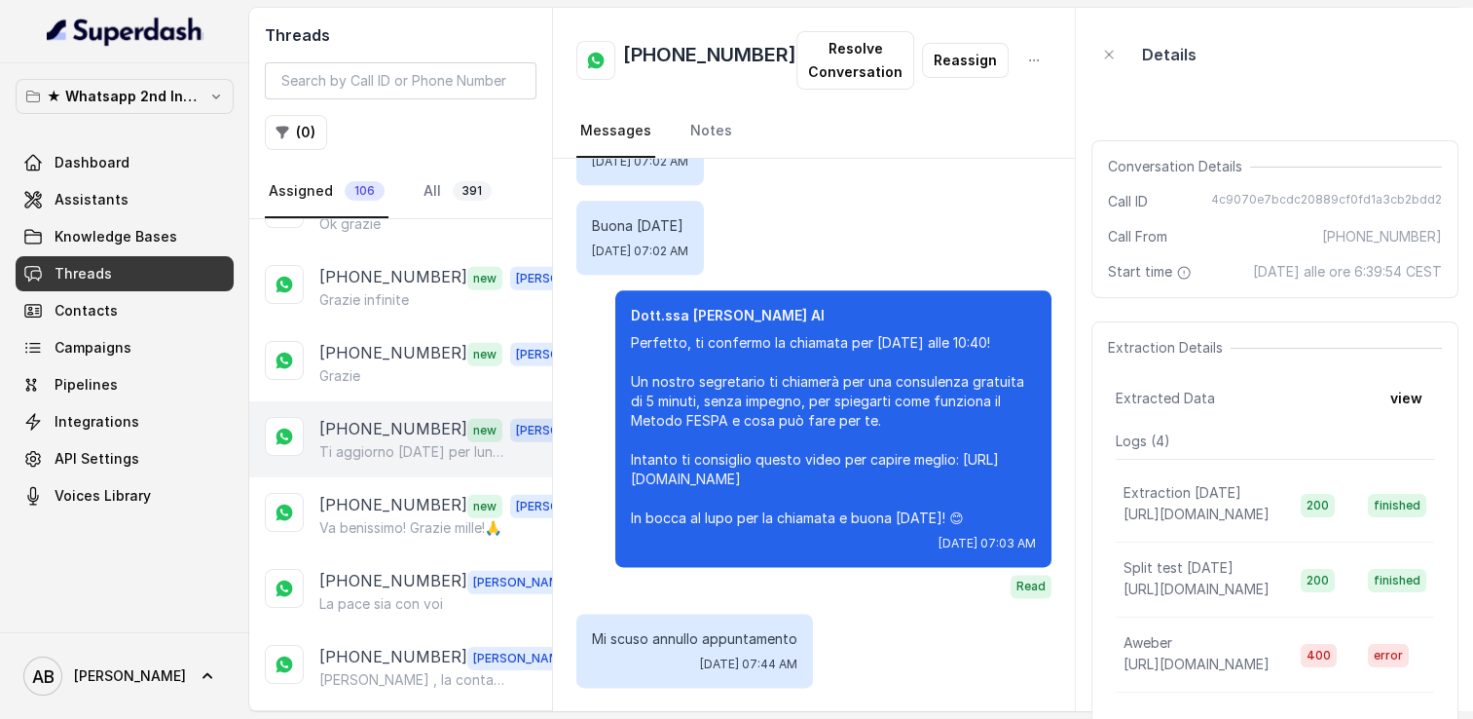
click at [361, 442] on p "Ti aggiorno [DATE] per lunedì" at bounding box center [412, 451] width 187 height 19
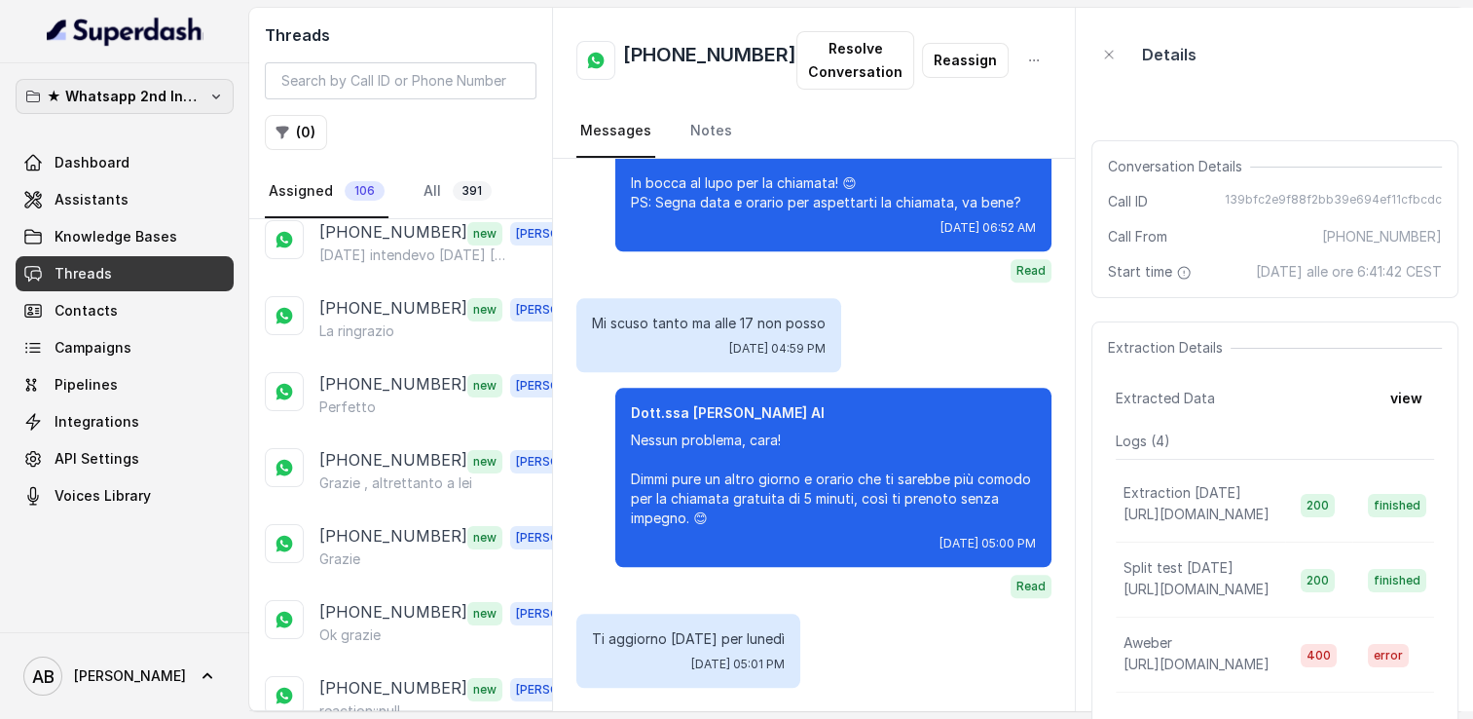
click at [174, 97] on p "★ Whatsapp 2nd Inbound BM5" at bounding box center [125, 96] width 156 height 23
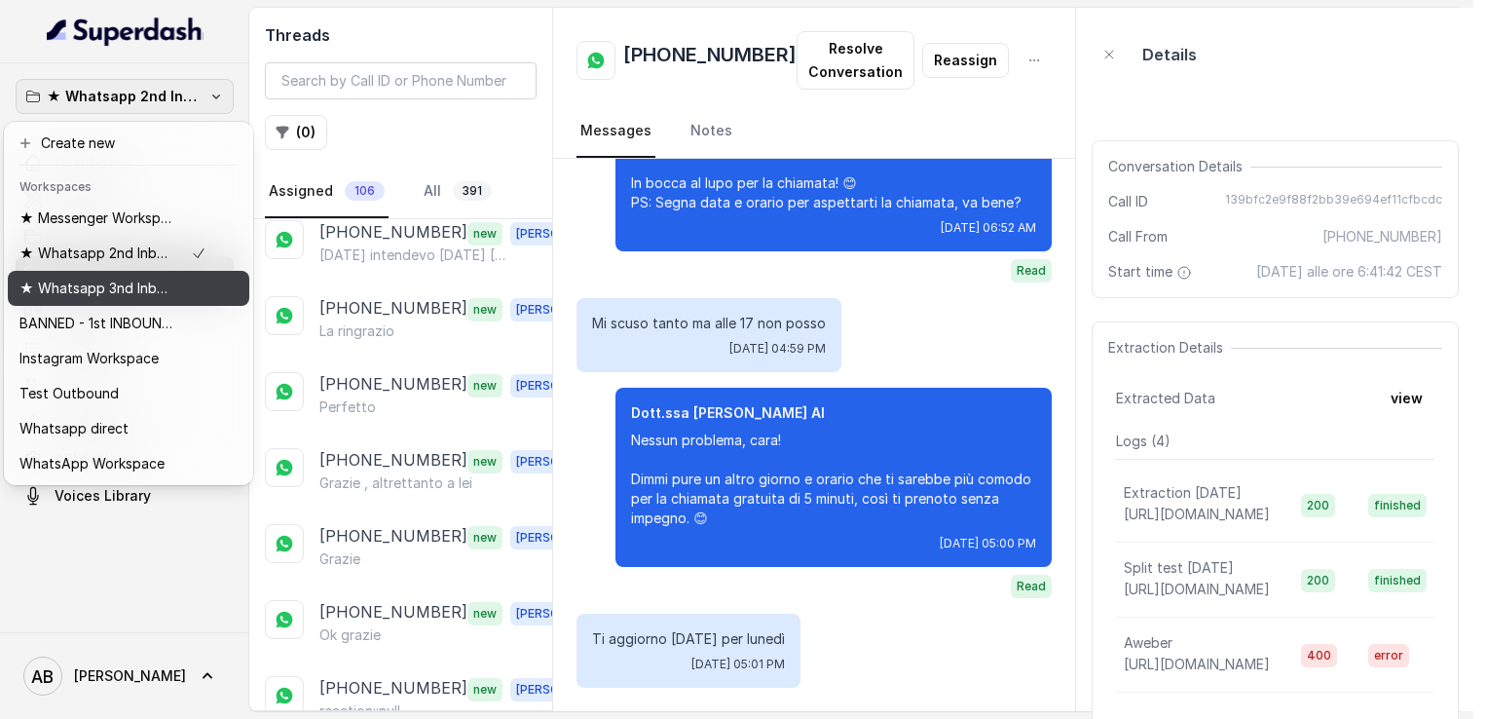
click at [158, 302] on button "★ Whatsapp 3nd Inbound BM5" at bounding box center [128, 288] width 241 height 35
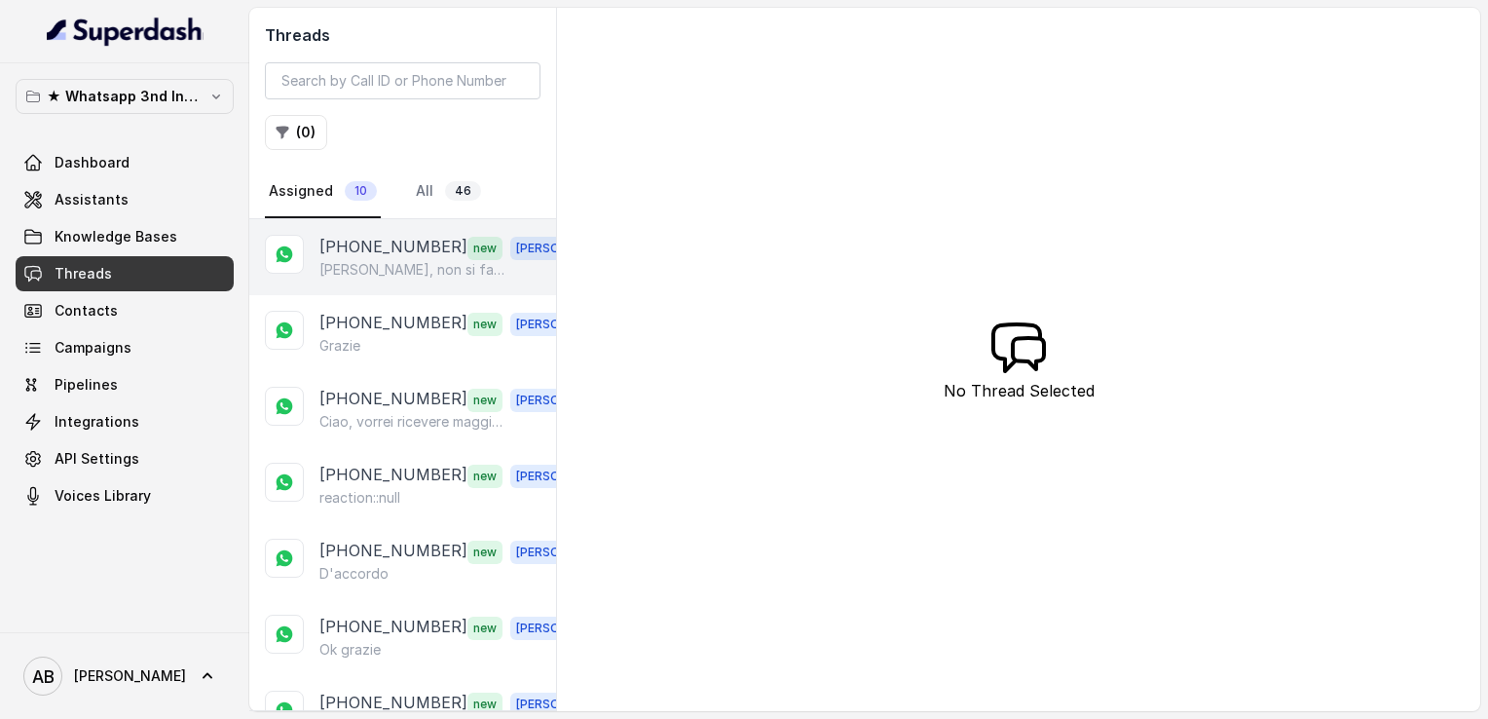
click at [382, 275] on p "[PERSON_NAME], non si fa nulla perché da questa settimana sono disoccupata rife…" at bounding box center [412, 269] width 187 height 19
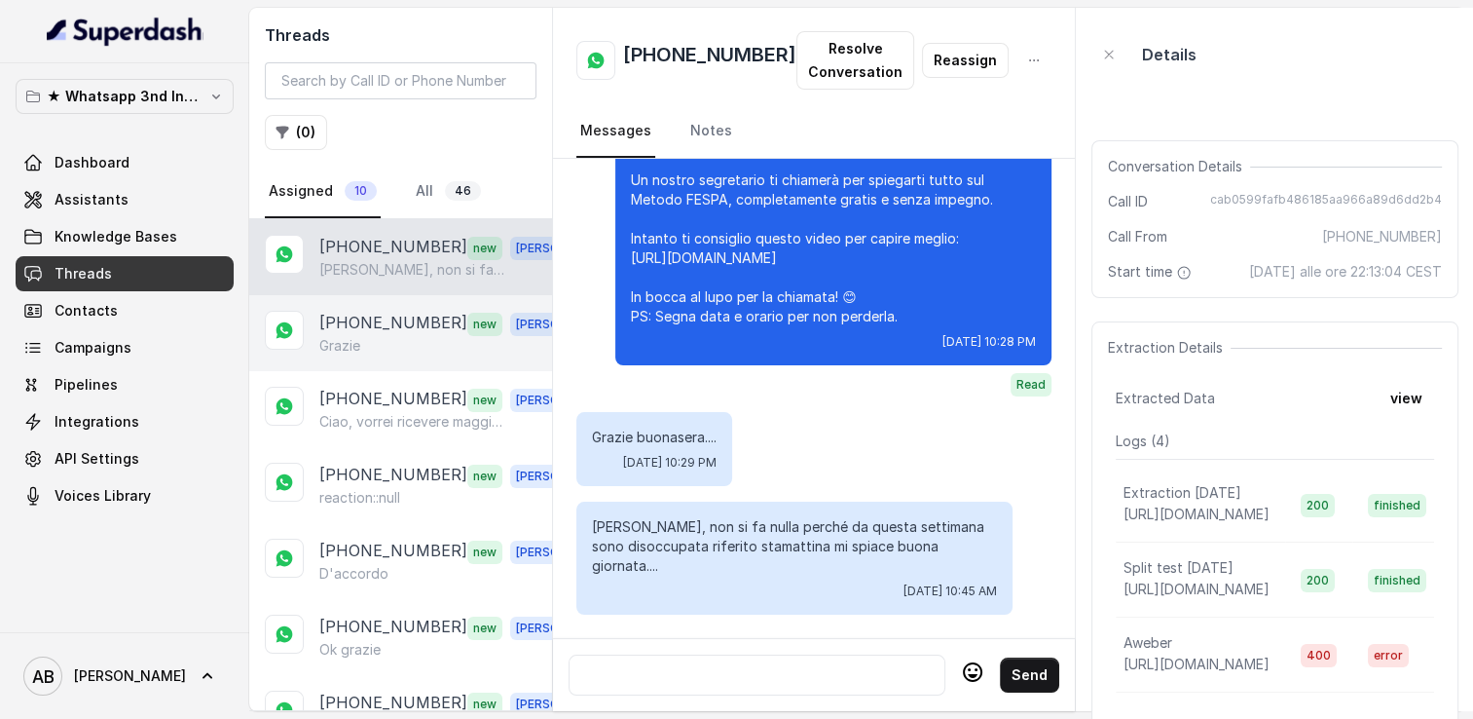
click at [368, 349] on div "Grazie" at bounding box center [455, 345] width 272 height 19
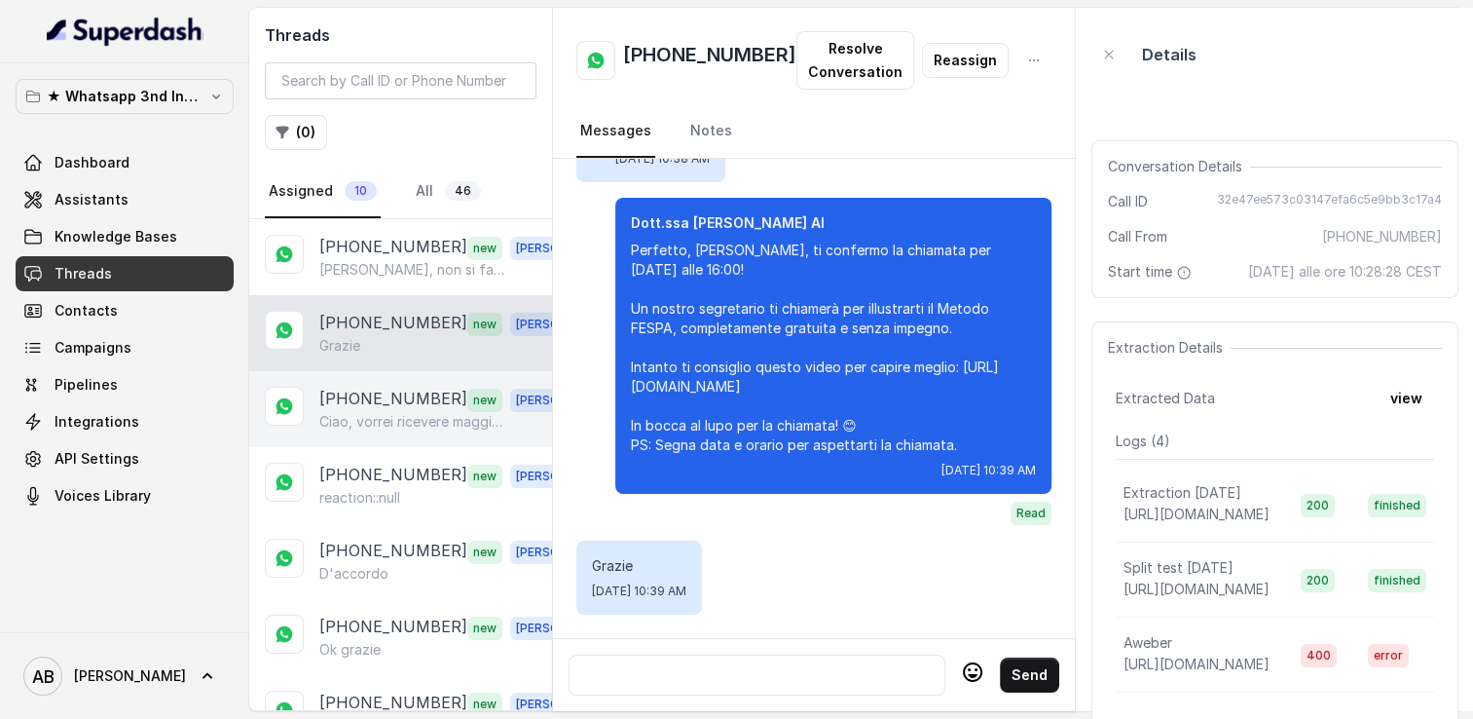
click at [367, 401] on p "[PHONE_NUMBER]" at bounding box center [393, 399] width 148 height 25
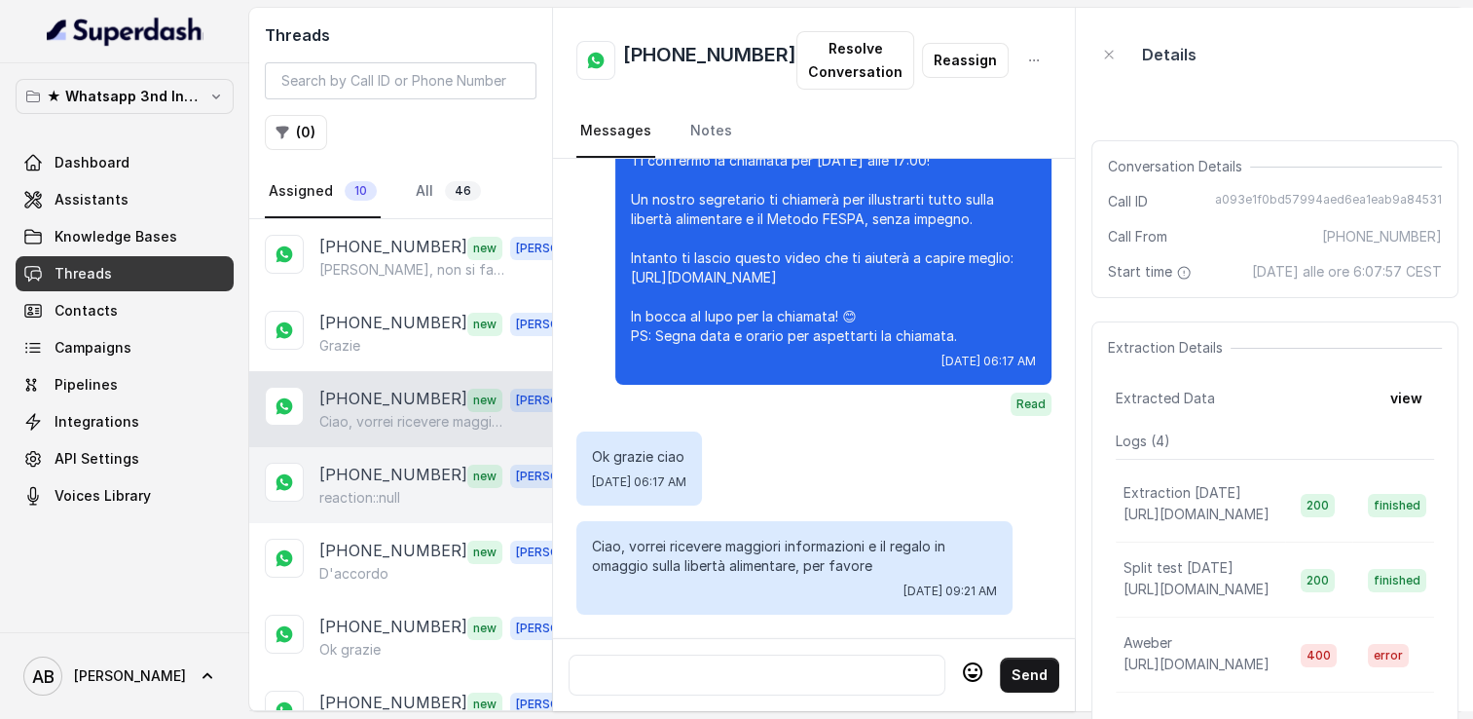
click at [365, 458] on div "[PHONE_NUMBER] new [PERSON_NAME] reaction::null" at bounding box center [400, 485] width 303 height 76
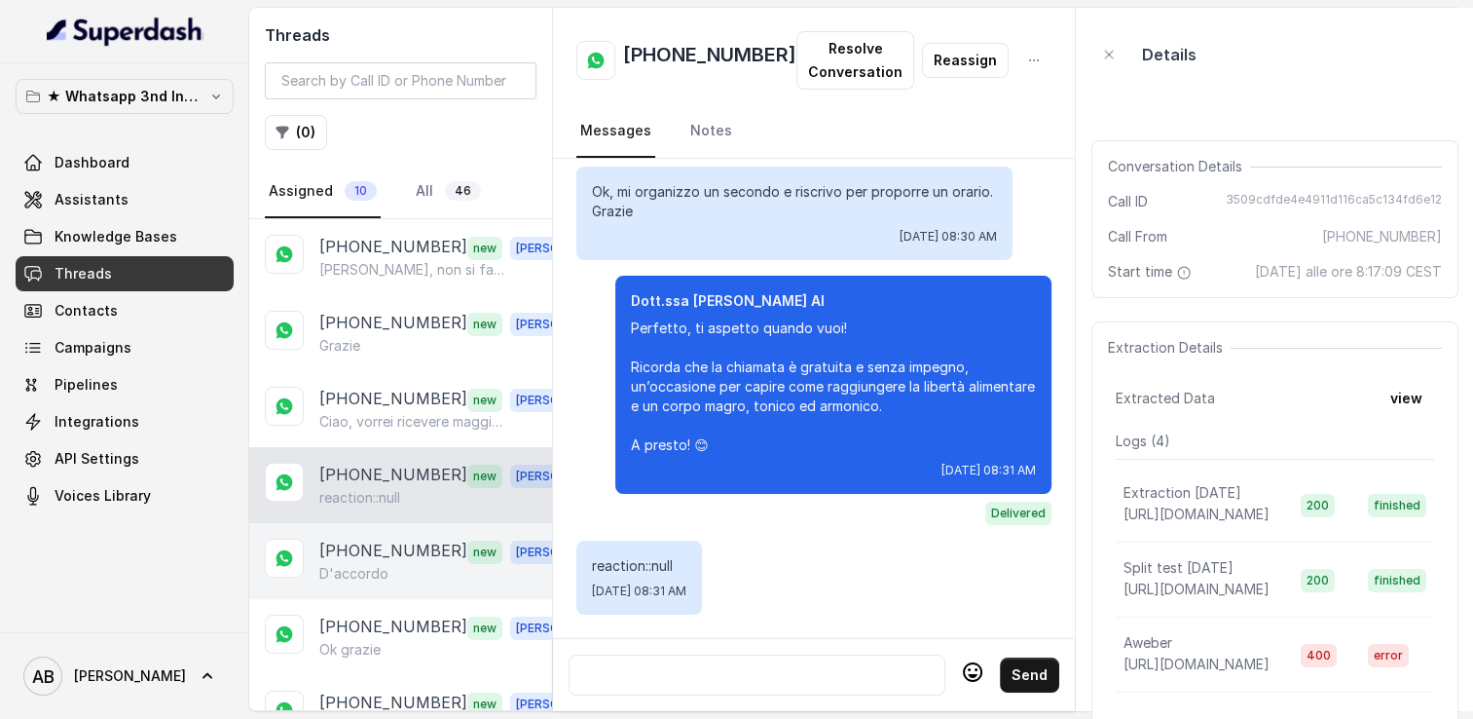
click at [370, 526] on div "[PHONE_NUMBER] new [PERSON_NAME]accordo" at bounding box center [400, 561] width 303 height 76
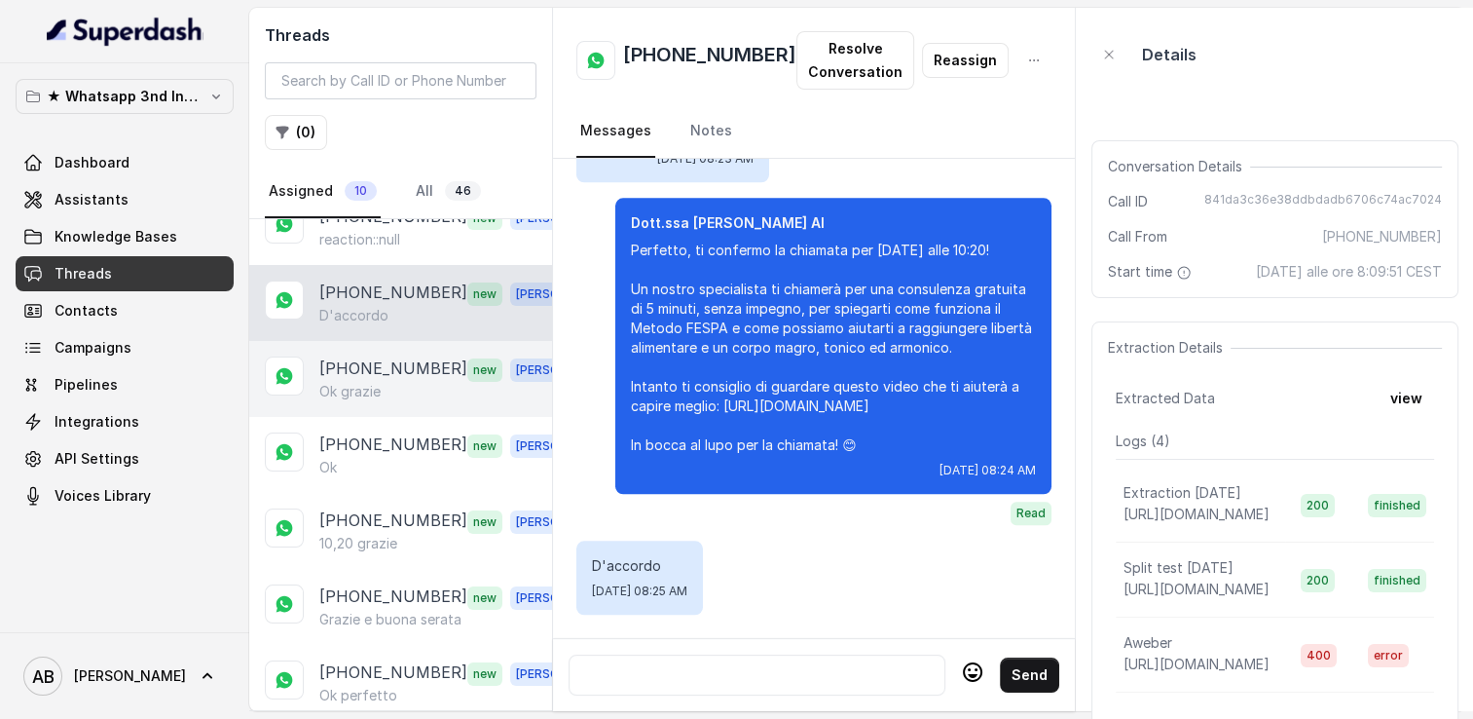
click at [368, 369] on p "[PHONE_NUMBER]" at bounding box center [393, 368] width 148 height 25
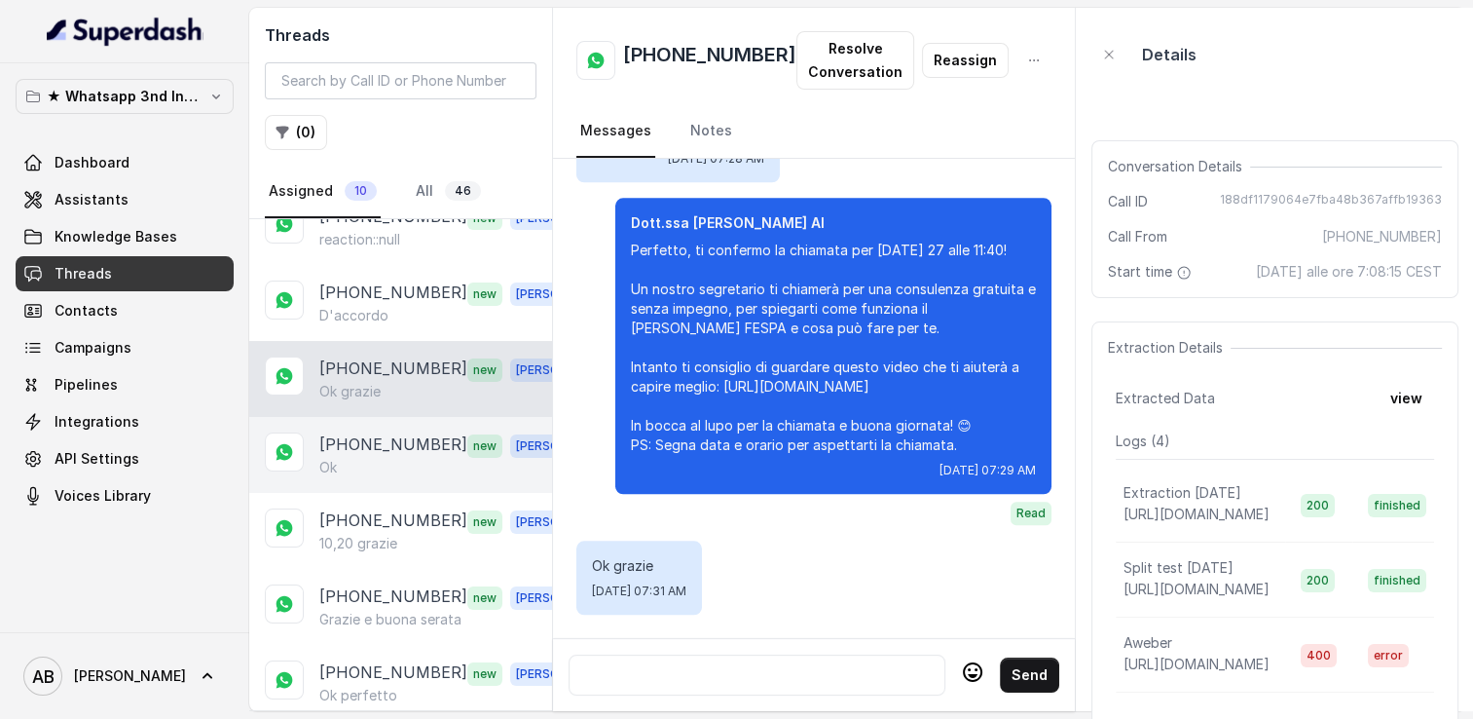
click at [374, 462] on div "Ok" at bounding box center [455, 467] width 272 height 19
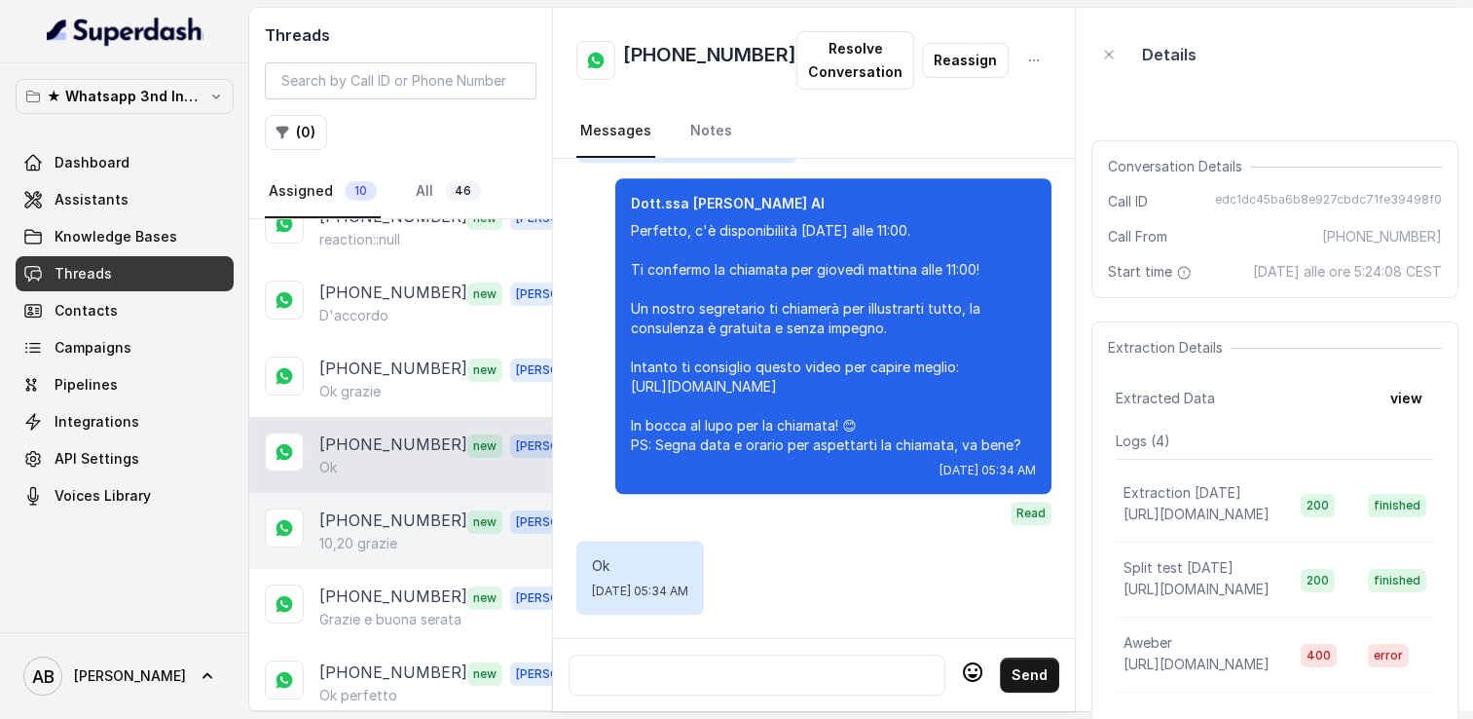
click at [376, 514] on p "[PHONE_NUMBER]" at bounding box center [393, 520] width 148 height 25
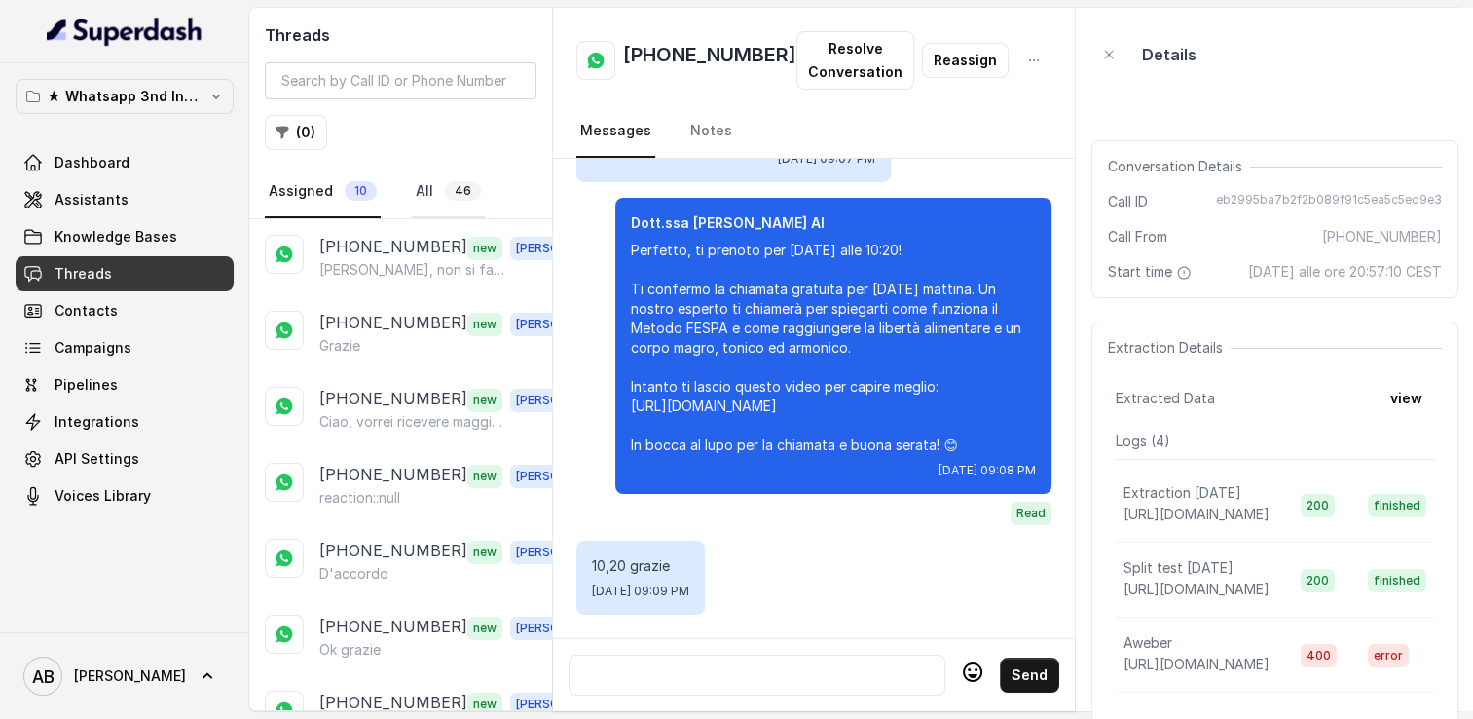
click at [425, 177] on link "All 46" at bounding box center [448, 192] width 73 height 53
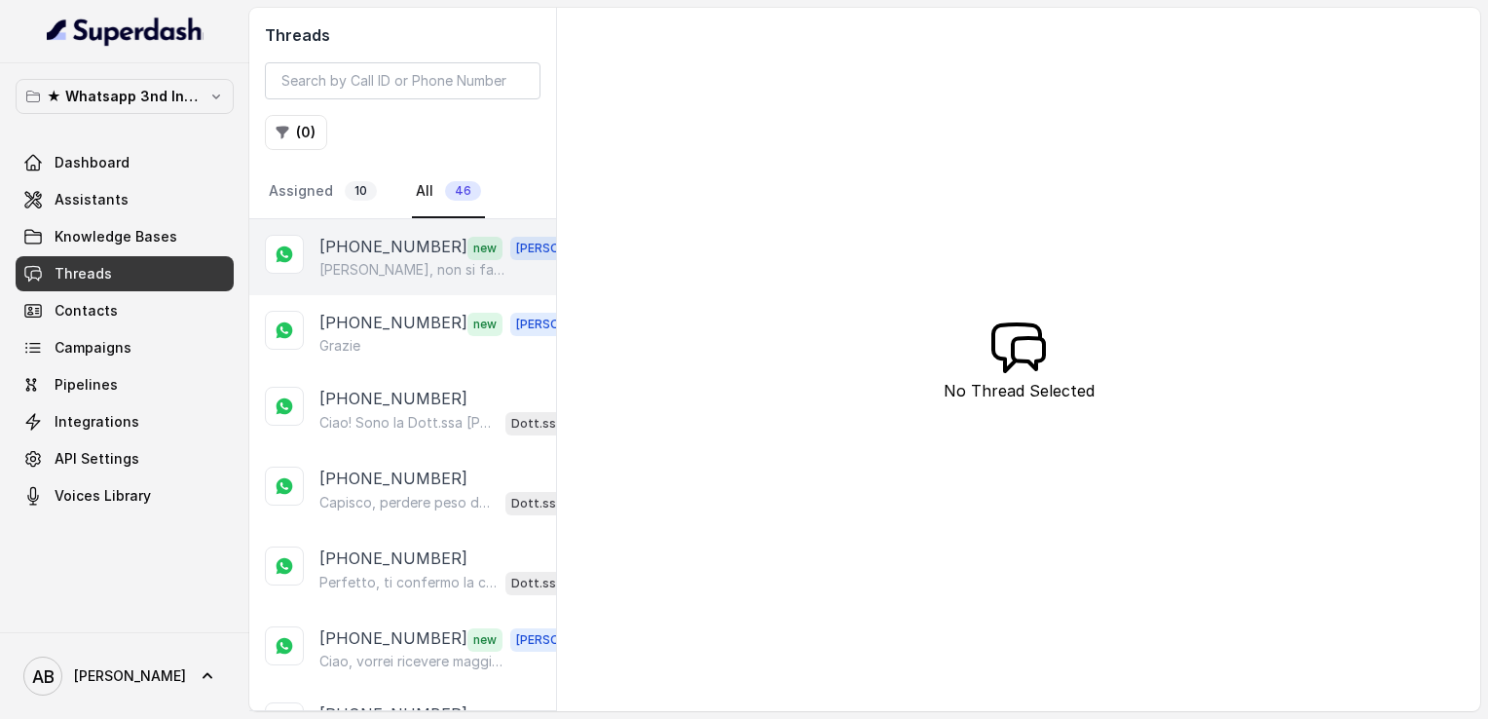
click at [385, 268] on p "[PERSON_NAME], non si fa nulla perché da questa settimana sono disoccupata rife…" at bounding box center [412, 269] width 187 height 19
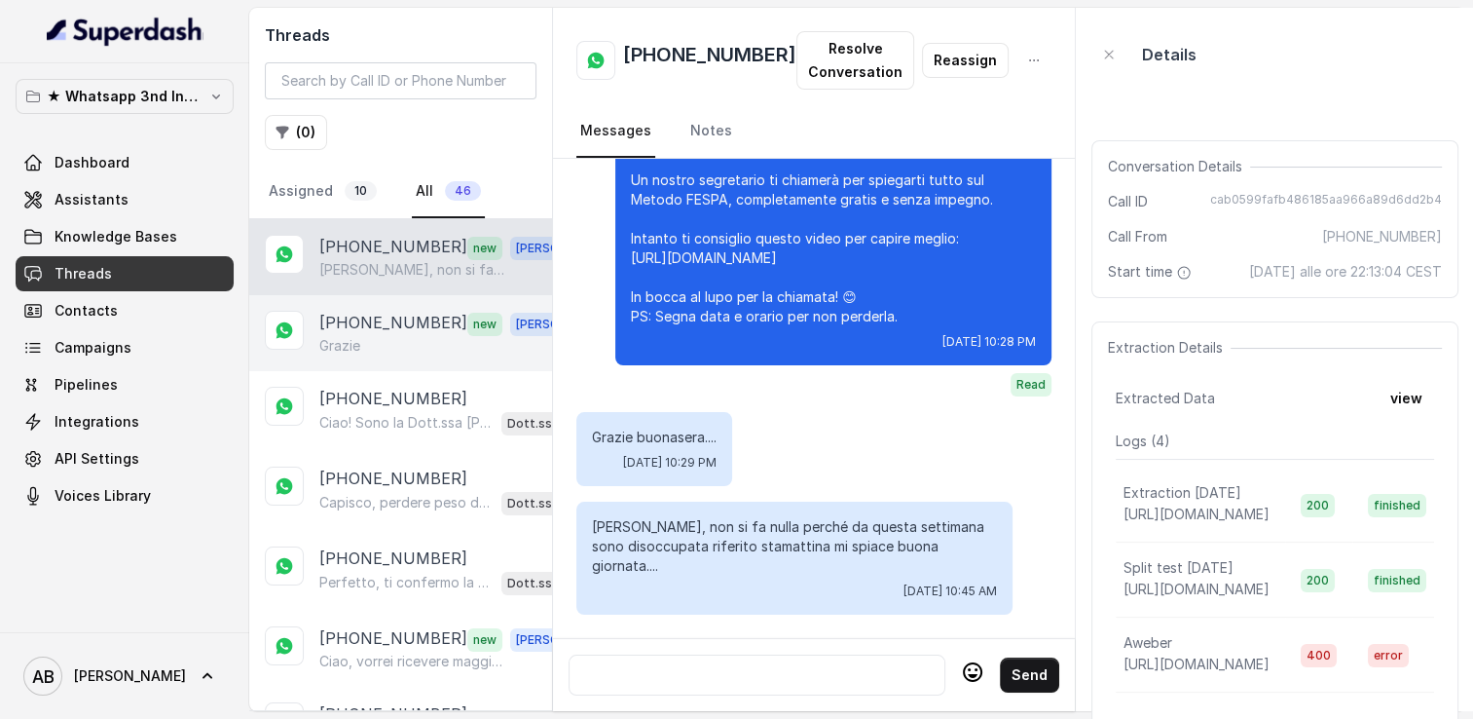
click at [371, 346] on div "Grazie" at bounding box center [455, 345] width 272 height 19
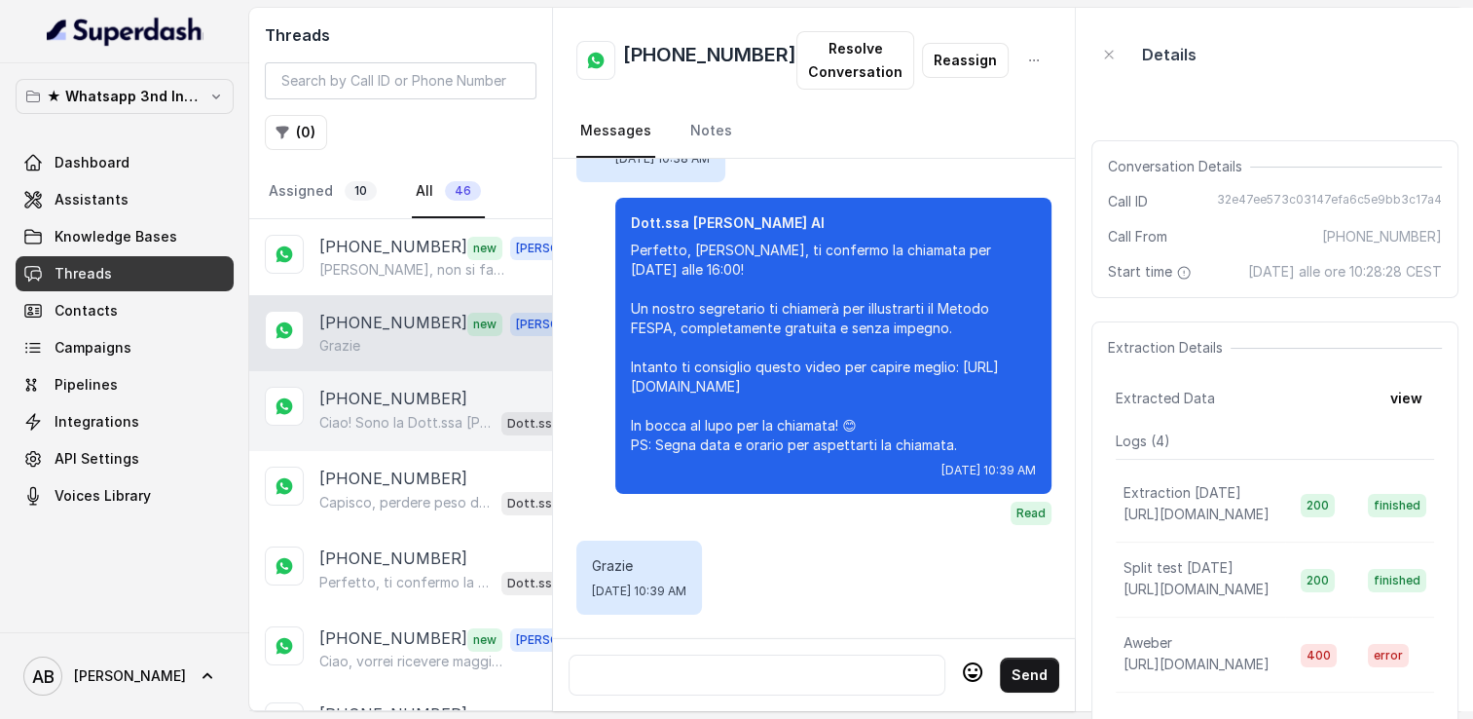
click at [371, 403] on p "[PHONE_NUMBER]" at bounding box center [393, 398] width 148 height 23
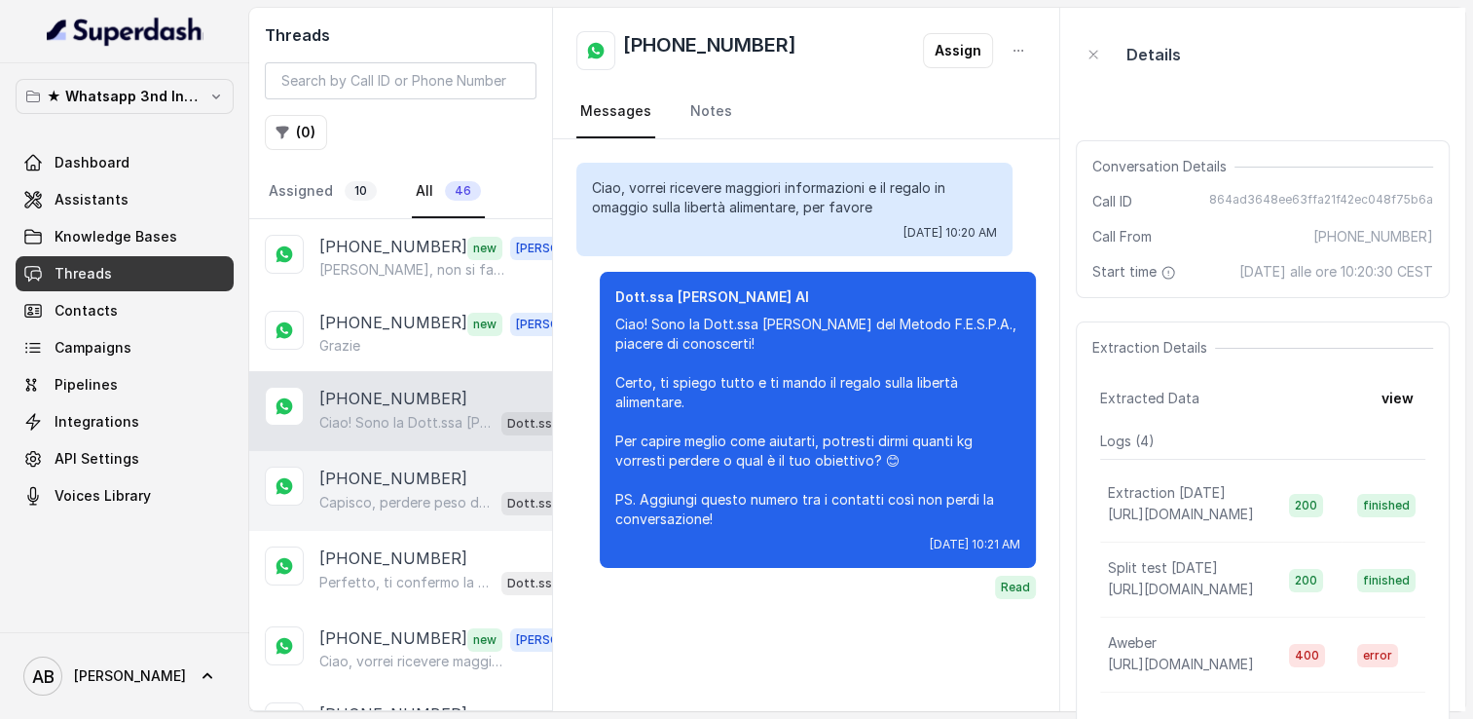
click at [366, 475] on p "[PHONE_NUMBER]" at bounding box center [393, 477] width 148 height 23
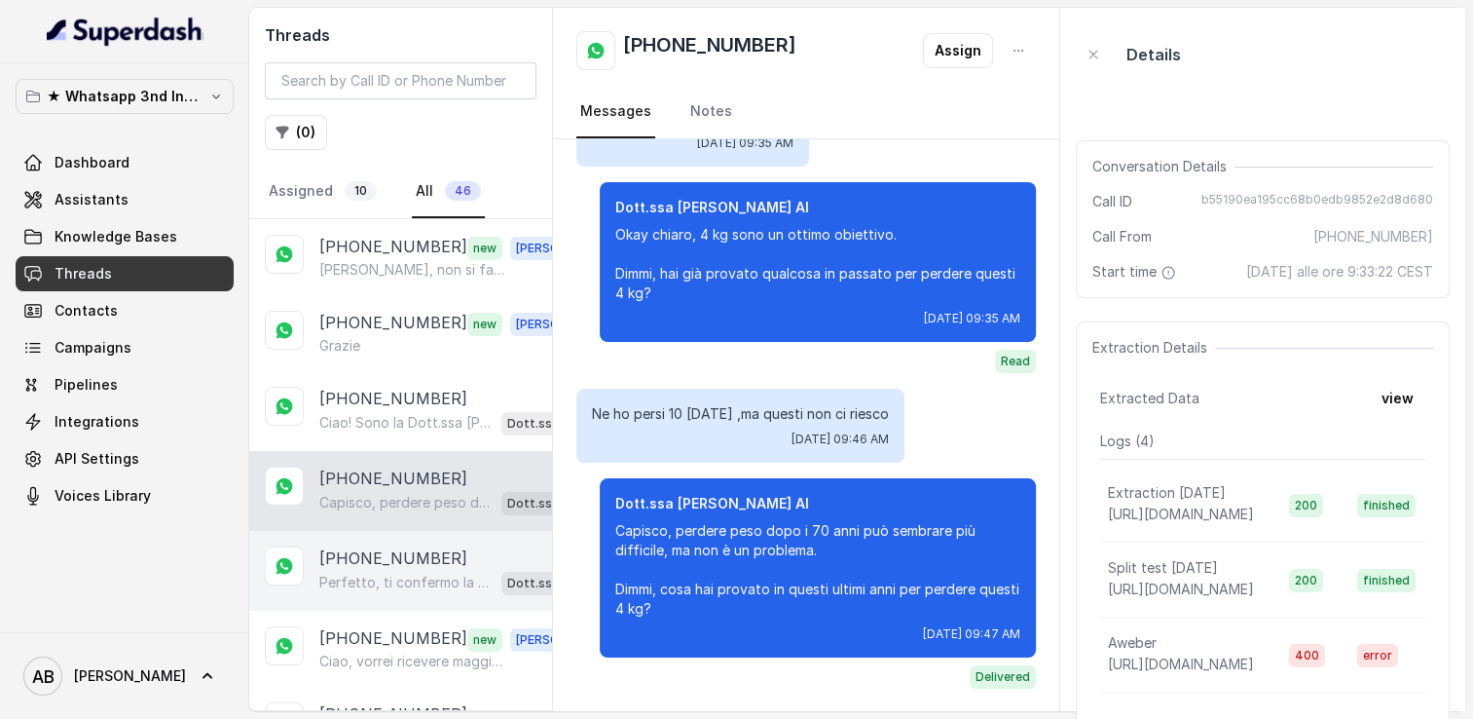
click at [366, 564] on p "[PHONE_NUMBER]" at bounding box center [393, 557] width 148 height 23
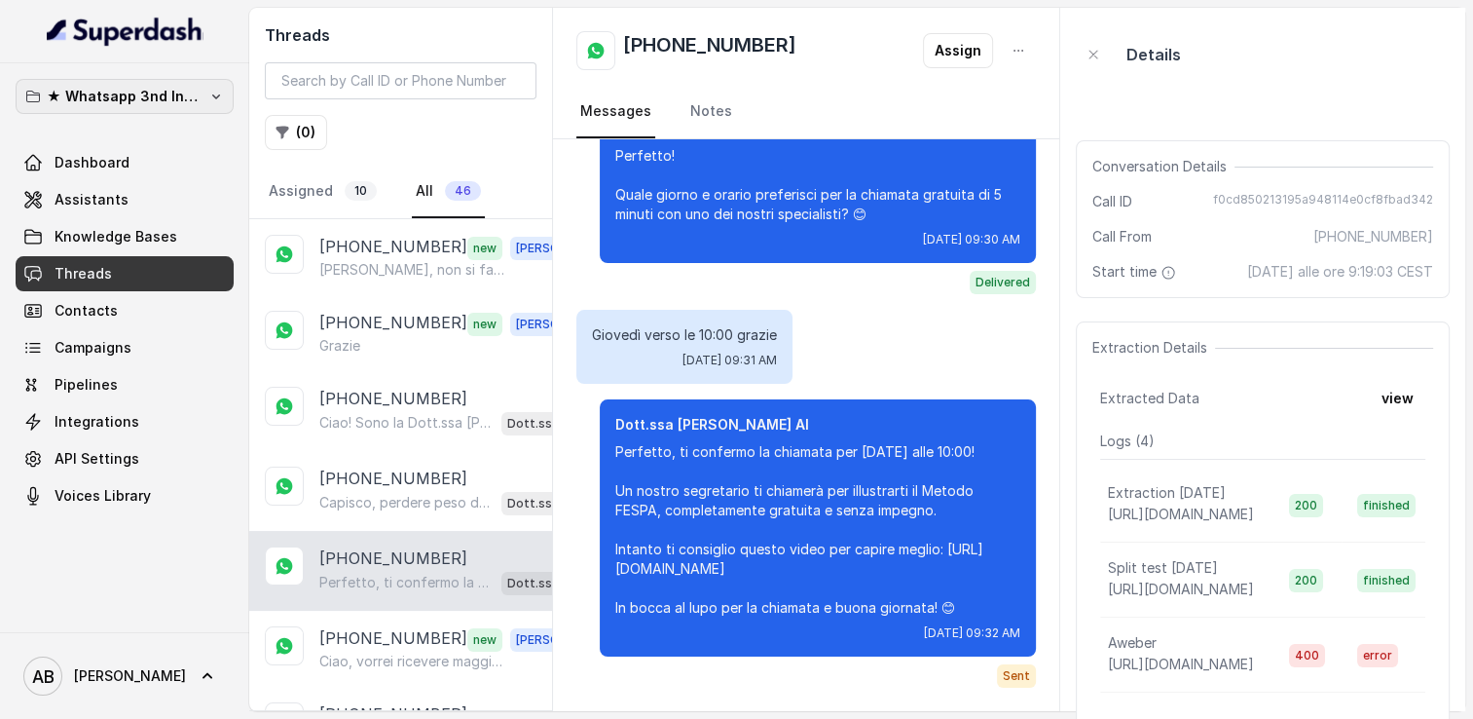
click at [170, 101] on p "★ Whatsapp 3nd Inbound BM5" at bounding box center [125, 96] width 156 height 23
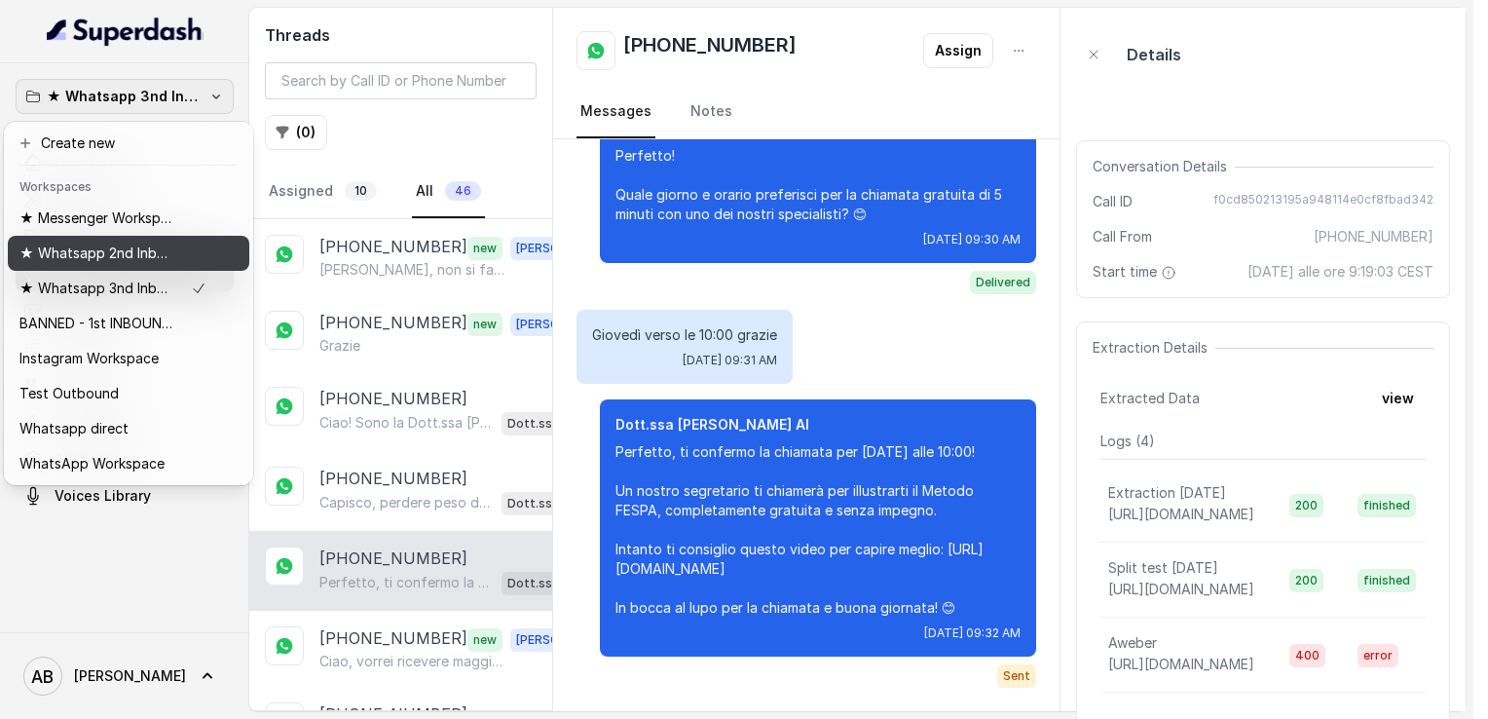
click at [132, 257] on p "★ Whatsapp 2nd Inbound BM5" at bounding box center [97, 252] width 156 height 23
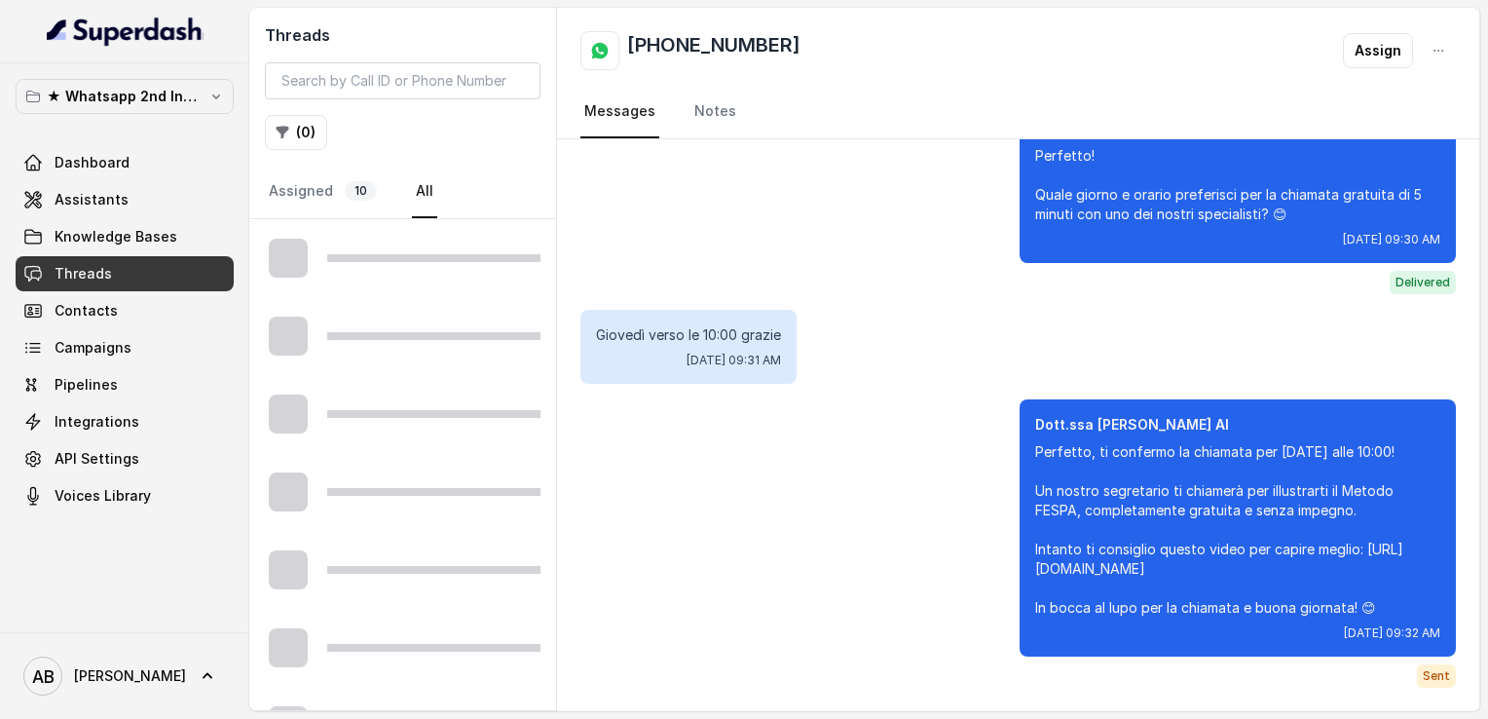
scroll to position [1706, 0]
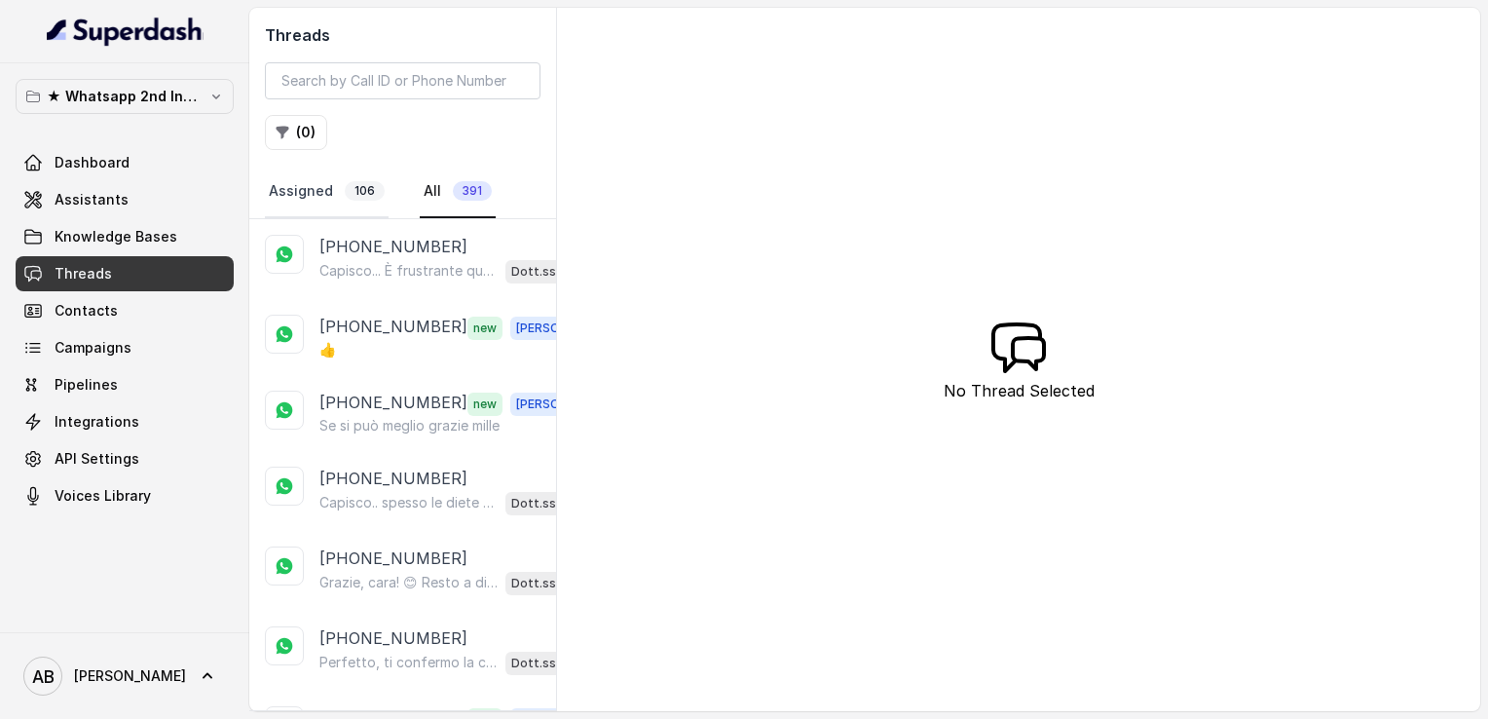
click at [315, 190] on link "Assigned 106" at bounding box center [327, 192] width 124 height 53
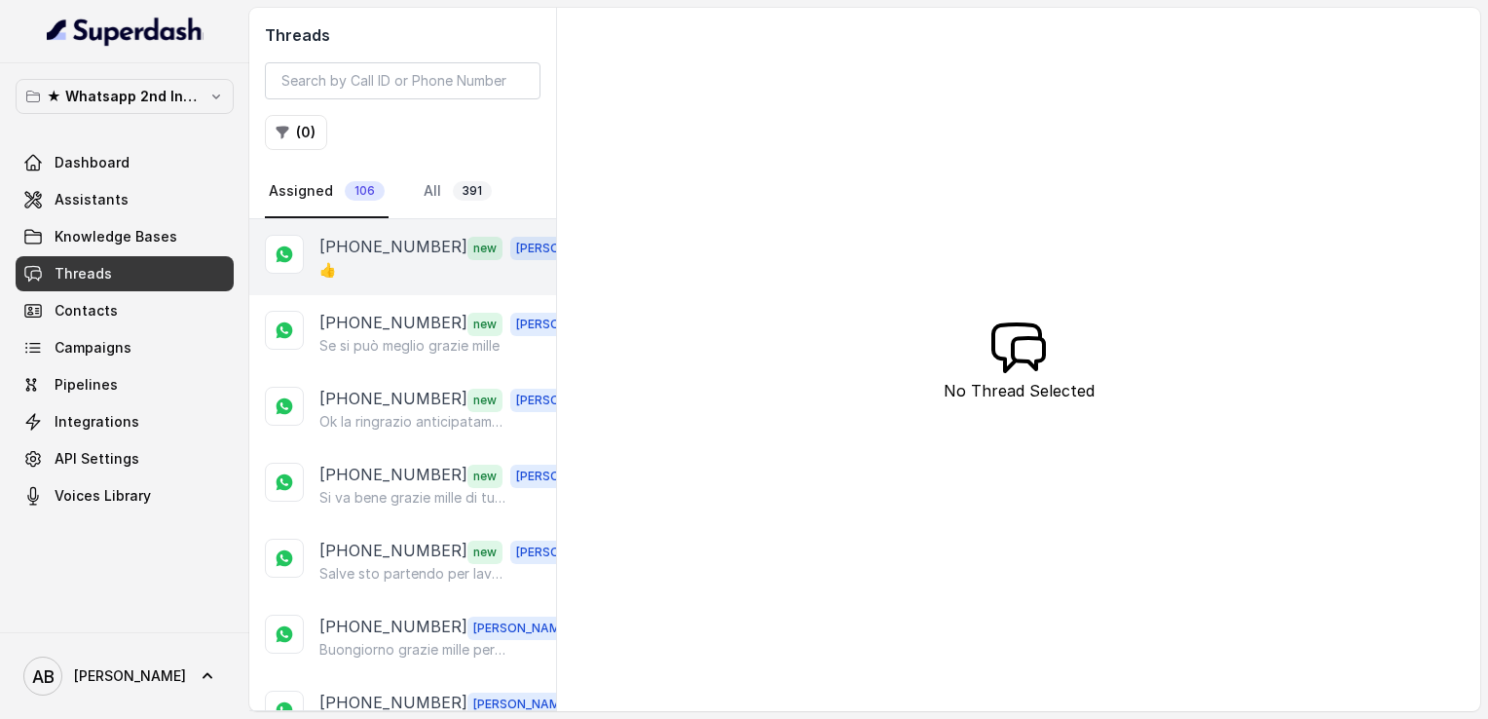
click at [373, 241] on p "[PHONE_NUMBER]" at bounding box center [393, 247] width 148 height 25
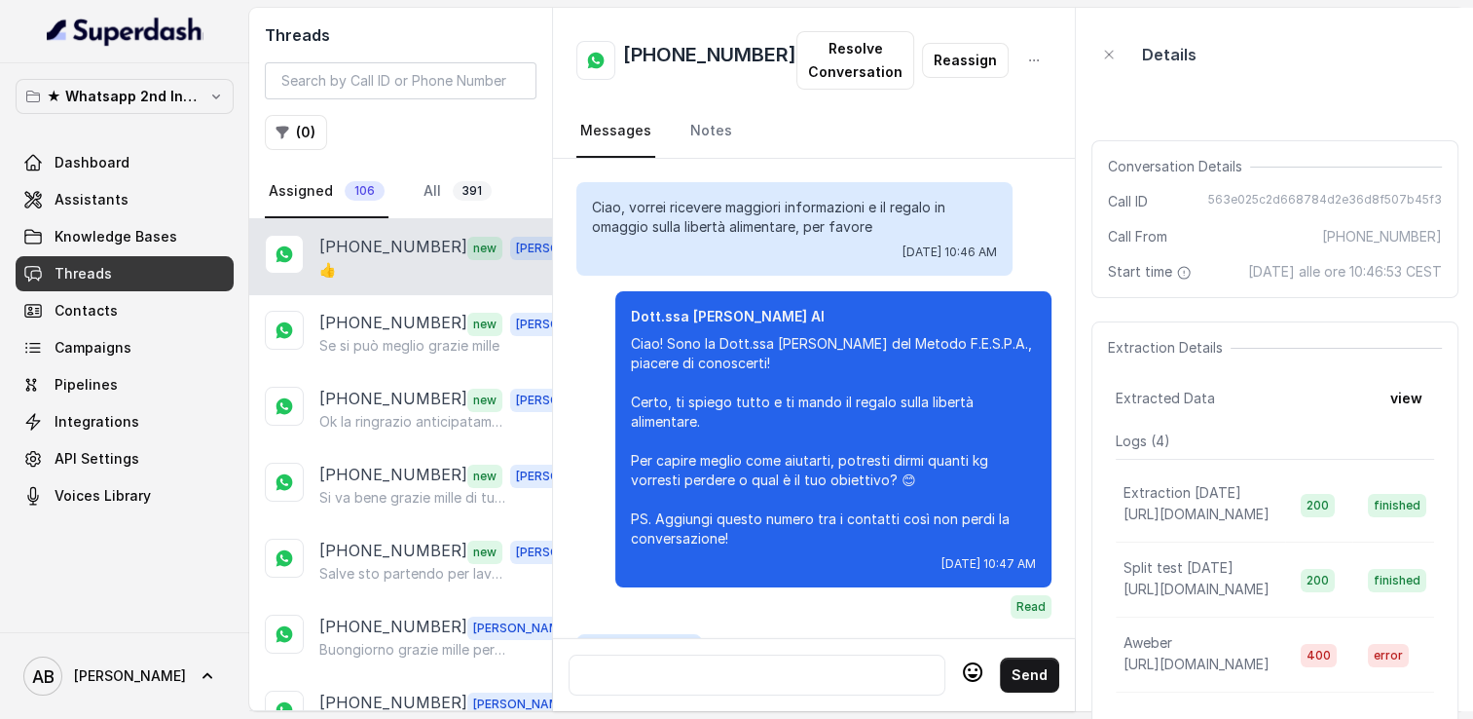
scroll to position [2684, 0]
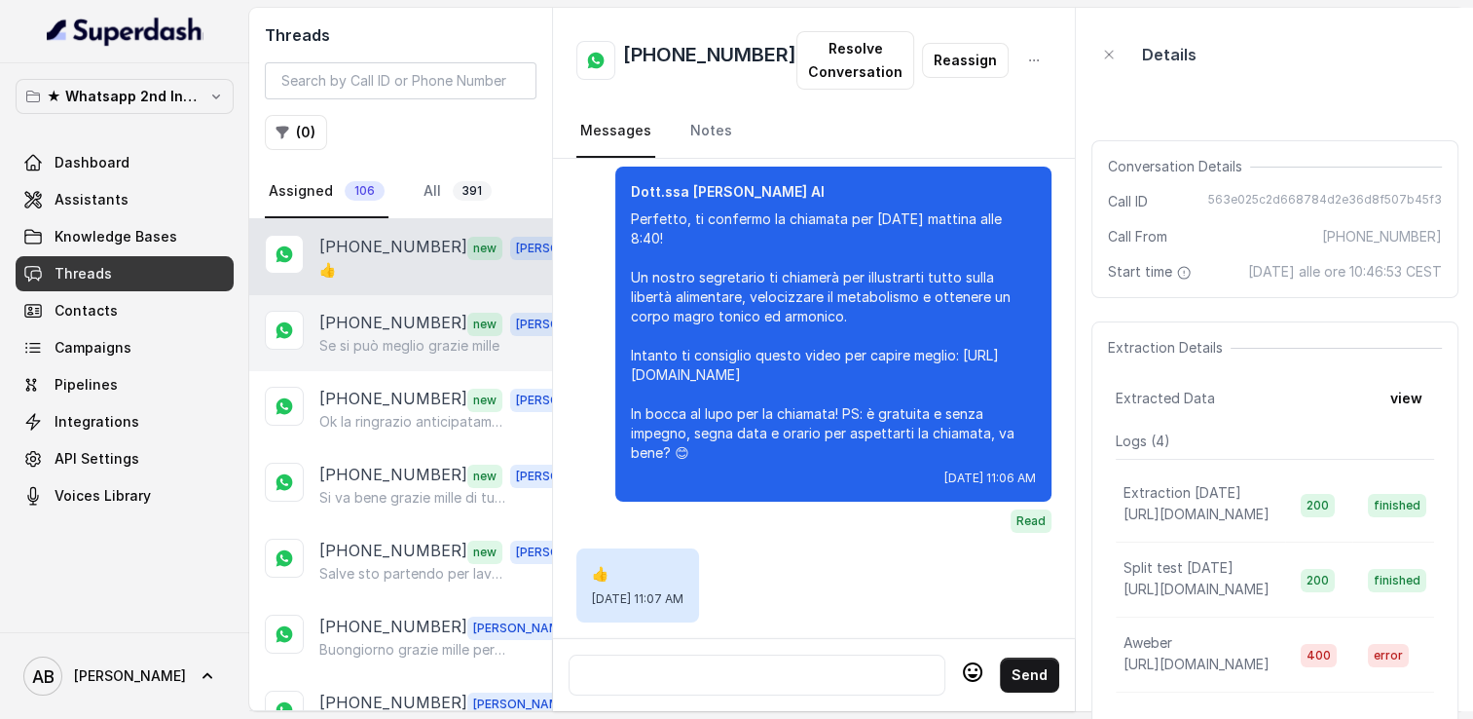
click at [386, 351] on p "Se si può meglio grazie mille" at bounding box center [409, 345] width 180 height 19
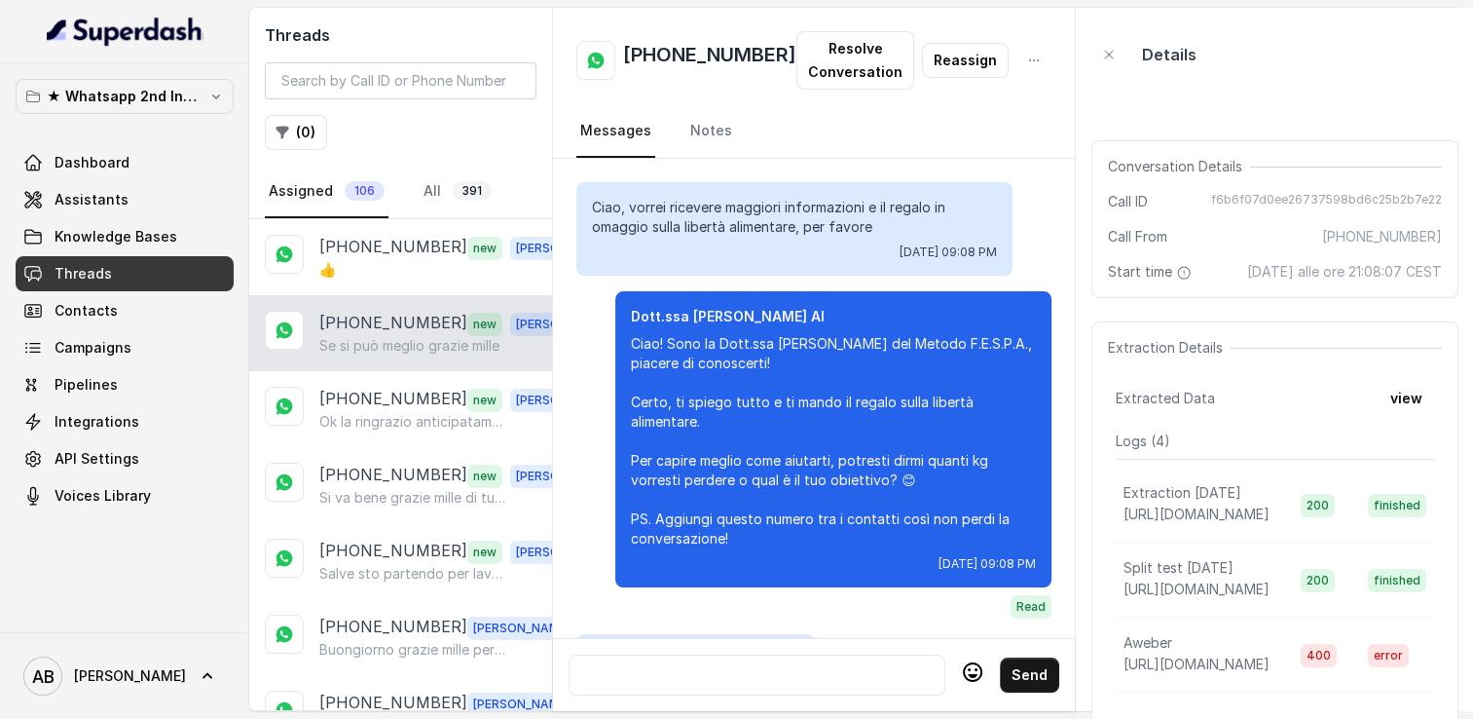
scroll to position [3646, 0]
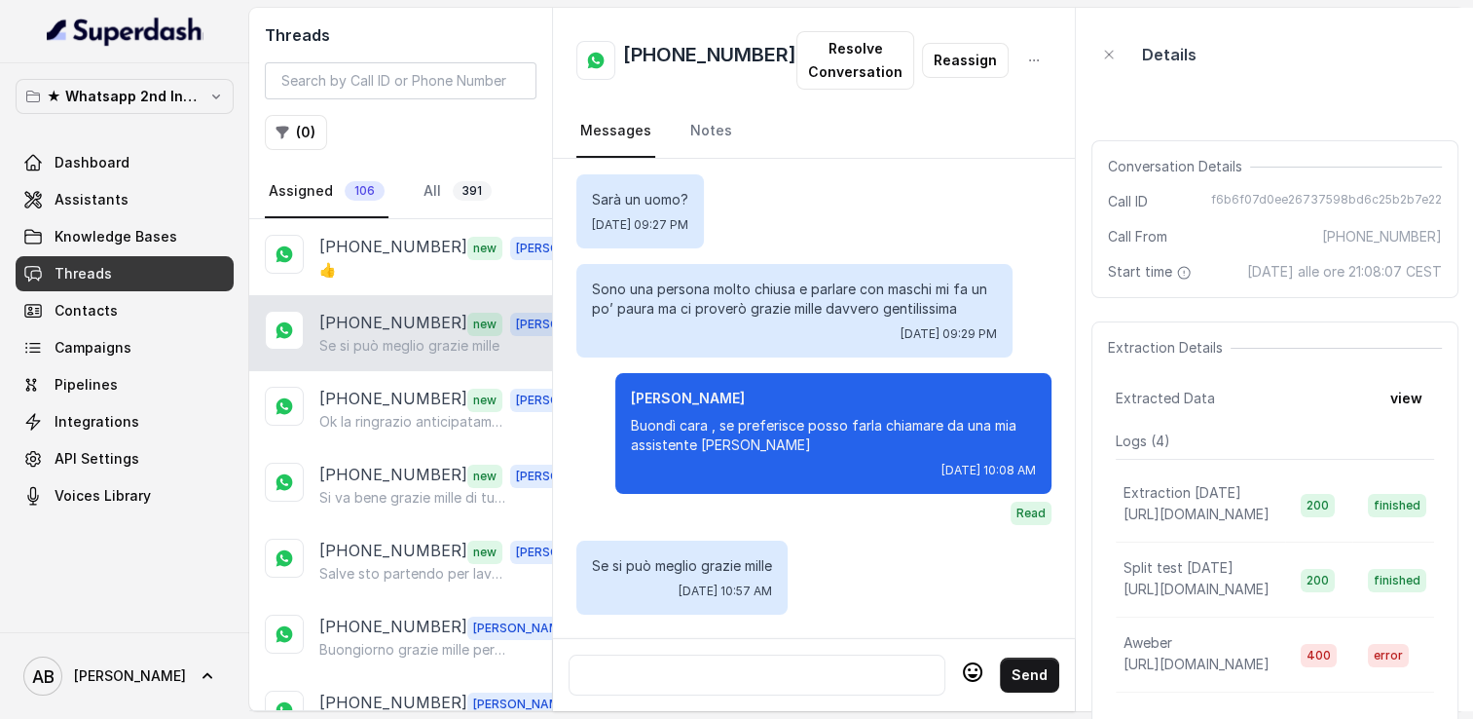
click at [806, 666] on div at bounding box center [756, 674] width 359 height 23
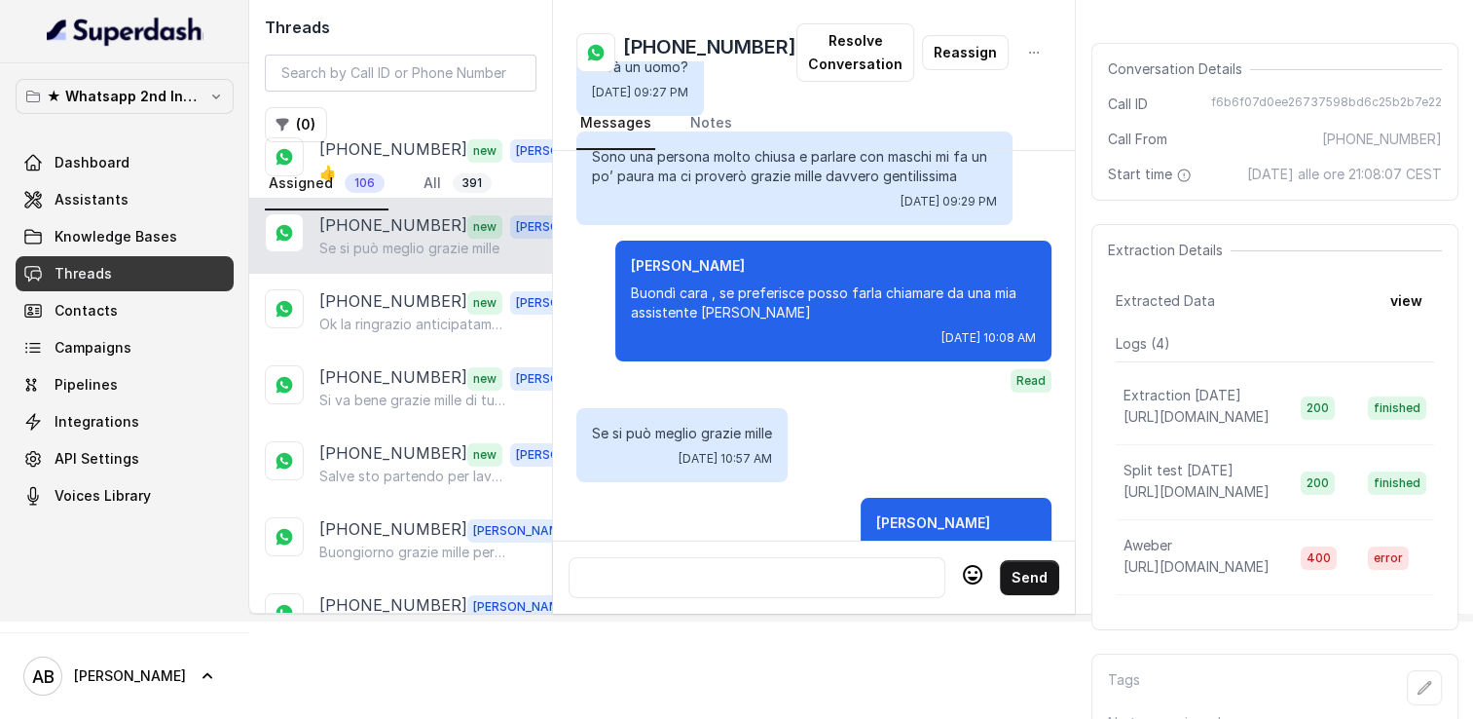
scroll to position [3666, 0]
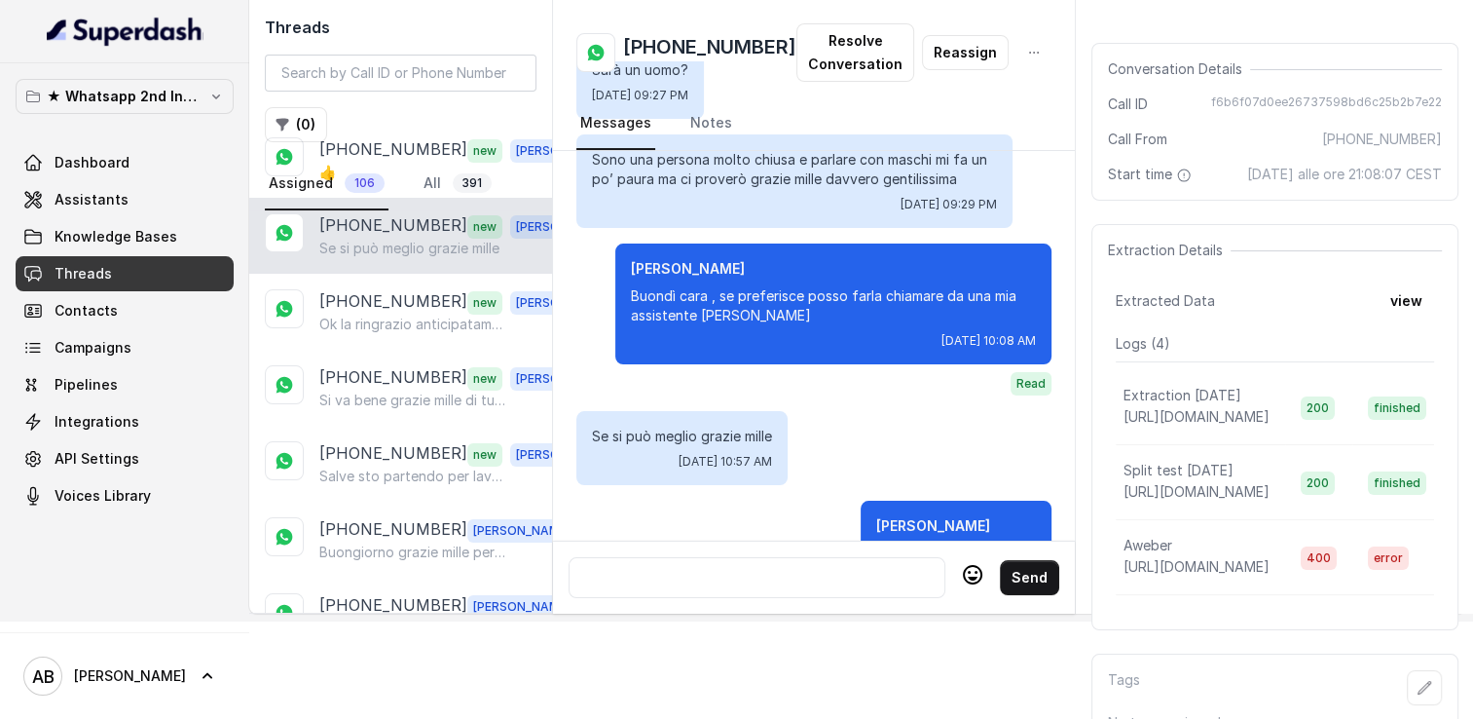
click at [686, 43] on h2 "[PHONE_NUMBER]" at bounding box center [709, 52] width 173 height 39
copy h2 "[PHONE_NUMBER]"
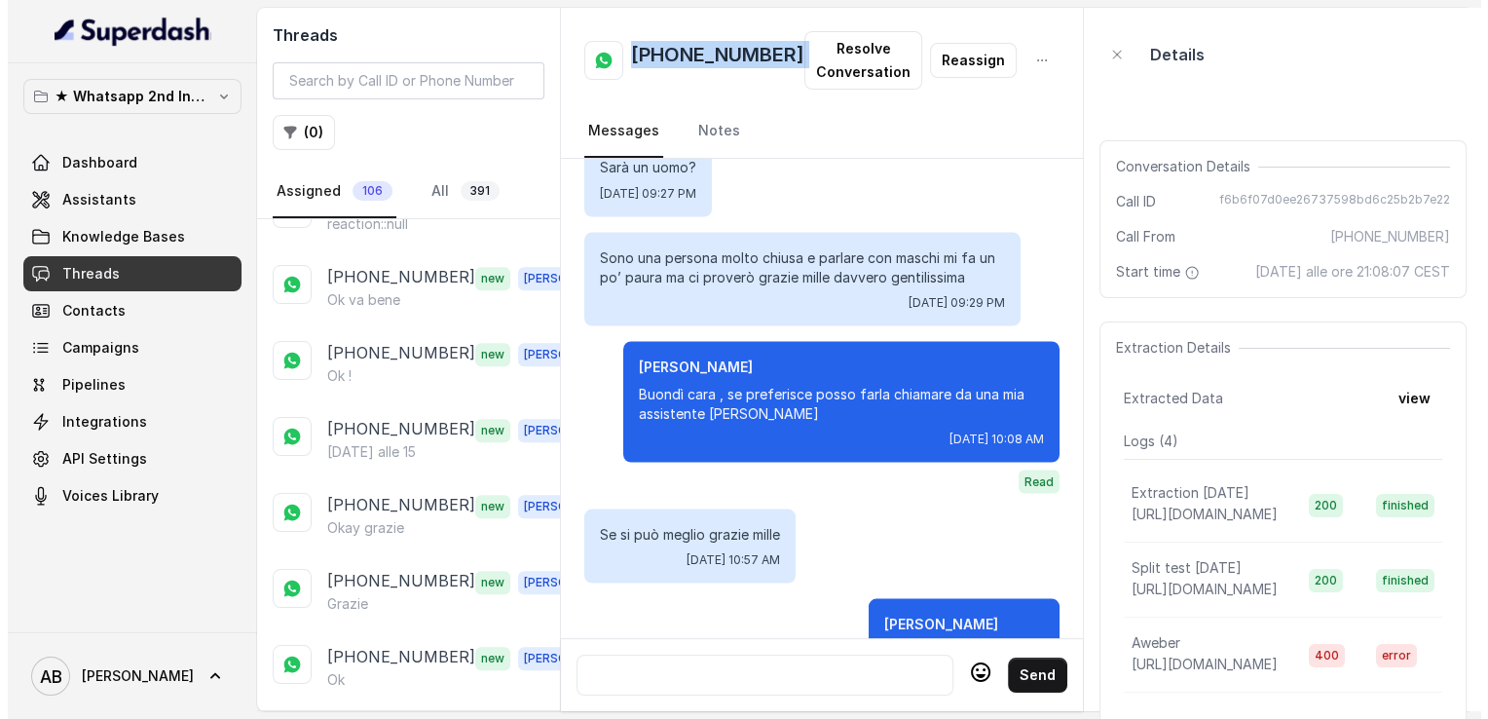
scroll to position [1655, 0]
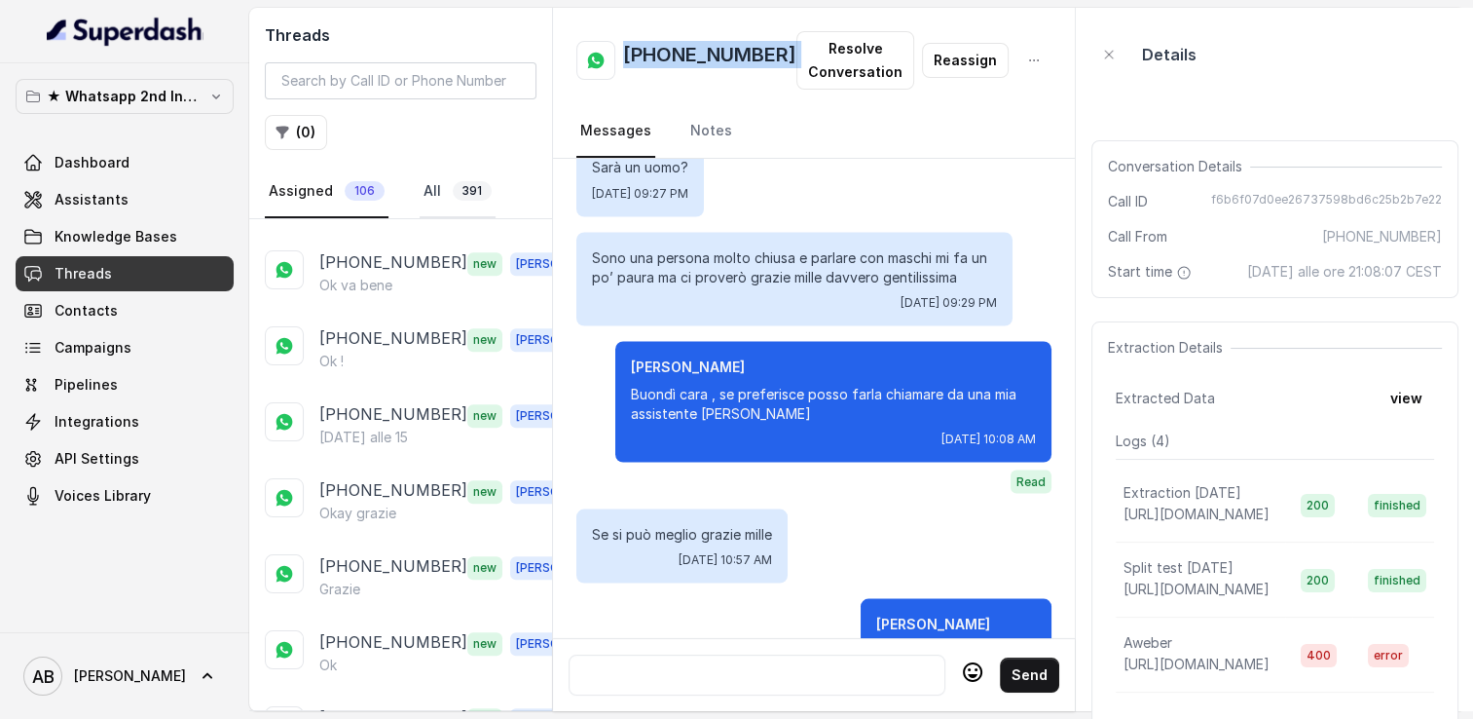
click at [434, 189] on link "All 391" at bounding box center [458, 192] width 76 height 53
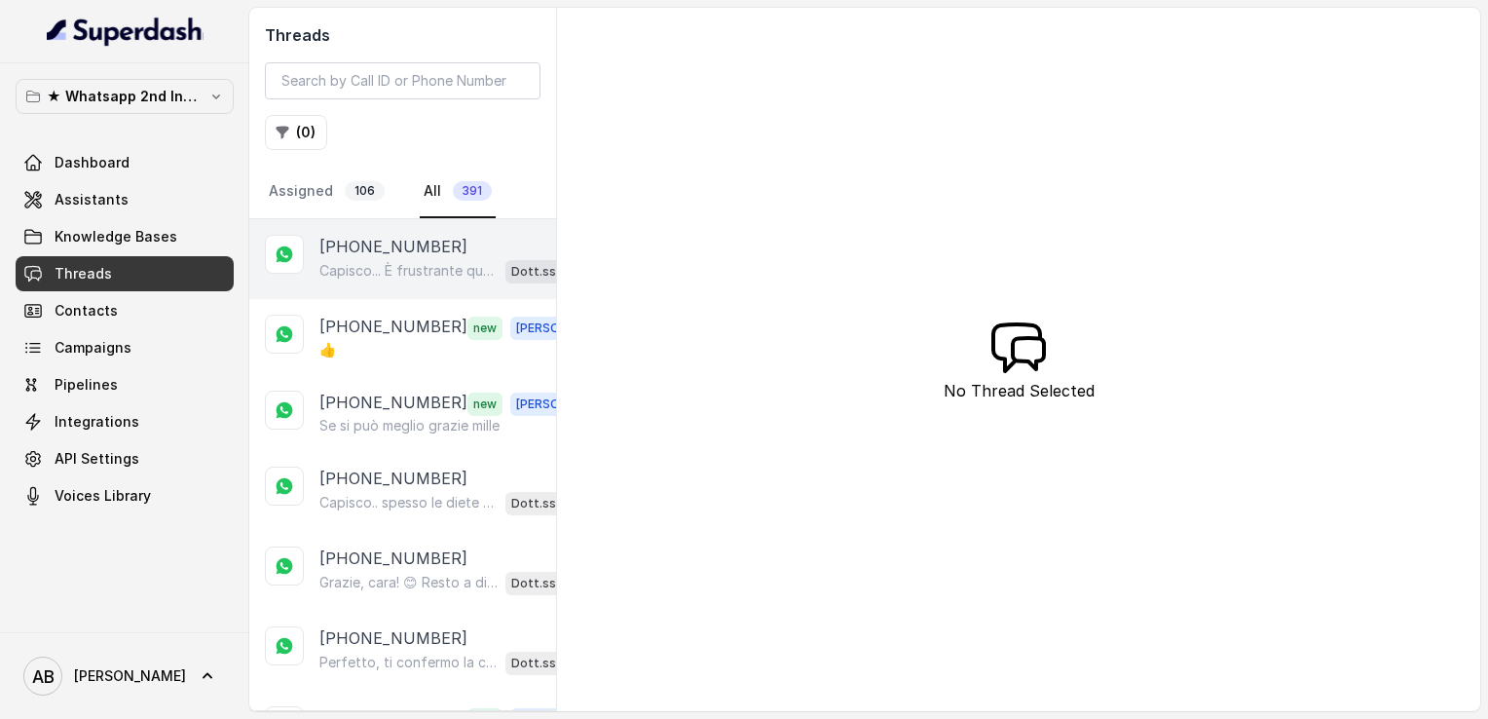
click at [350, 275] on p "Capisco... È frustrante quando i risultati non durano. Le diete spesso non velo…" at bounding box center [408, 270] width 178 height 19
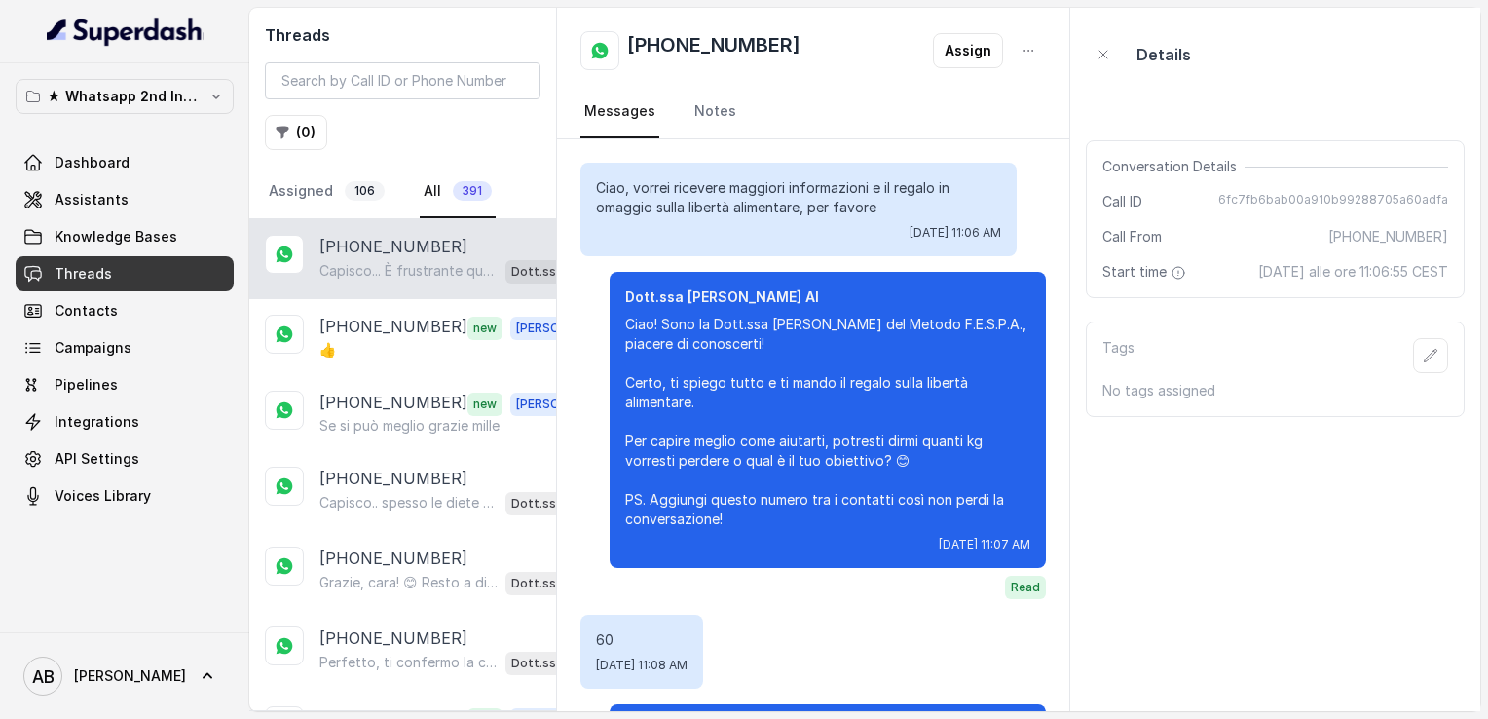
scroll to position [896, 0]
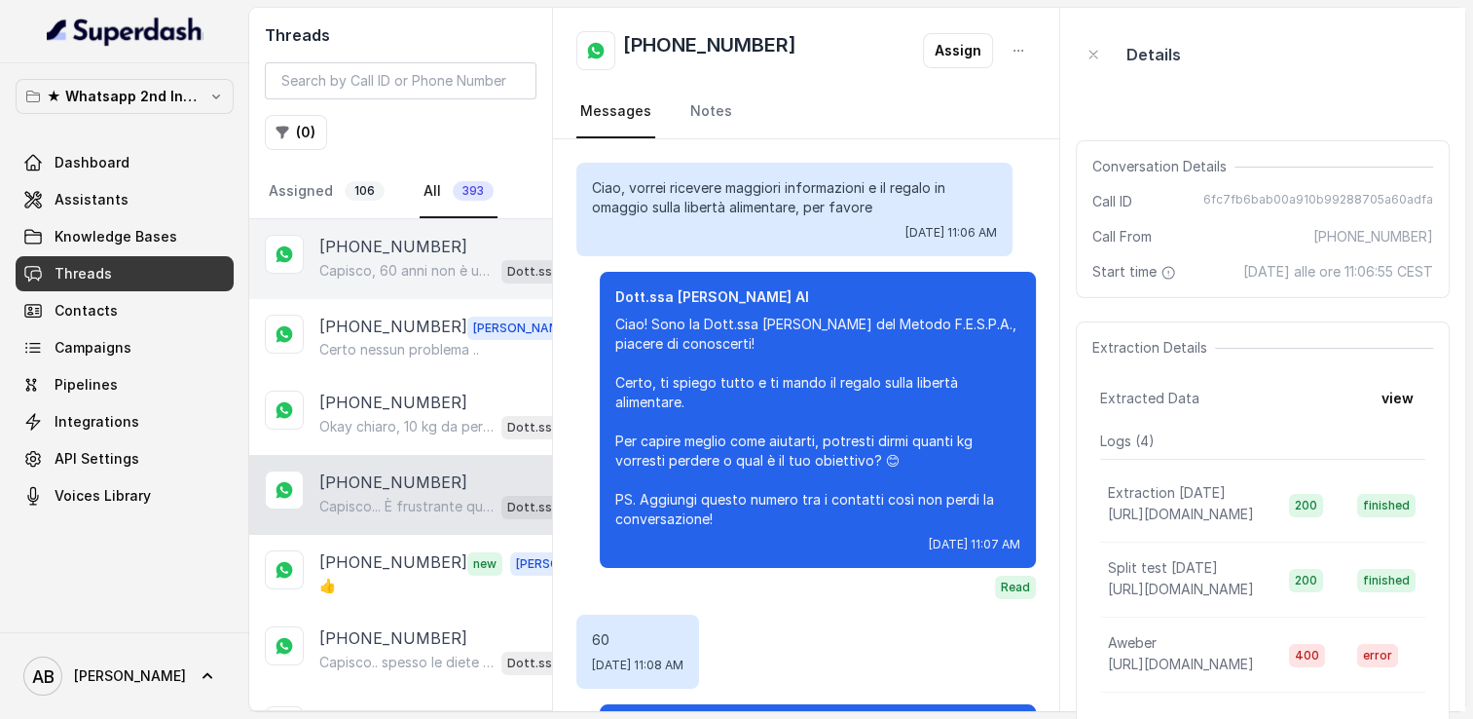
scroll to position [896, 0]
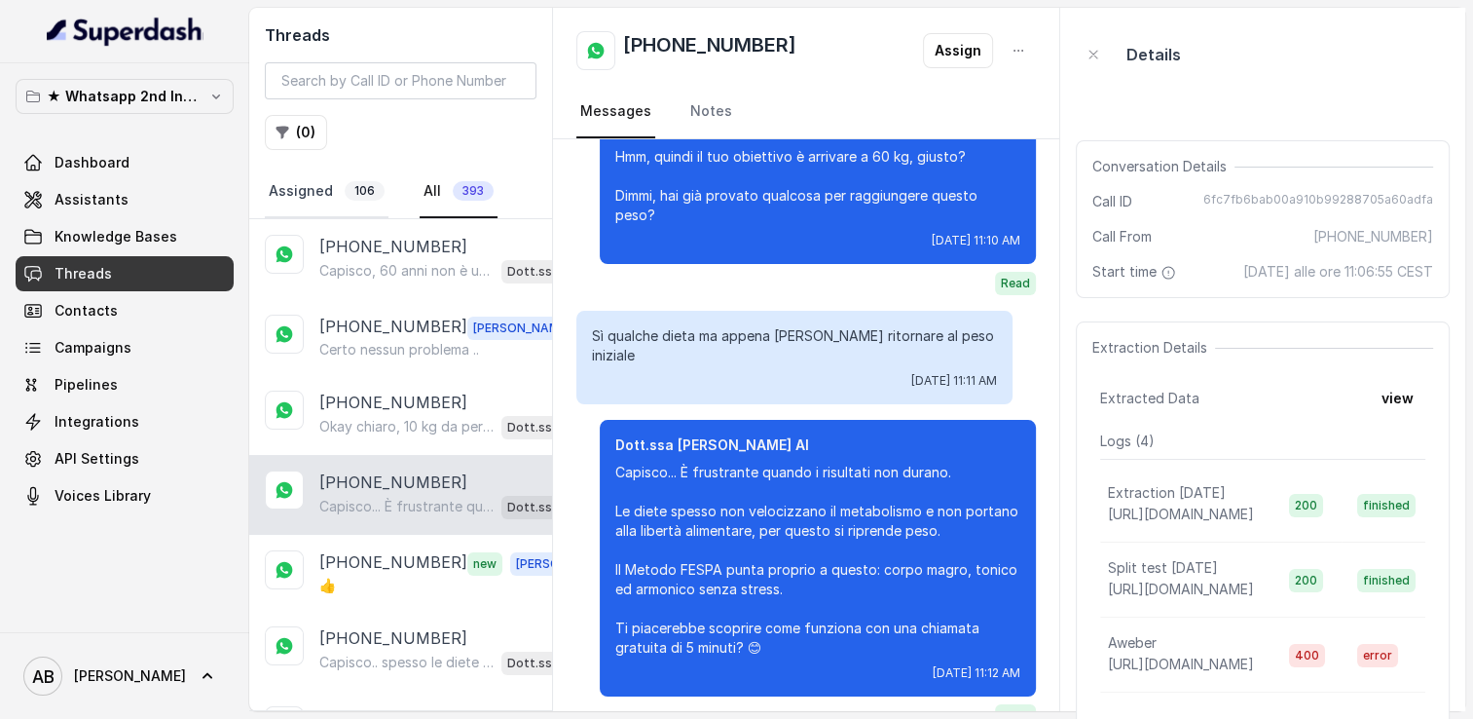
click at [312, 202] on link "Assigned 106" at bounding box center [327, 192] width 124 height 53
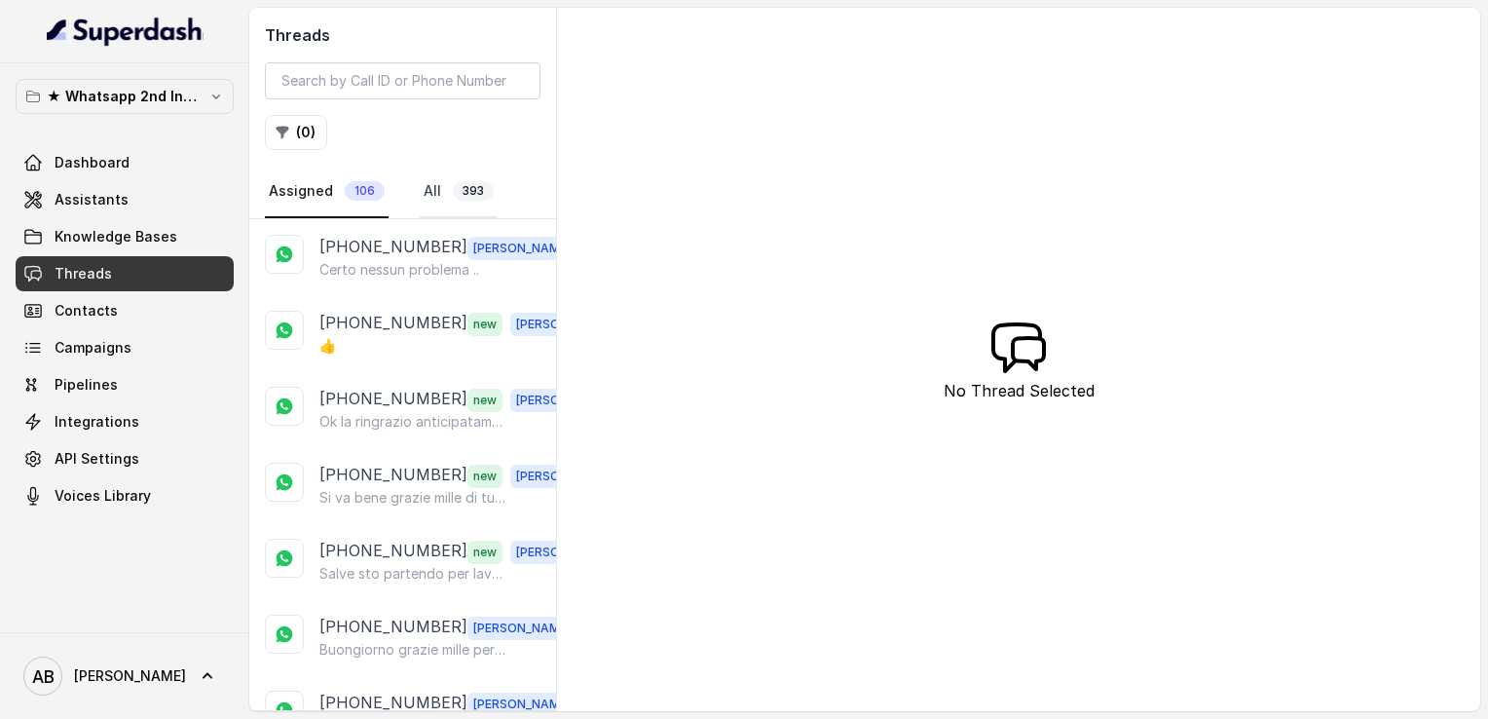
click at [438, 186] on link "All 393" at bounding box center [459, 192] width 78 height 53
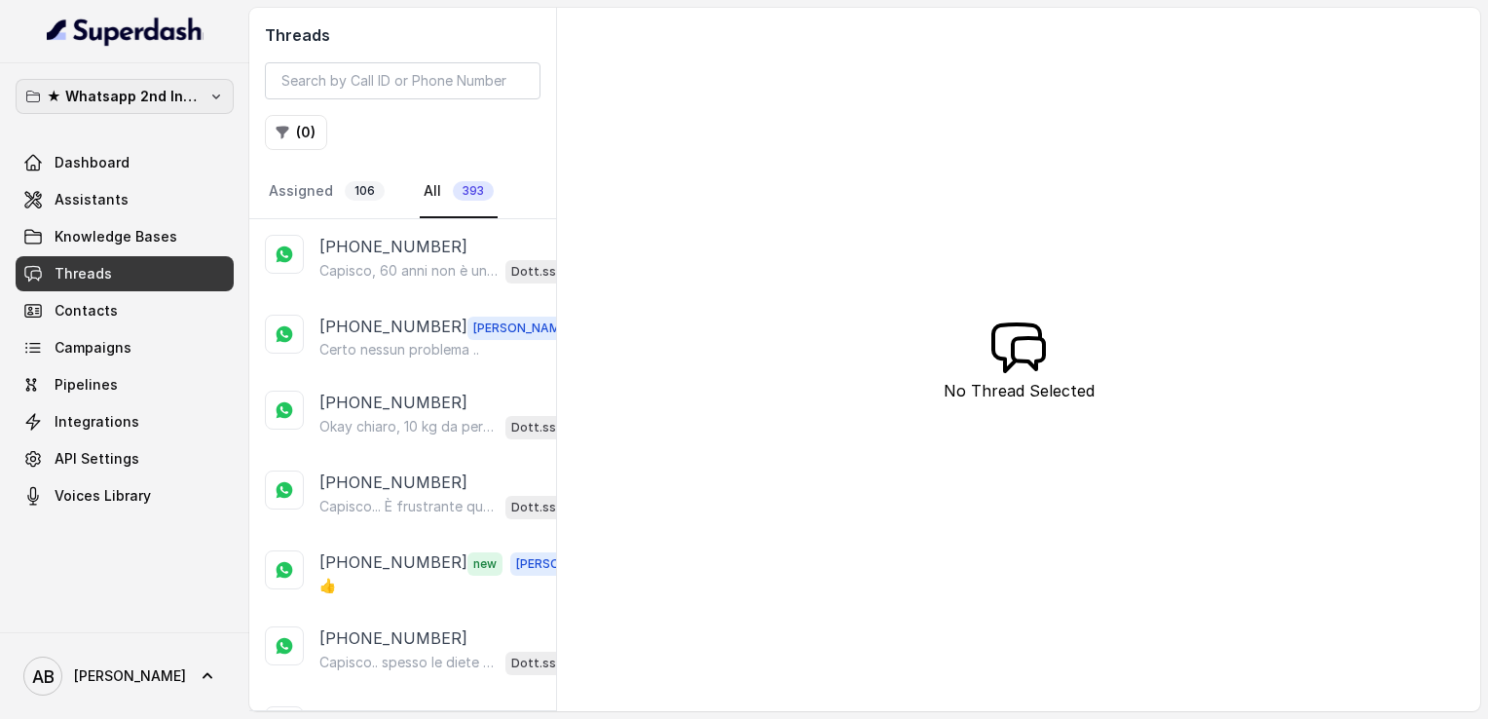
click at [166, 86] on p "★ Whatsapp 2nd Inbound BM5" at bounding box center [125, 96] width 156 height 23
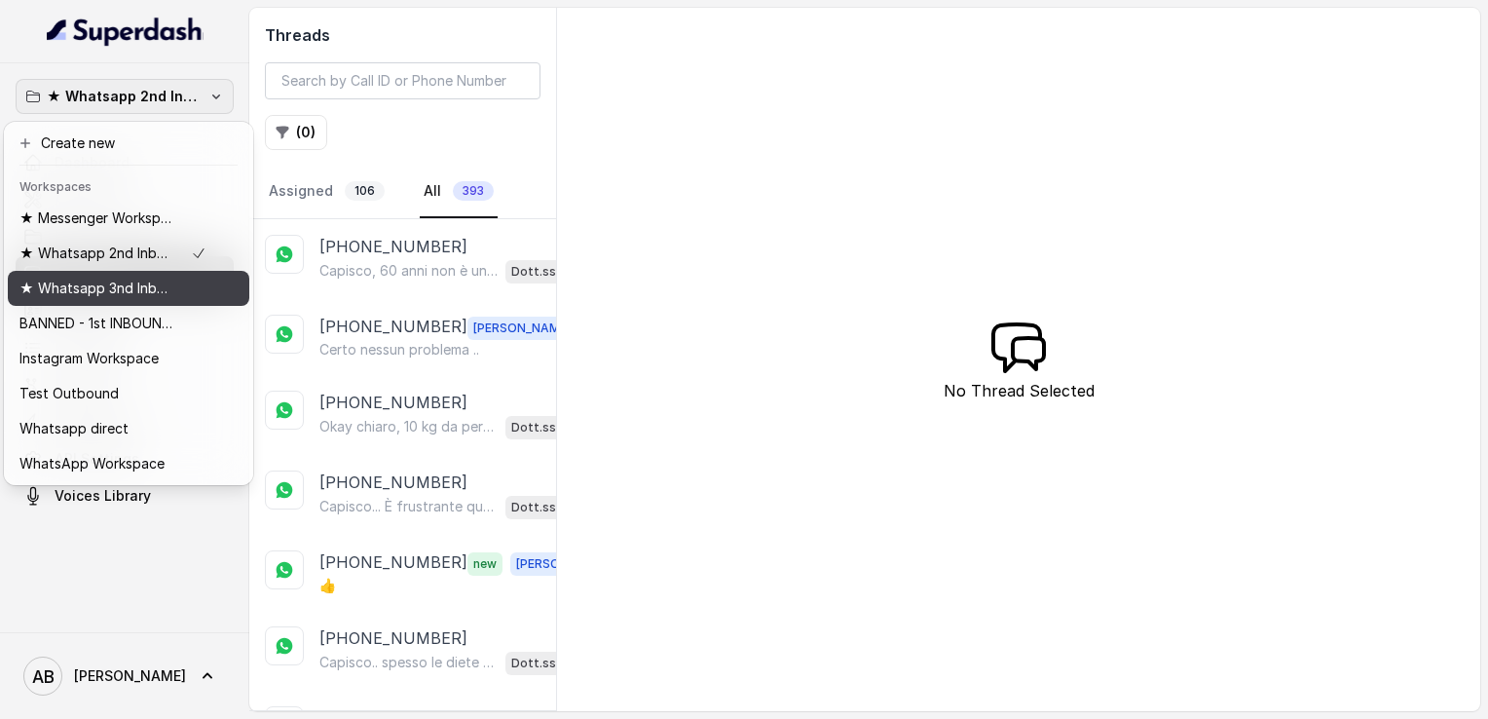
click at [125, 289] on p "★ Whatsapp 3nd Inbound BM5" at bounding box center [97, 288] width 156 height 23
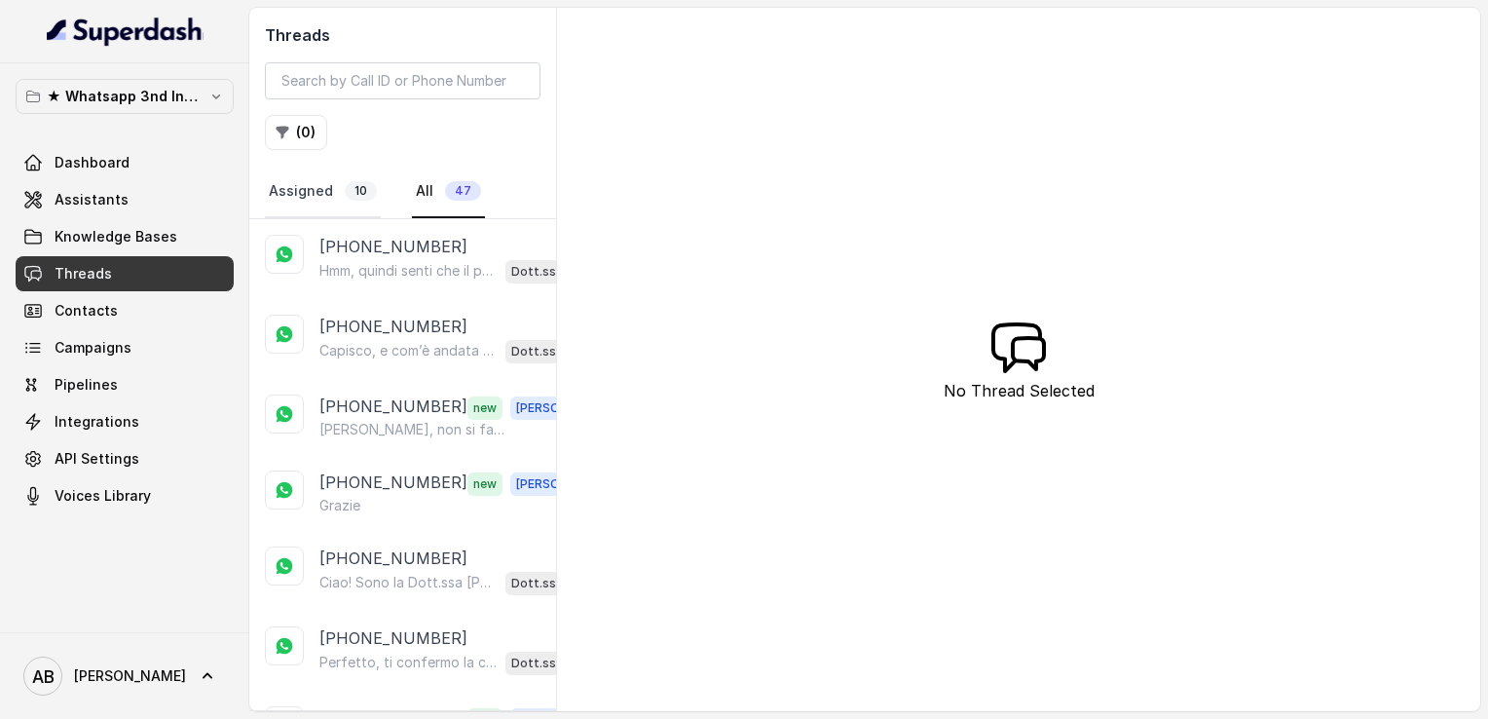
click at [324, 193] on link "Assigned 10" at bounding box center [323, 192] width 116 height 53
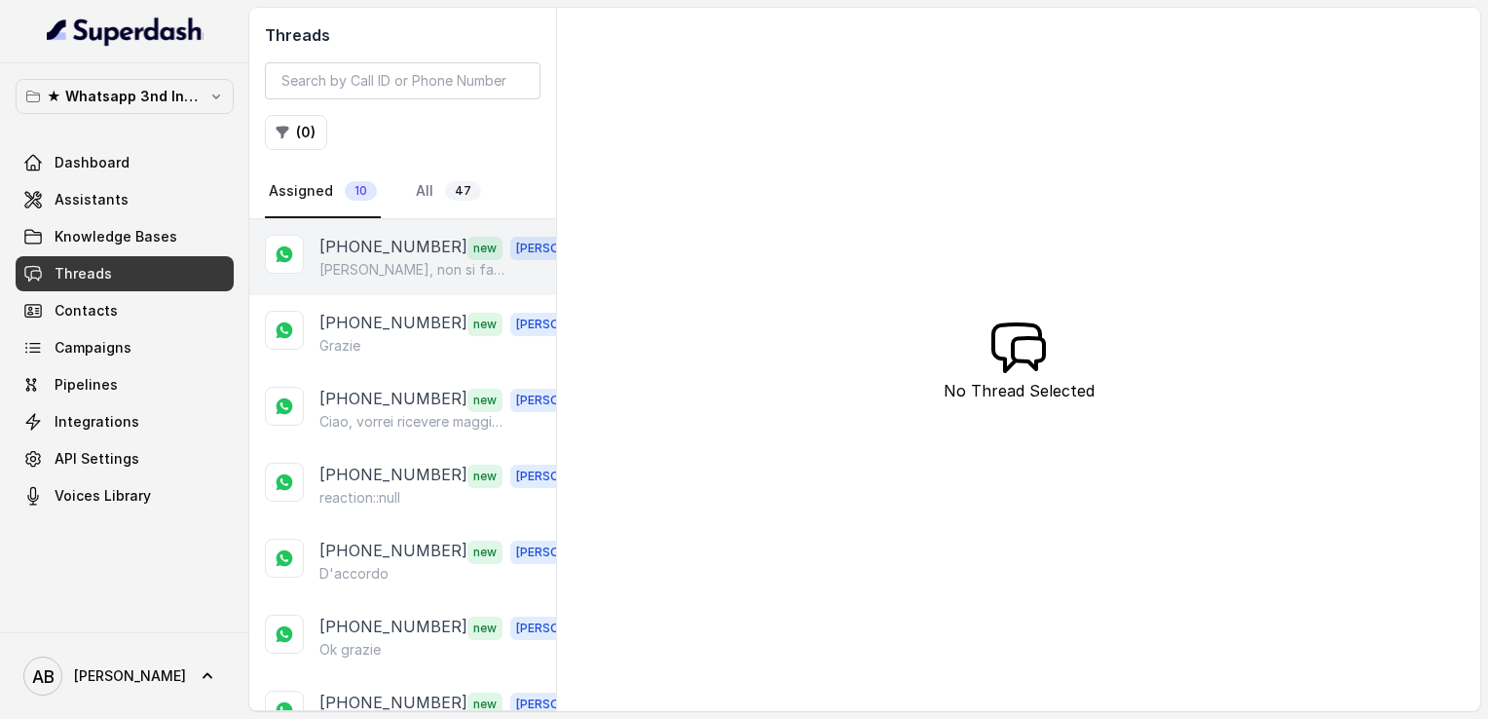
click at [364, 260] on p "[PERSON_NAME], non si fa nulla perché da questa settimana sono disoccupata rife…" at bounding box center [412, 269] width 187 height 19
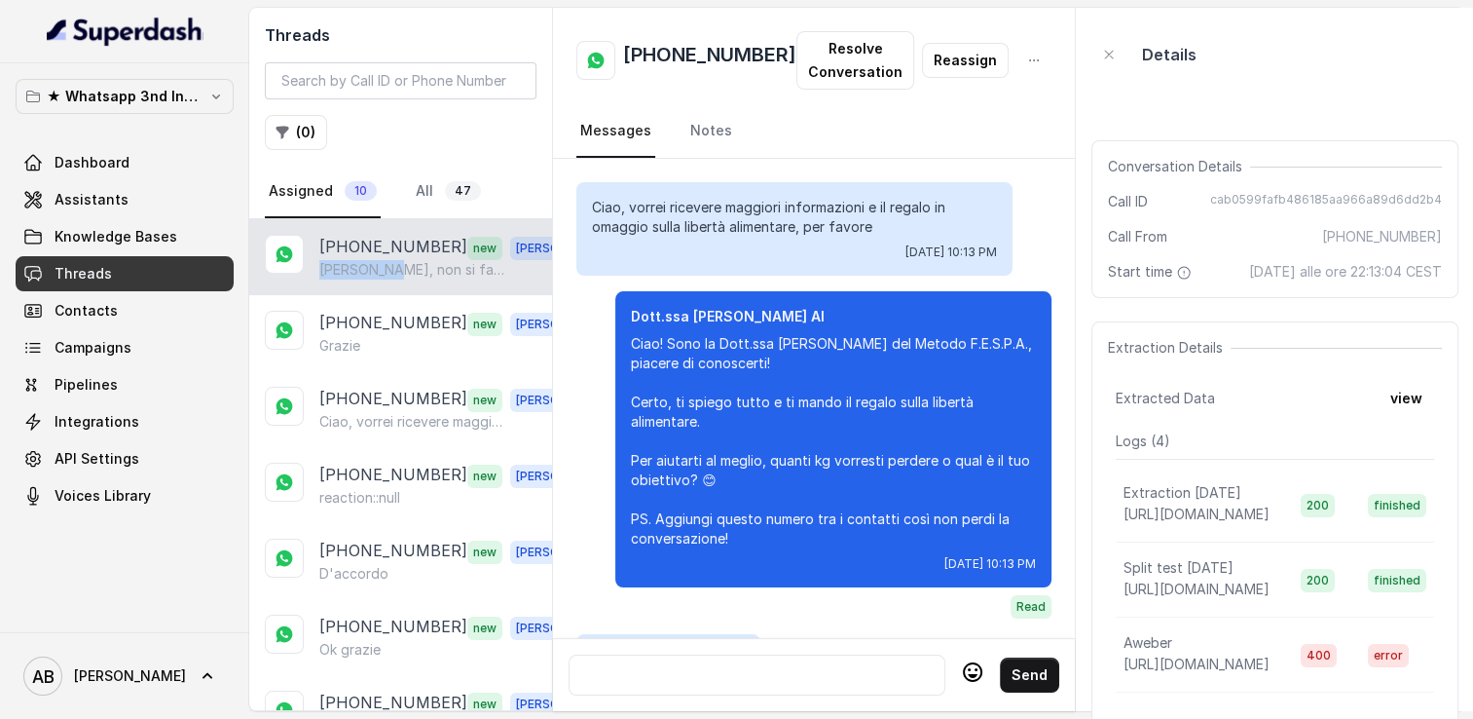
scroll to position [2244, 0]
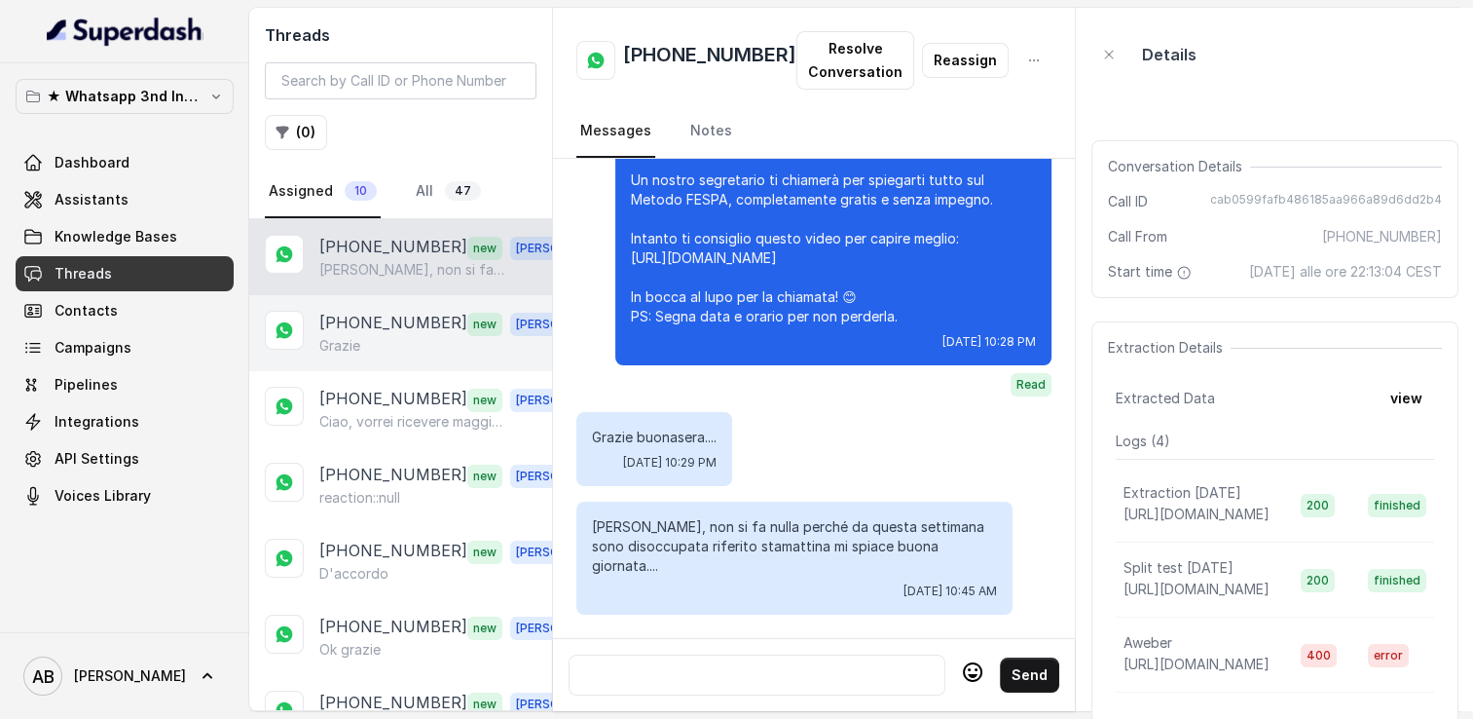
click at [392, 305] on div "+393404802409 new Alessandro Grazie" at bounding box center [400, 333] width 303 height 76
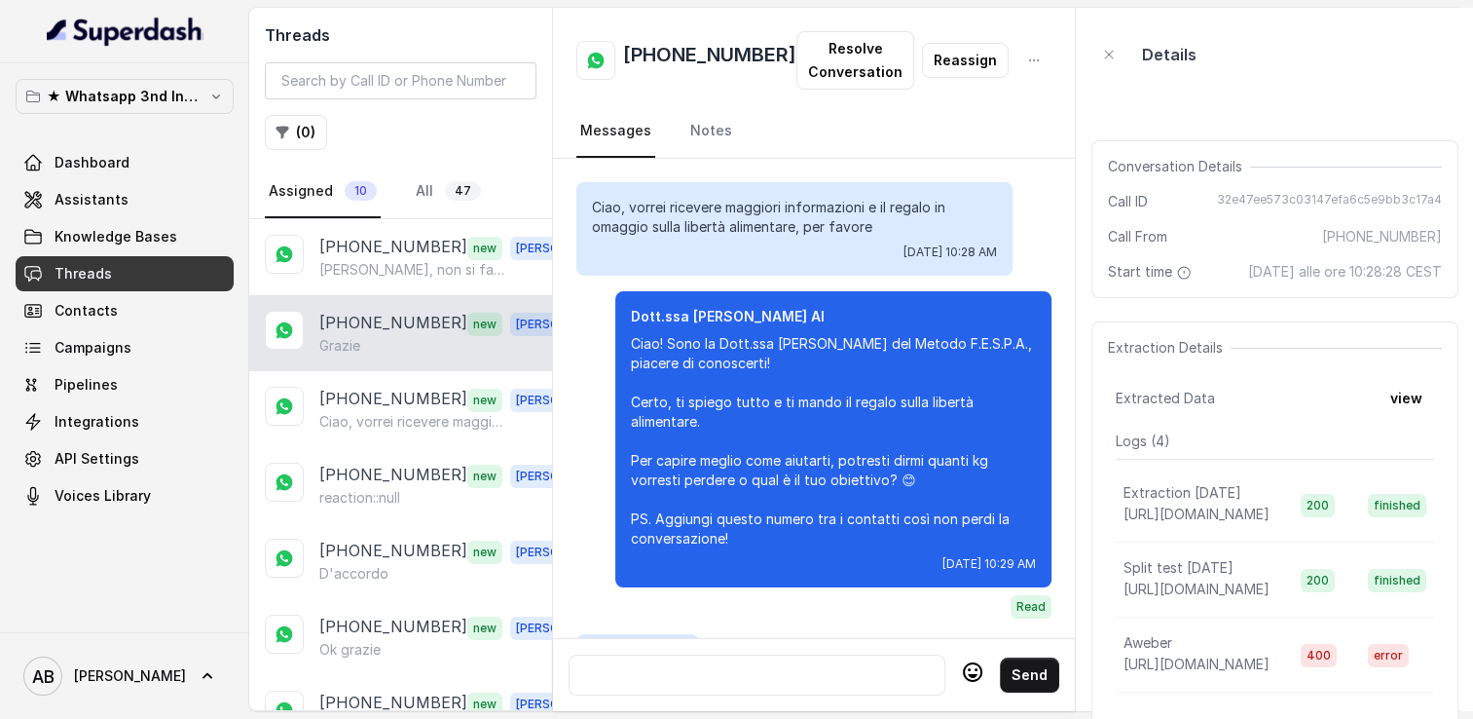
scroll to position [1838, 0]
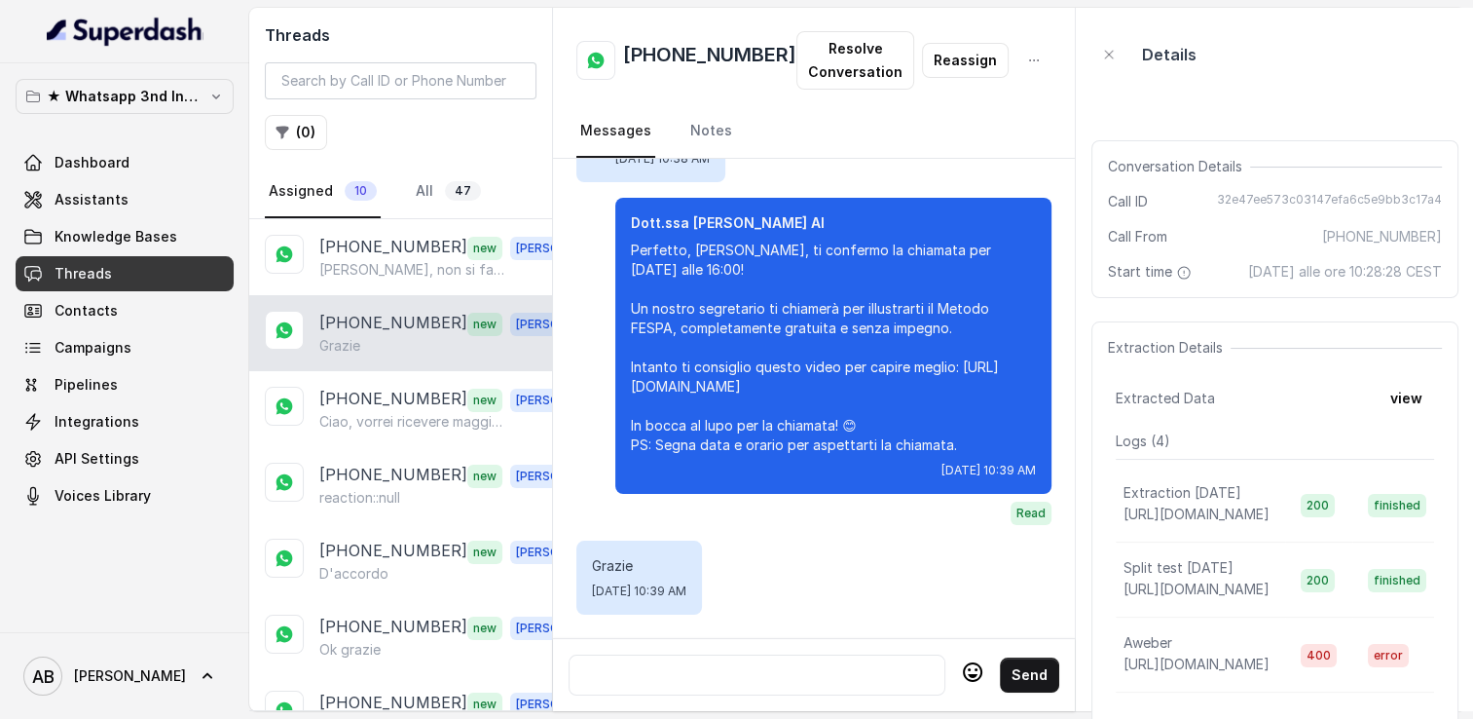
click at [392, 362] on div "+393404802409 new Alessandro Grazie" at bounding box center [400, 333] width 303 height 76
click at [400, 421] on p "Ciao, vorrei ricevere maggiori informazioni e il regalo in omaggio sulla libert…" at bounding box center [412, 421] width 187 height 19
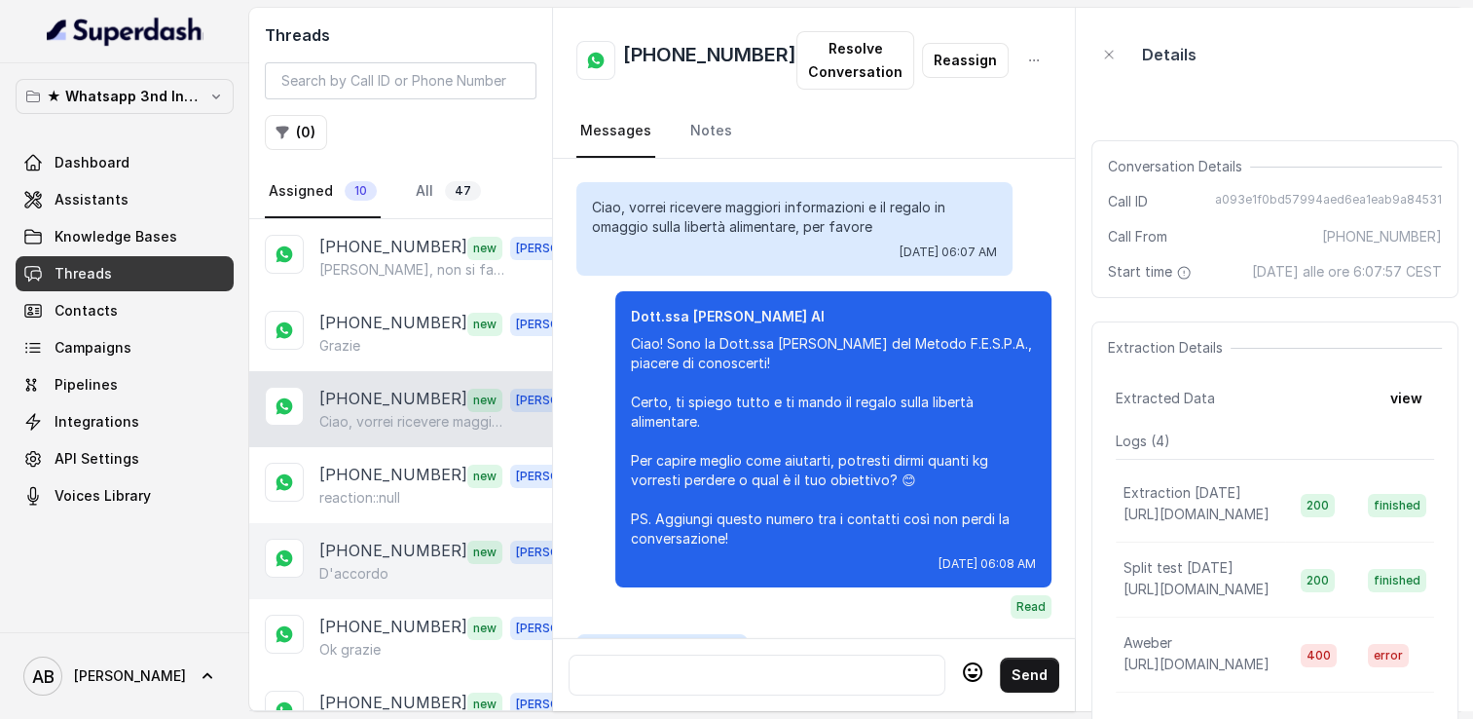
scroll to position [2006, 0]
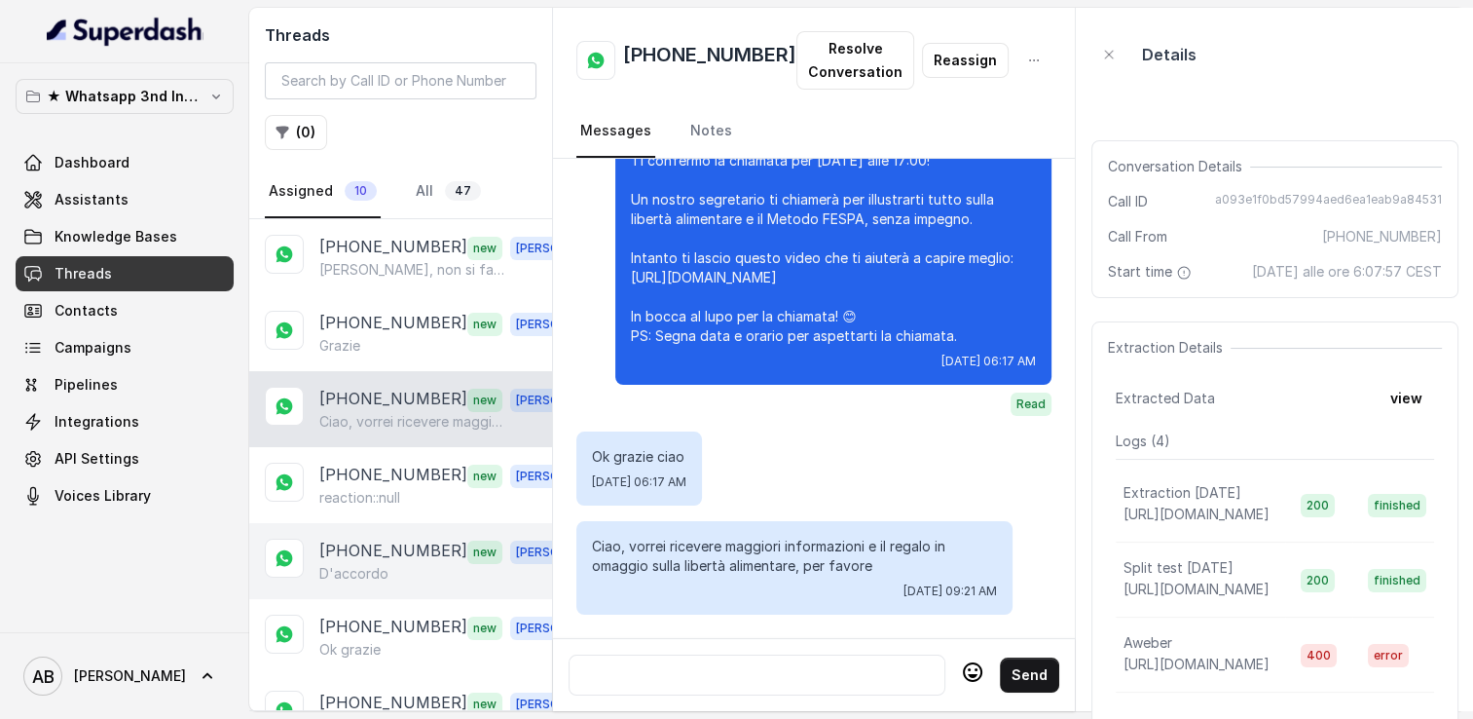
click at [390, 518] on div "+393475754785 new Alessandro Buongiorno, non si fa nulla perché da questa setti…" at bounding box center [400, 599] width 303 height 760
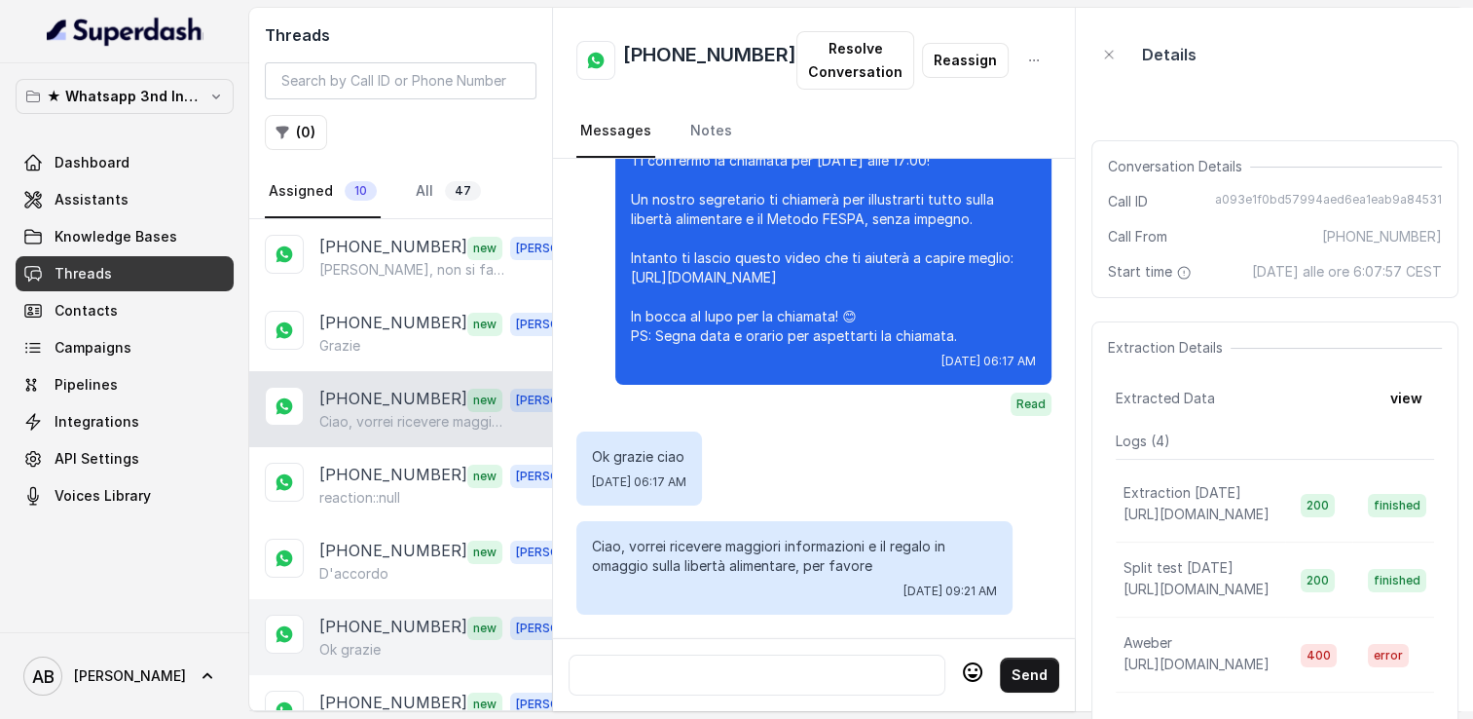
click at [378, 599] on div "+393471428862 new Alessandro Ok grazie" at bounding box center [400, 637] width 303 height 76
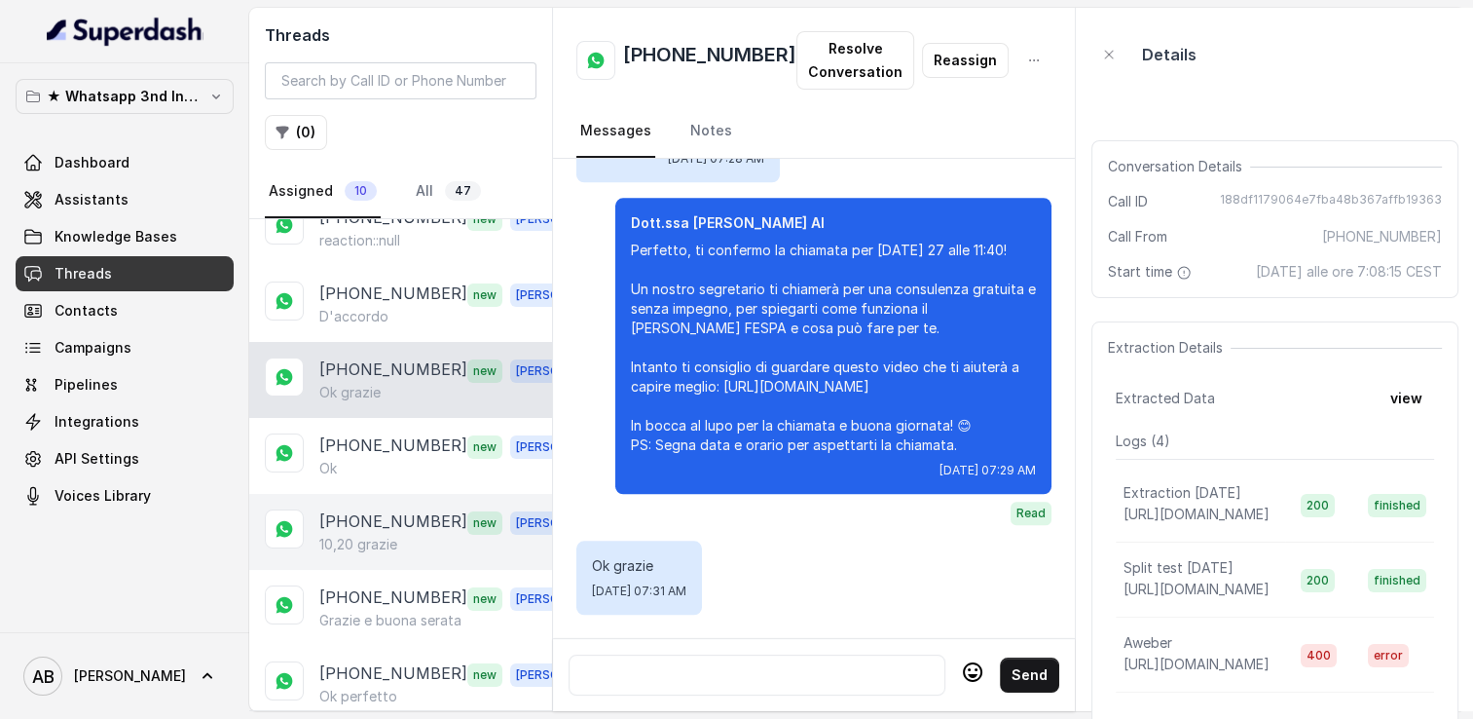
scroll to position [258, 0]
click at [354, 493] on div "+393400756142 new Alessandro 10,20 grazie" at bounding box center [400, 531] width 303 height 76
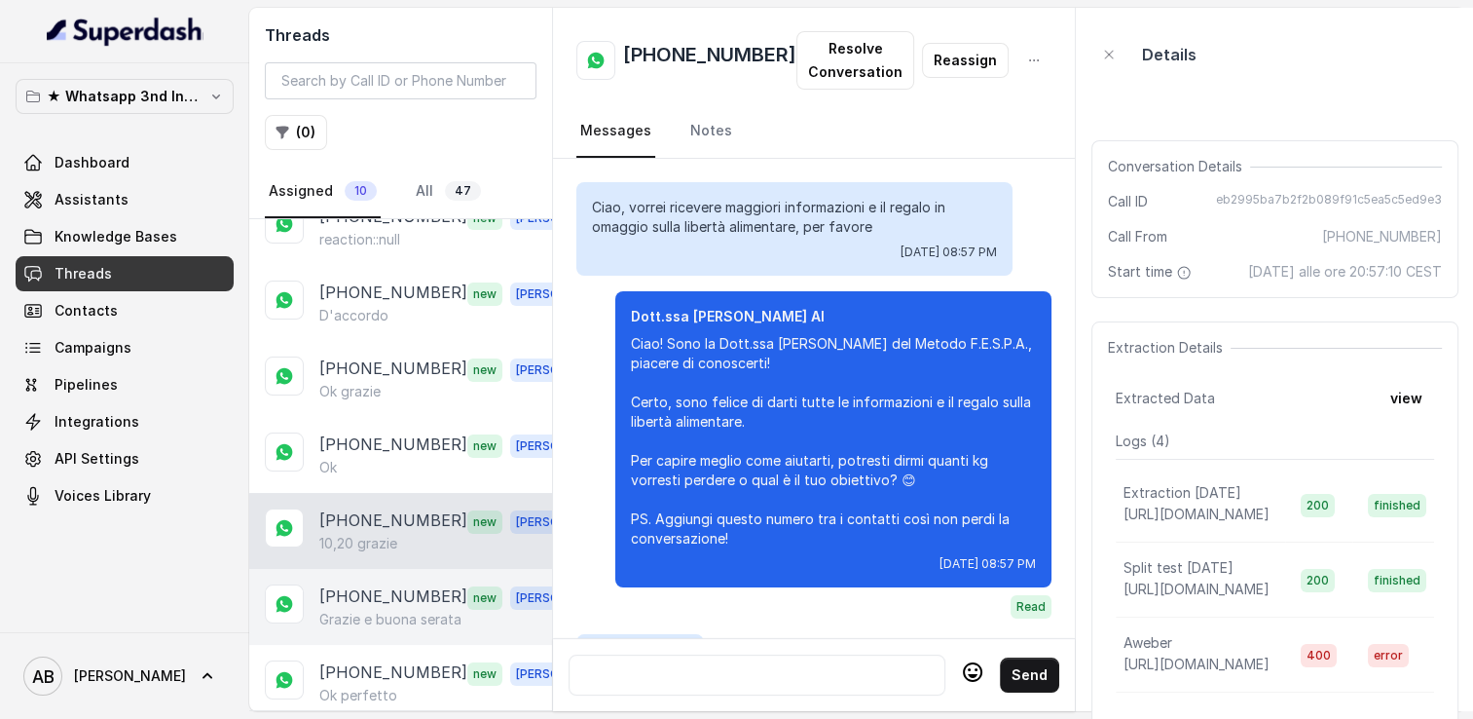
scroll to position [2096, 0]
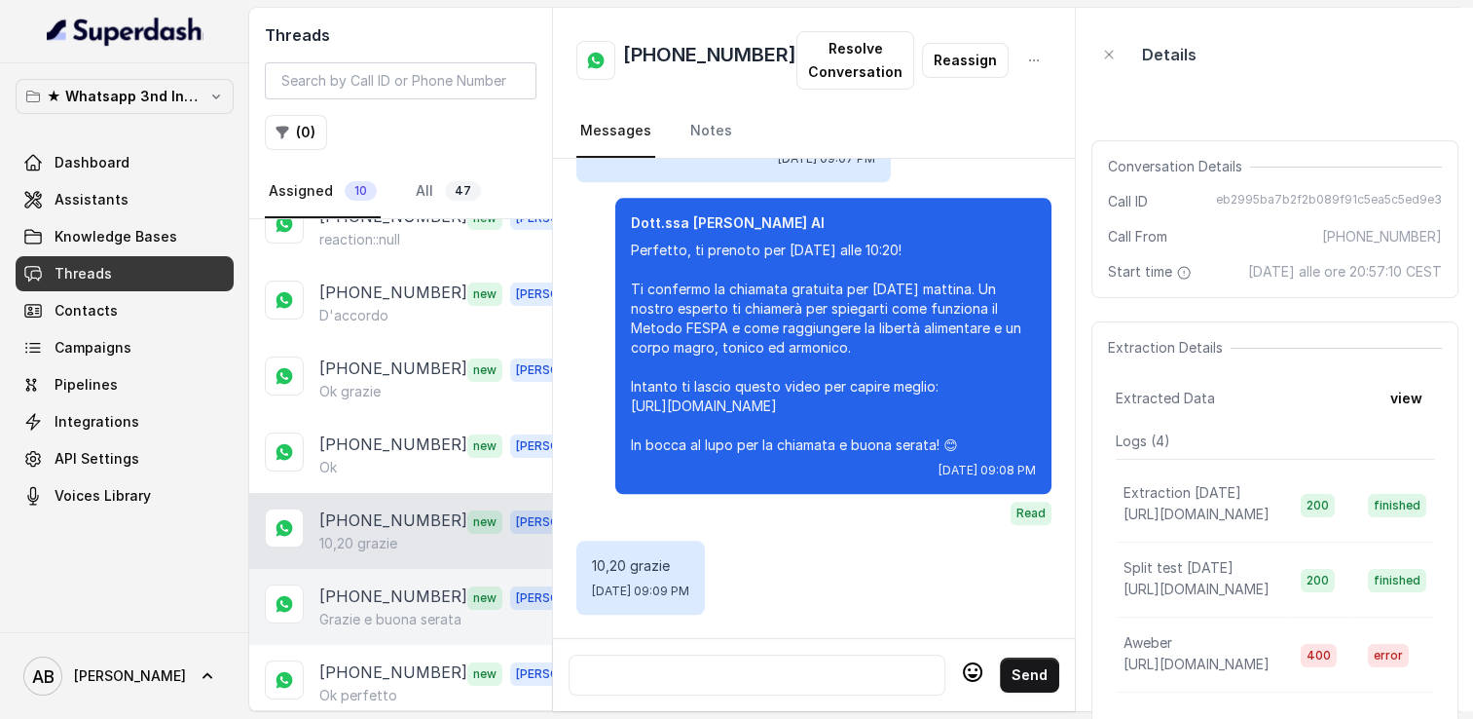
click at [382, 594] on p "[PHONE_NUMBER]" at bounding box center [393, 596] width 148 height 25
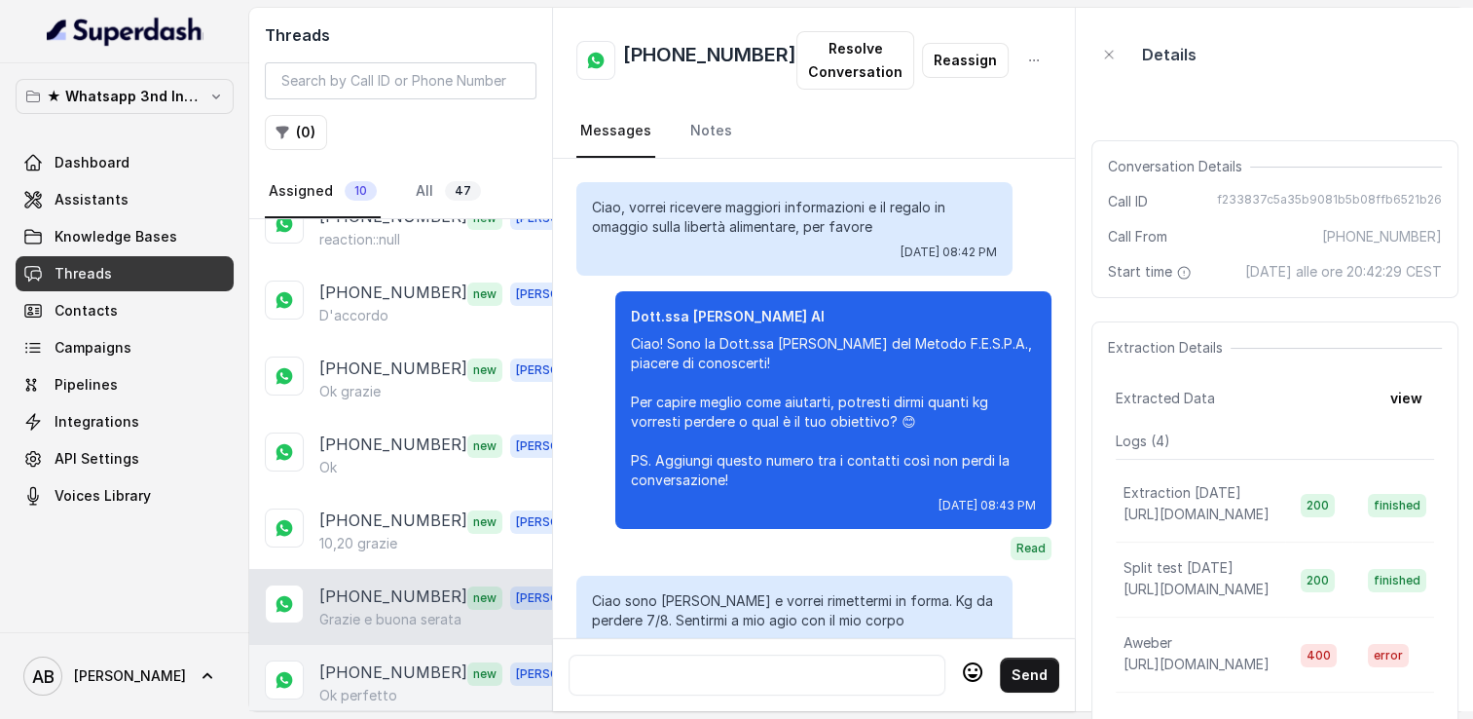
scroll to position [1955, 0]
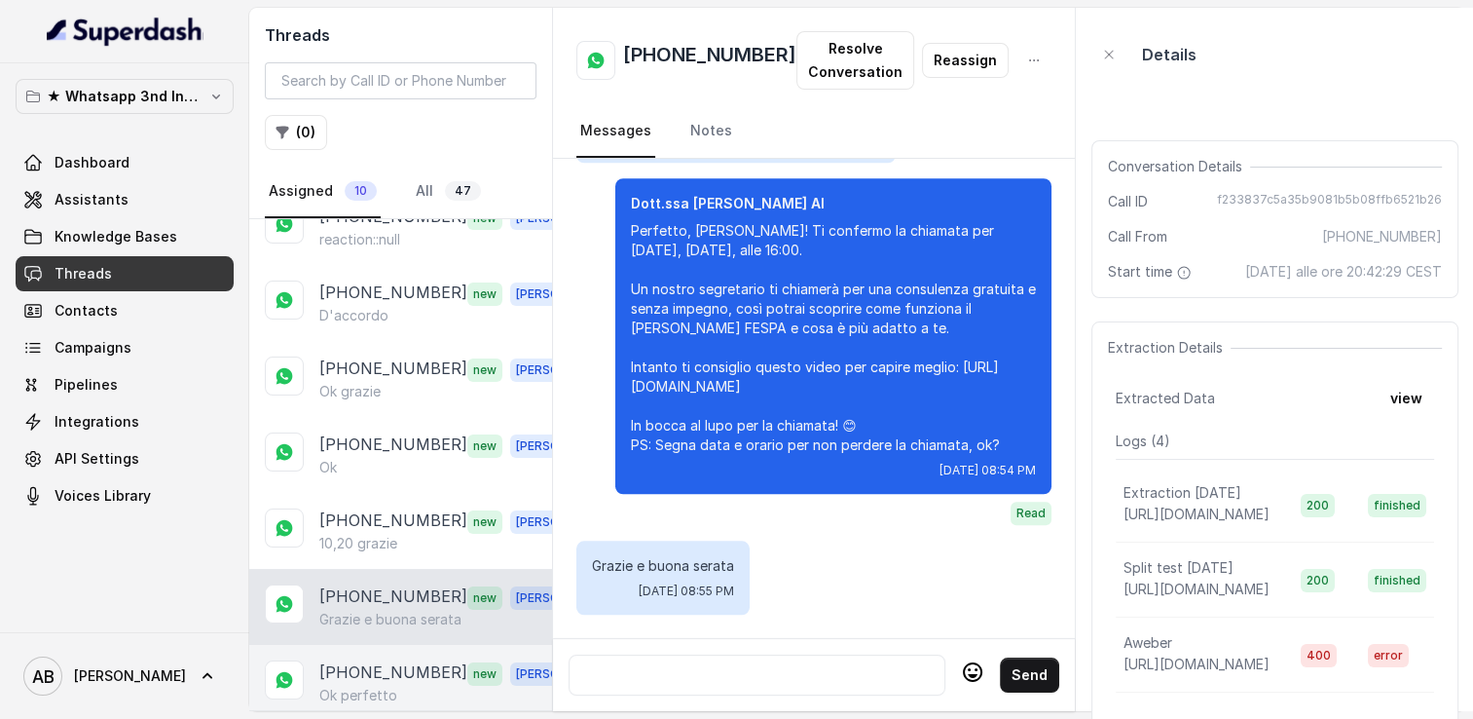
click at [390, 660] on p "[PHONE_NUMBER]" at bounding box center [393, 672] width 148 height 25
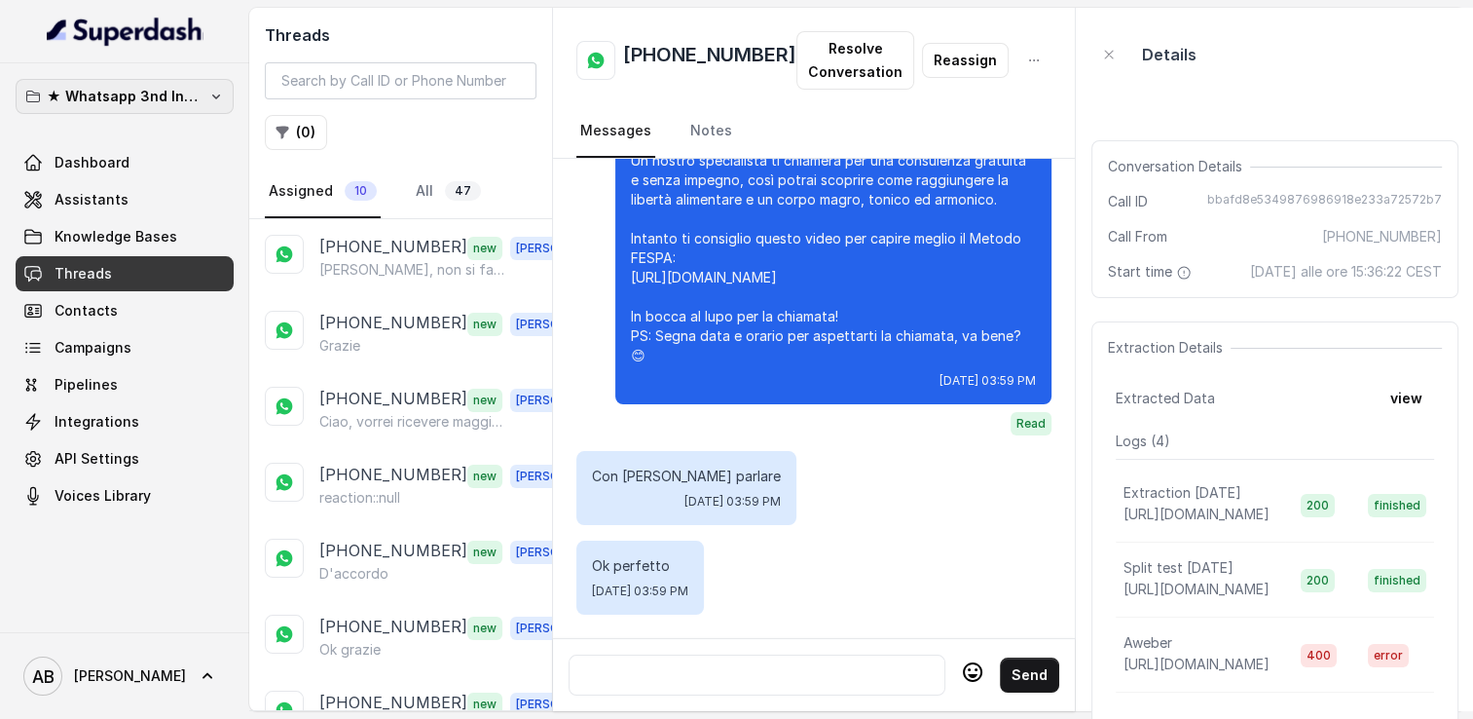
click at [149, 93] on p "★ Whatsapp 3nd Inbound BM5" at bounding box center [125, 96] width 156 height 23
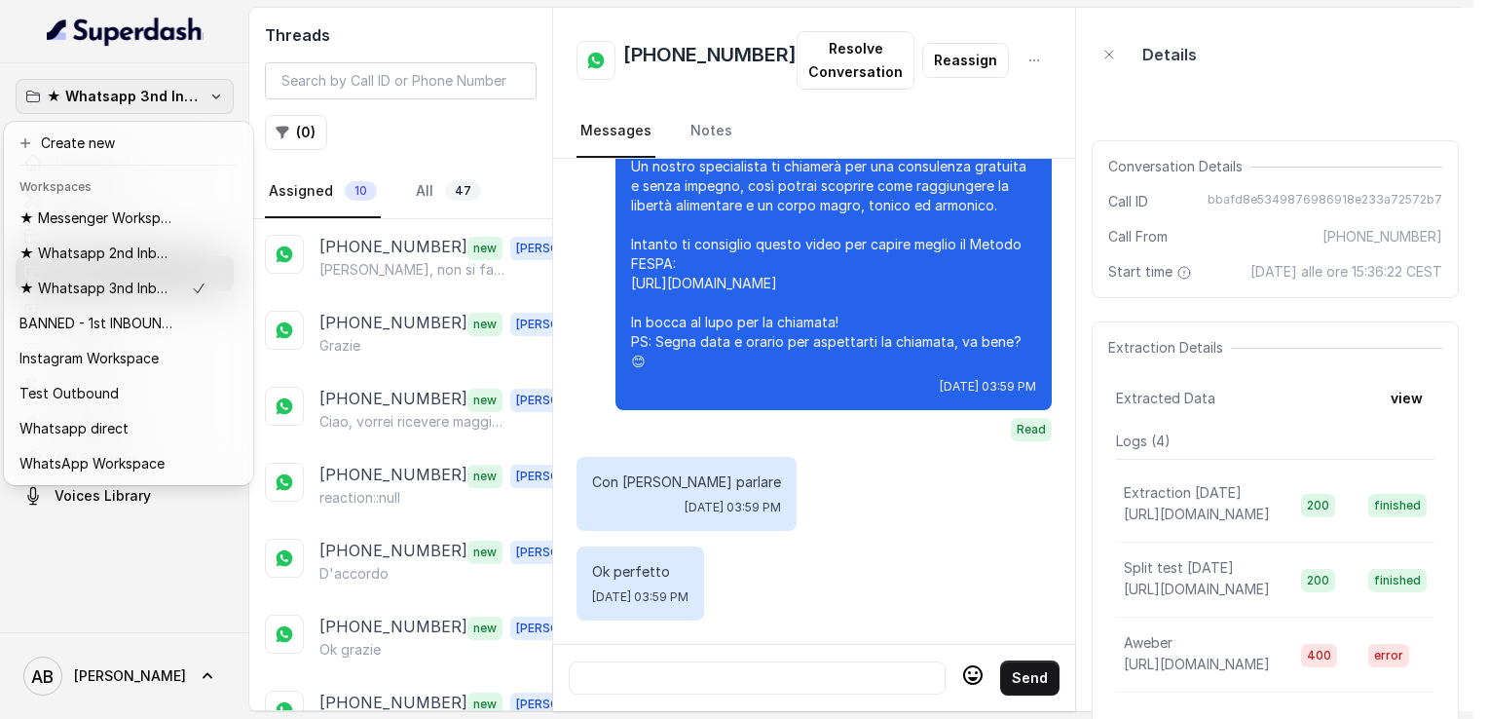
scroll to position [1613, 0]
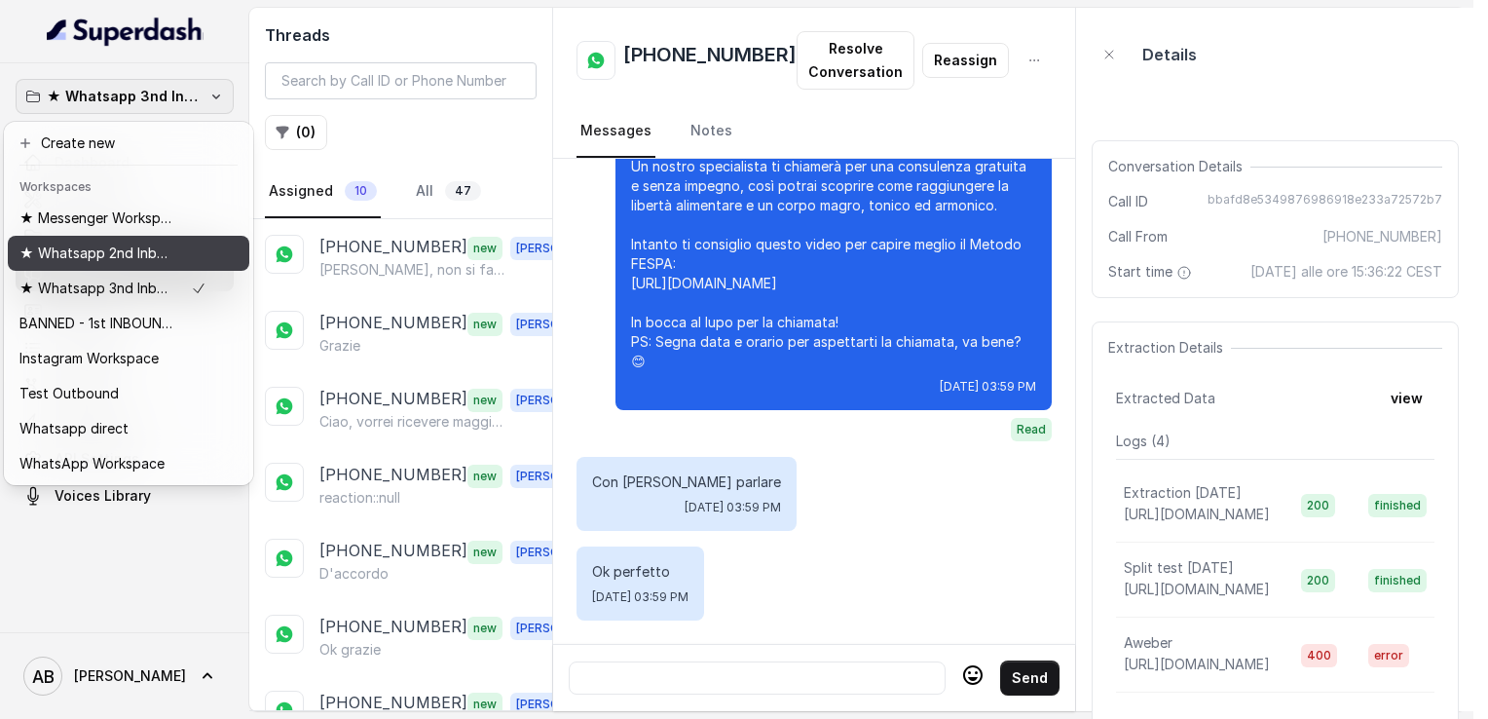
click at [131, 251] on p "★ Whatsapp 2nd Inbound BM5" at bounding box center [97, 252] width 156 height 23
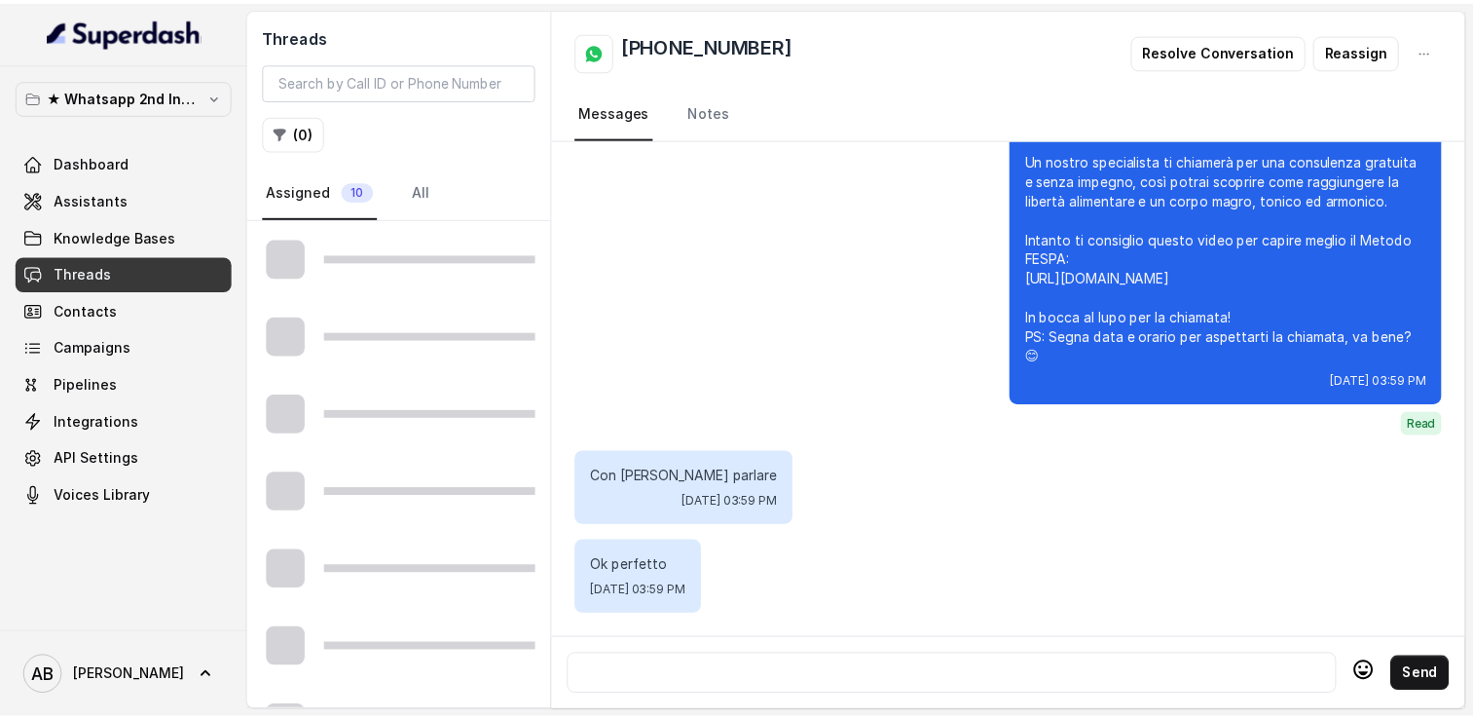
scroll to position [1477, 0]
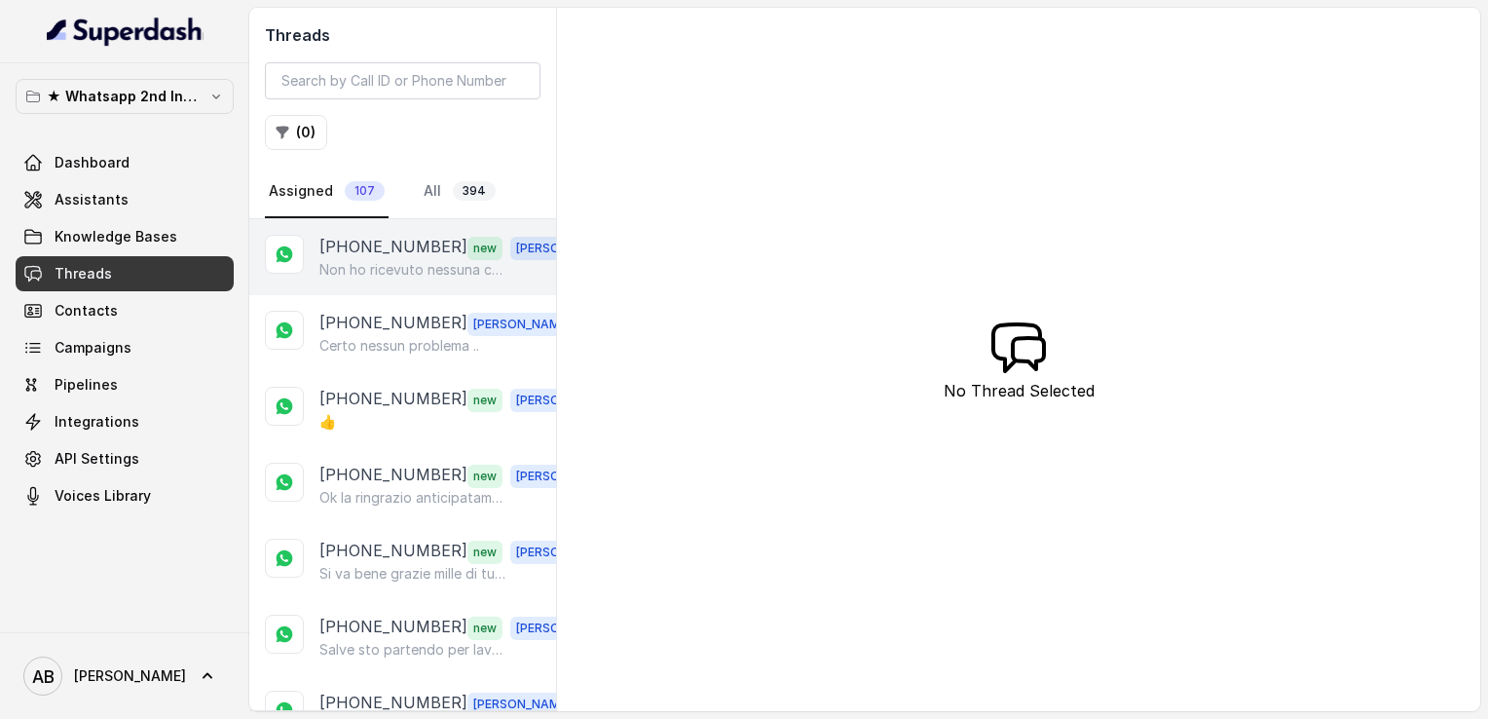
click at [361, 280] on div "+393292097441 new Alessandro Non ho ricevuto nessuna chiamata" at bounding box center [402, 257] width 307 height 76
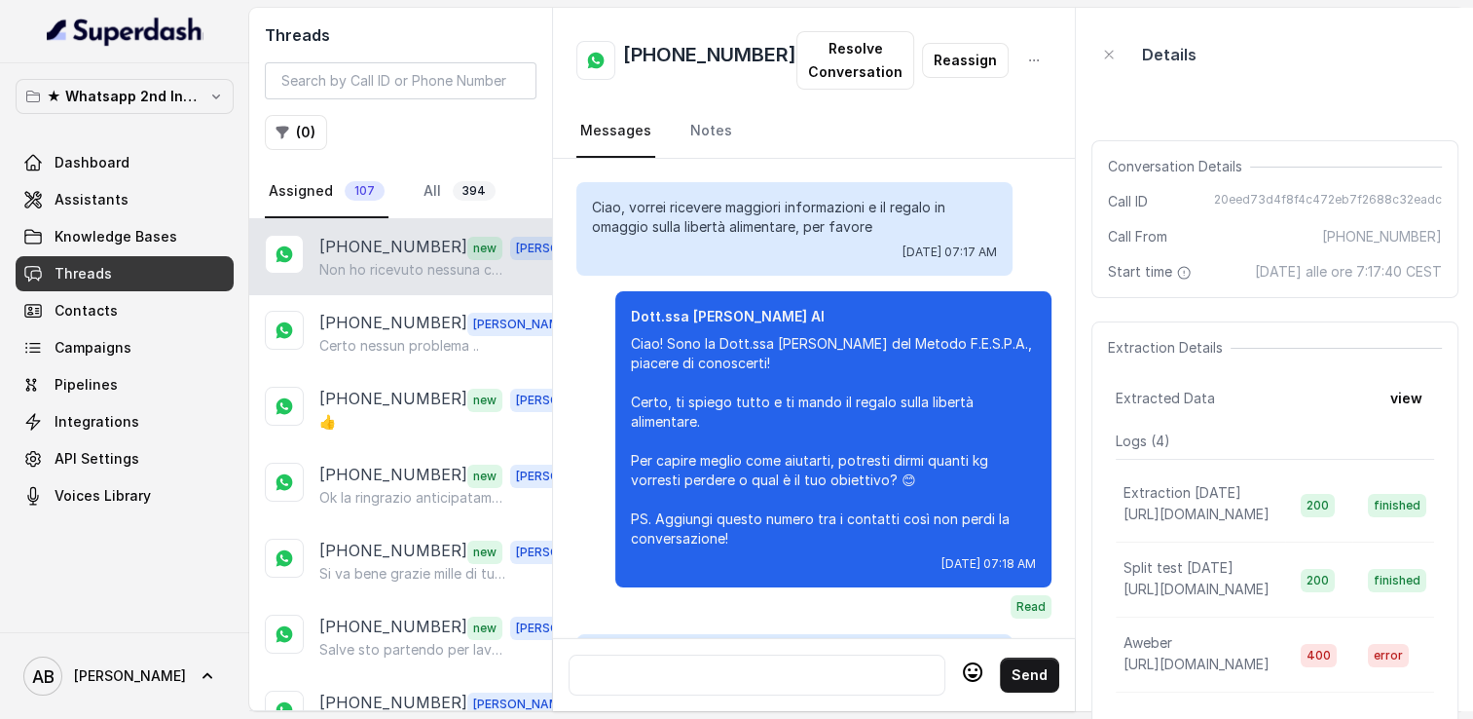
scroll to position [2399, 0]
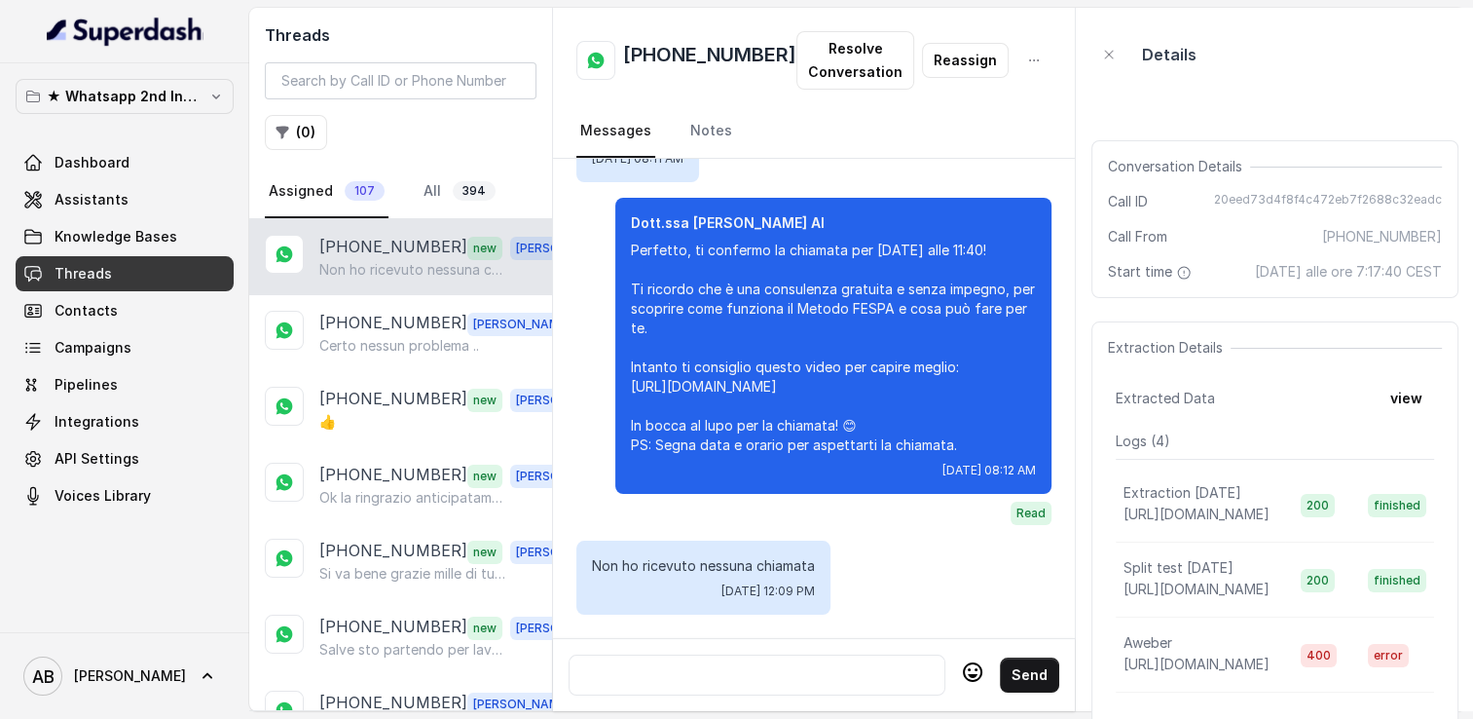
click at [677, 56] on h2 "[PHONE_NUMBER]" at bounding box center [709, 60] width 173 height 39
copy h2 "[PHONE_NUMBER]"
drag, startPoint x: 592, startPoint y: 553, endPoint x: 826, endPoint y: 579, distance: 235.2
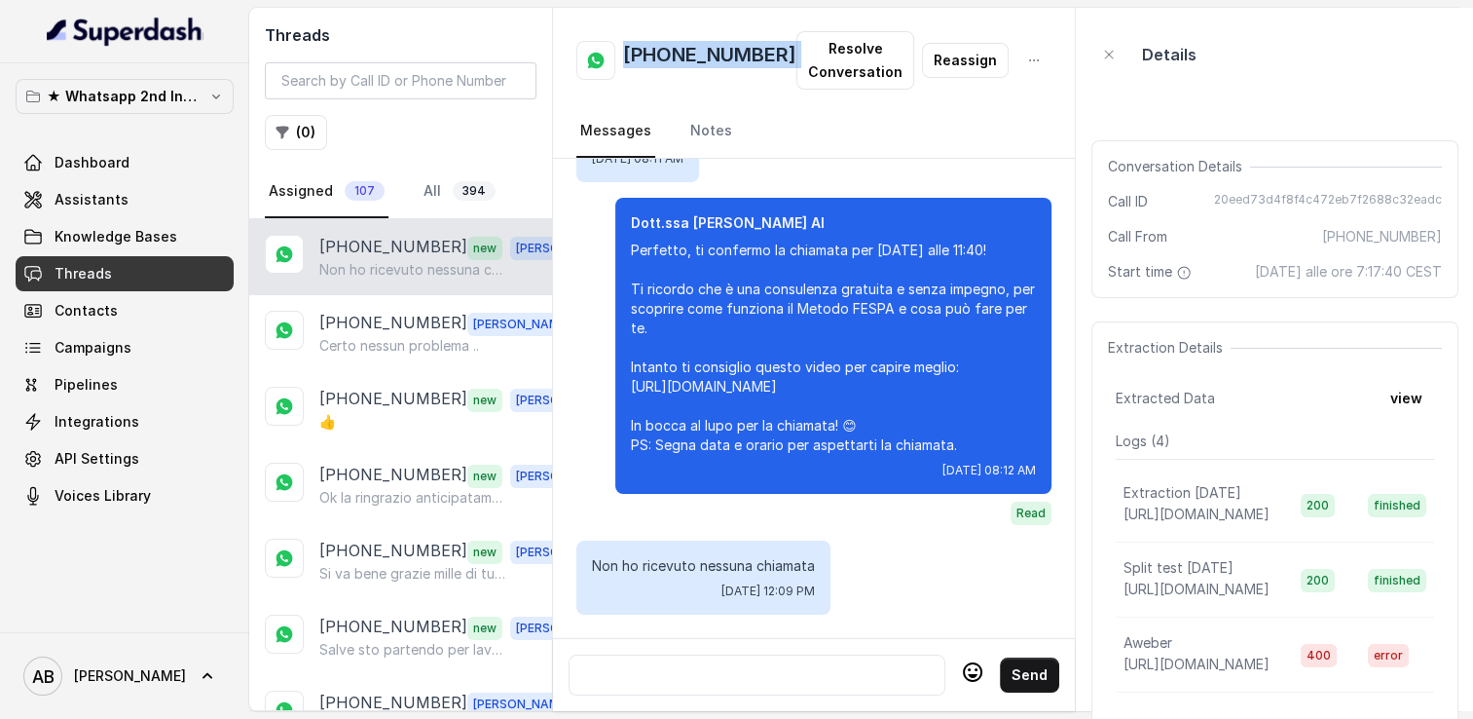
click at [830, 578] on div "Non ho ricevuto nessuna chiamata Tue, Aug 26, 2025, 12:09 PM" at bounding box center [703, 577] width 254 height 74
drag, startPoint x: 593, startPoint y: 552, endPoint x: 821, endPoint y: 579, distance: 229.5
click at [821, 579] on div "Non ho ricevuto nessuna chiamata Tue, Aug 26, 2025, 12:09 PM" at bounding box center [703, 577] width 254 height 74
click at [821, 580] on div "Non ho ricevuto nessuna chiamata Tue, Aug 26, 2025, 12:09 PM" at bounding box center [703, 577] width 254 height 74
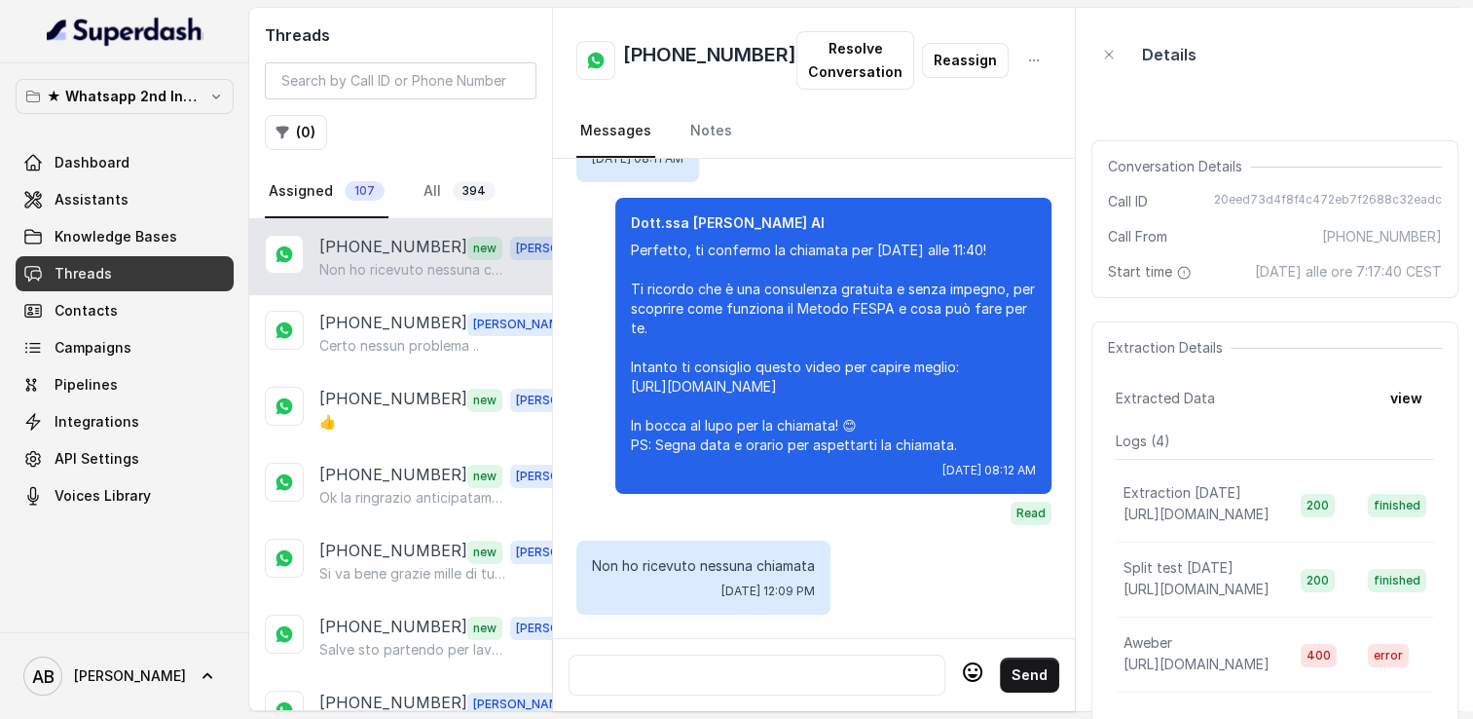
copy div "Non ho ricevuto nessuna chiamata Tue, Aug 26, 2025, 12:09 PM"
click at [732, 664] on div at bounding box center [756, 674] width 359 height 23
click at [751, 663] on div at bounding box center [756, 674] width 359 height 23
